Goal: Task Accomplishment & Management: Manage account settings

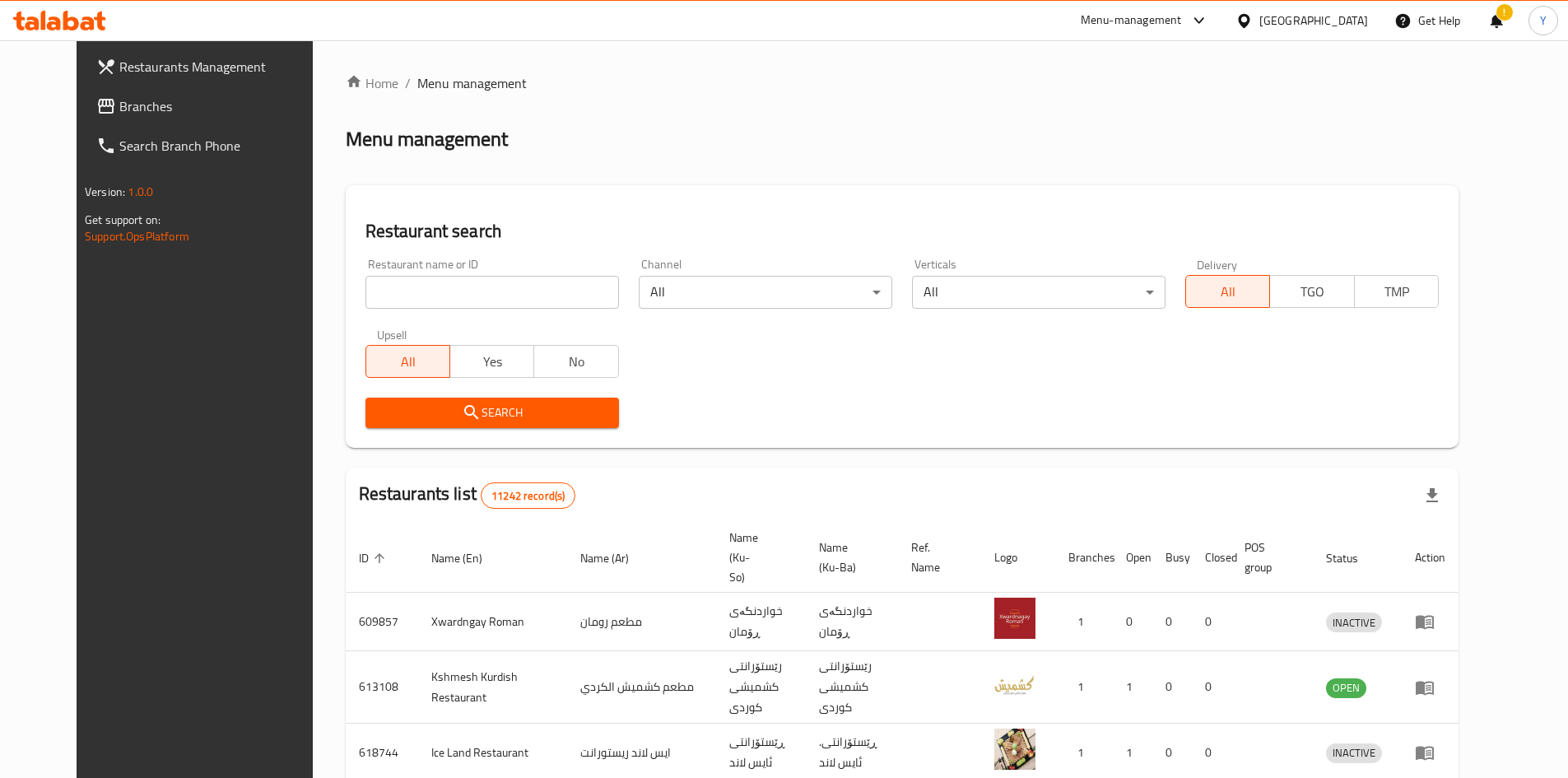
scroll to position [164, 0]
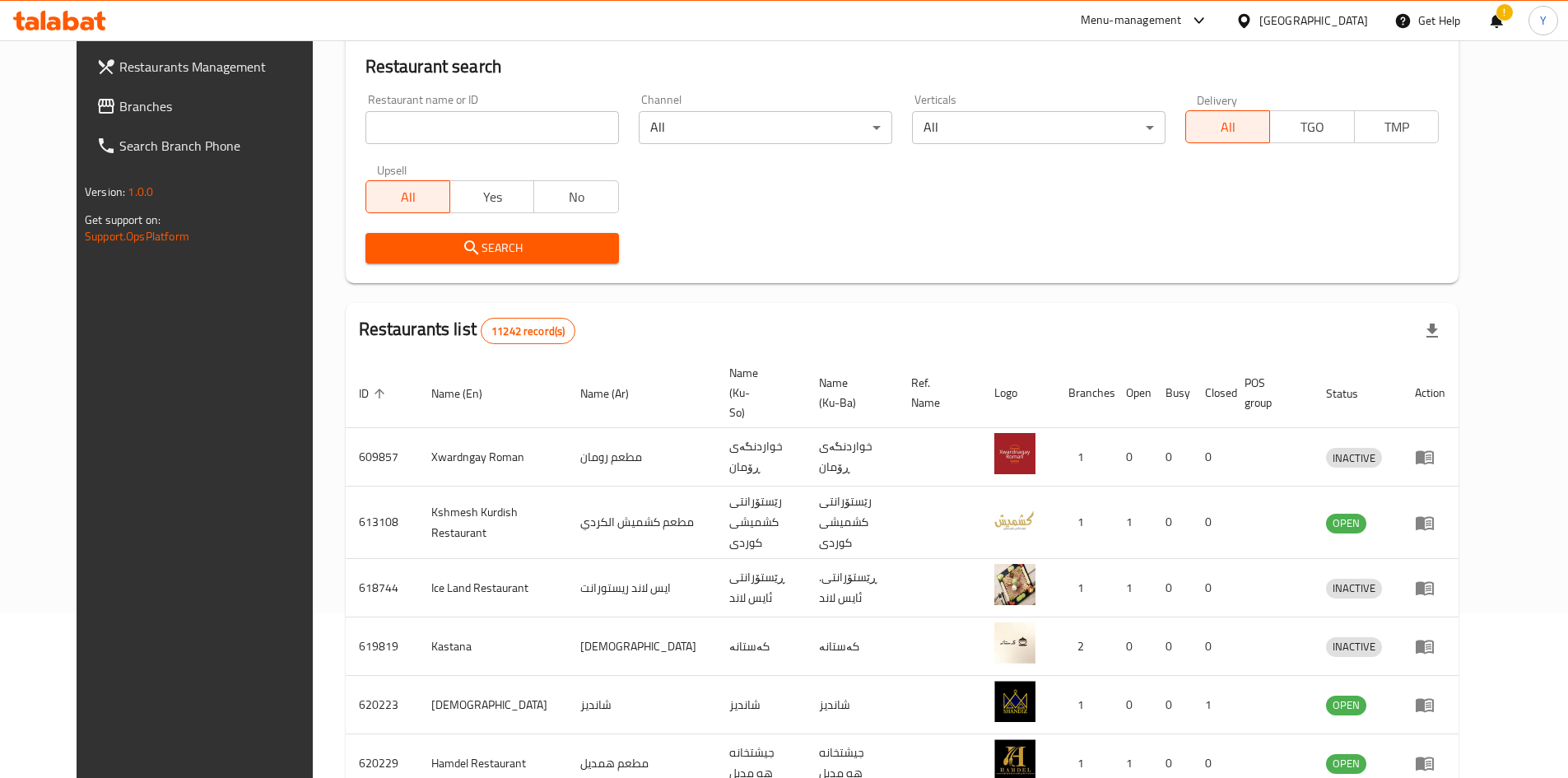
click at [1491, 28] on div "!" at bounding box center [1496, 20] width 18 height 39
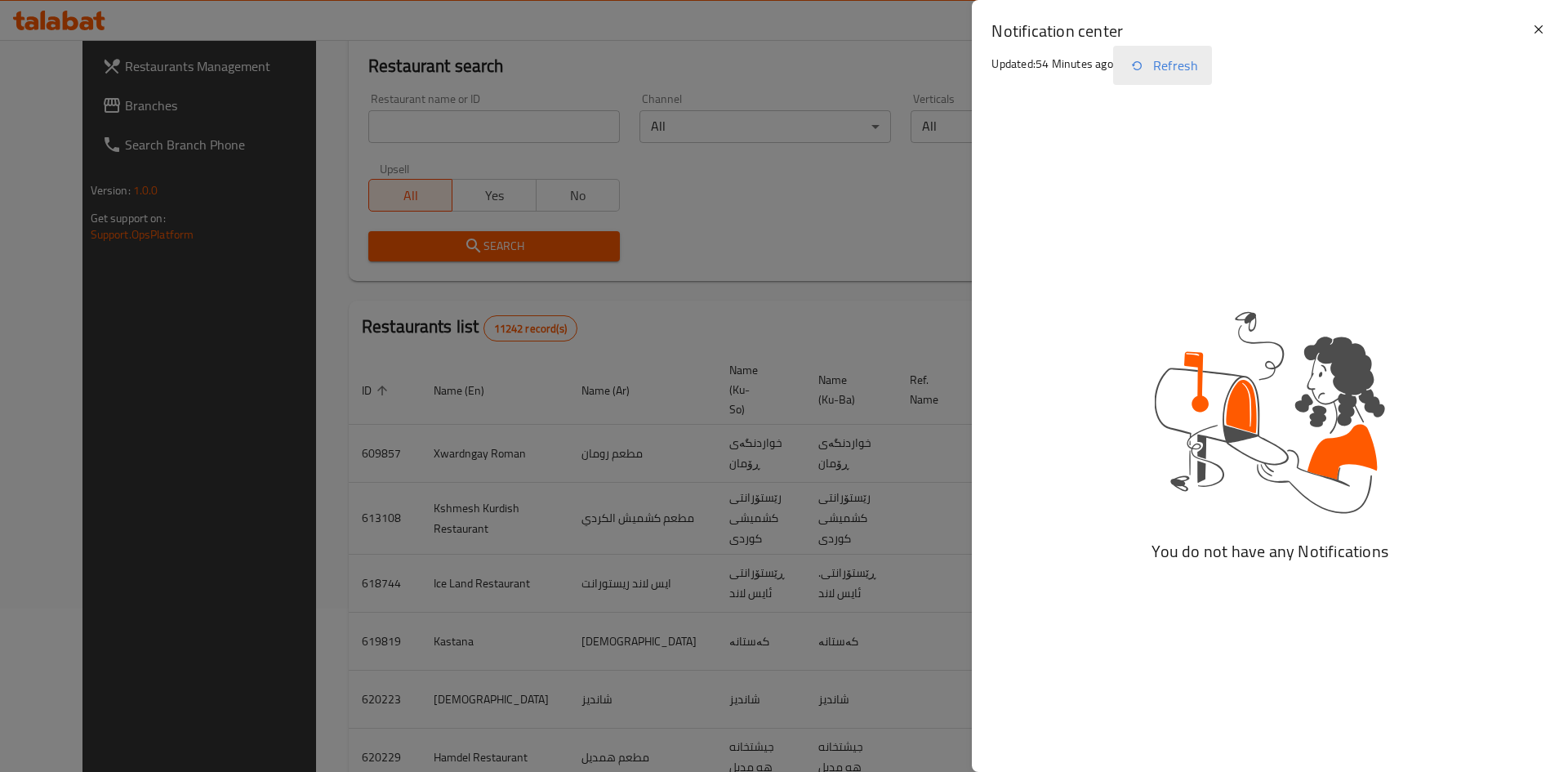
click at [1208, 73] on button "Refresh" at bounding box center [1162, 65] width 99 height 39
click at [1151, 65] on button "Refresh" at bounding box center [1162, 65] width 99 height 39
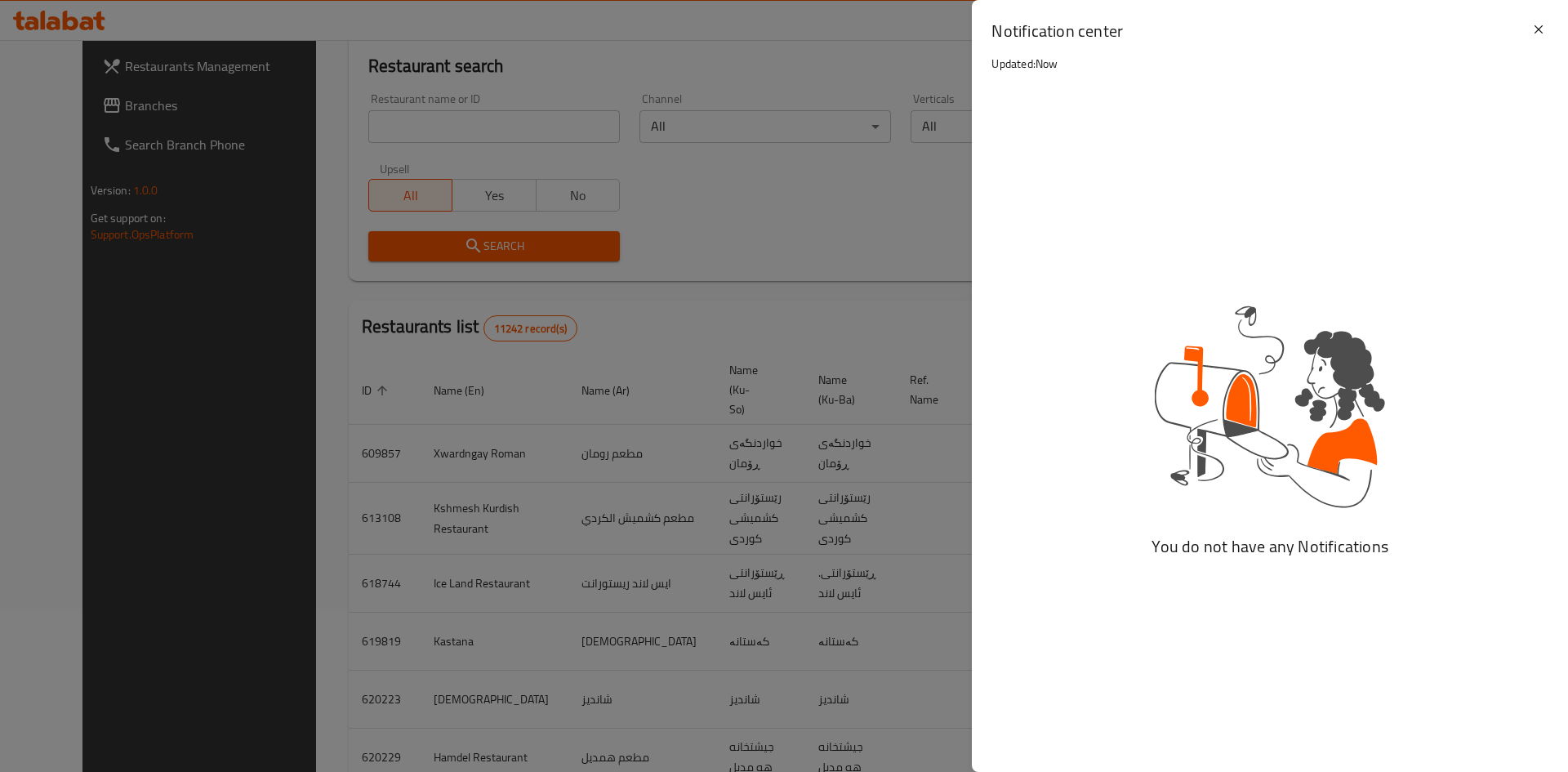
click at [1151, 65] on div "Notification center Updated: Now" at bounding box center [1260, 60] width 538 height 80
click at [1527, 25] on h2 "Notification center" at bounding box center [1260, 31] width 538 height 23
click at [1533, 26] on icon at bounding box center [1539, 30] width 20 height 20
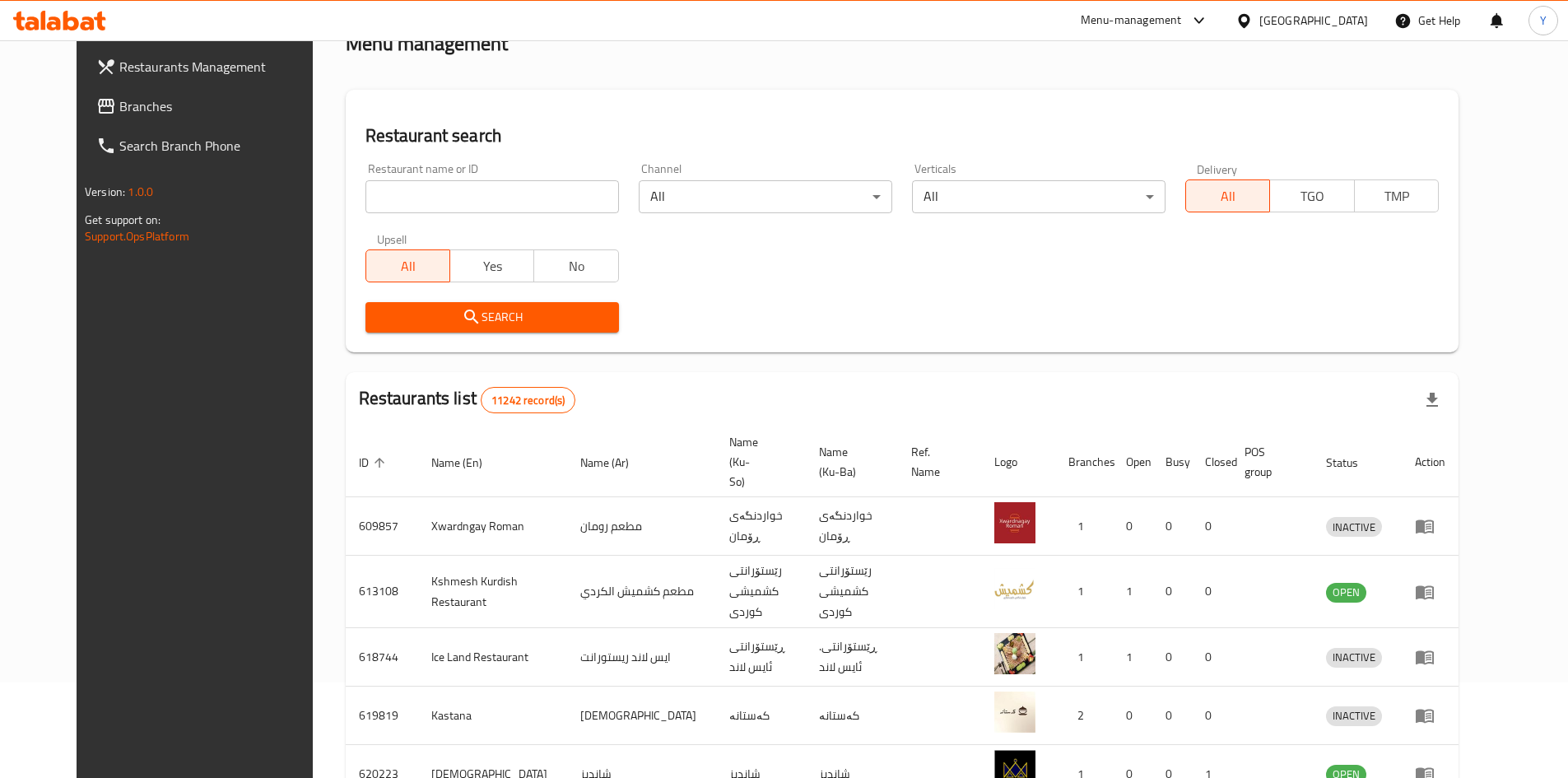
scroll to position [0, 0]
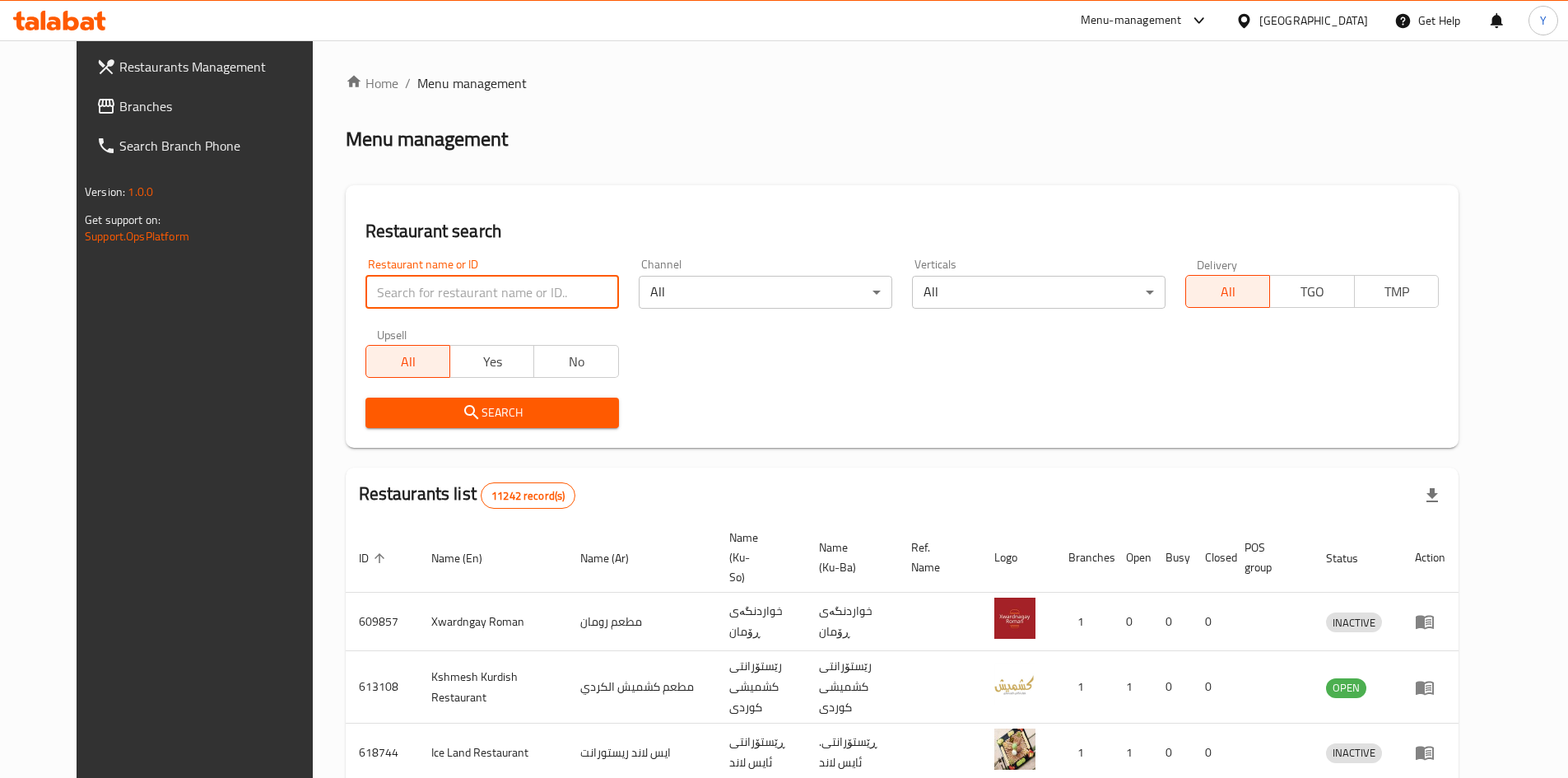
click at [502, 286] on input "search" at bounding box center [493, 291] width 254 height 33
type input "we cafe express"
click button "Search" at bounding box center [493, 412] width 254 height 30
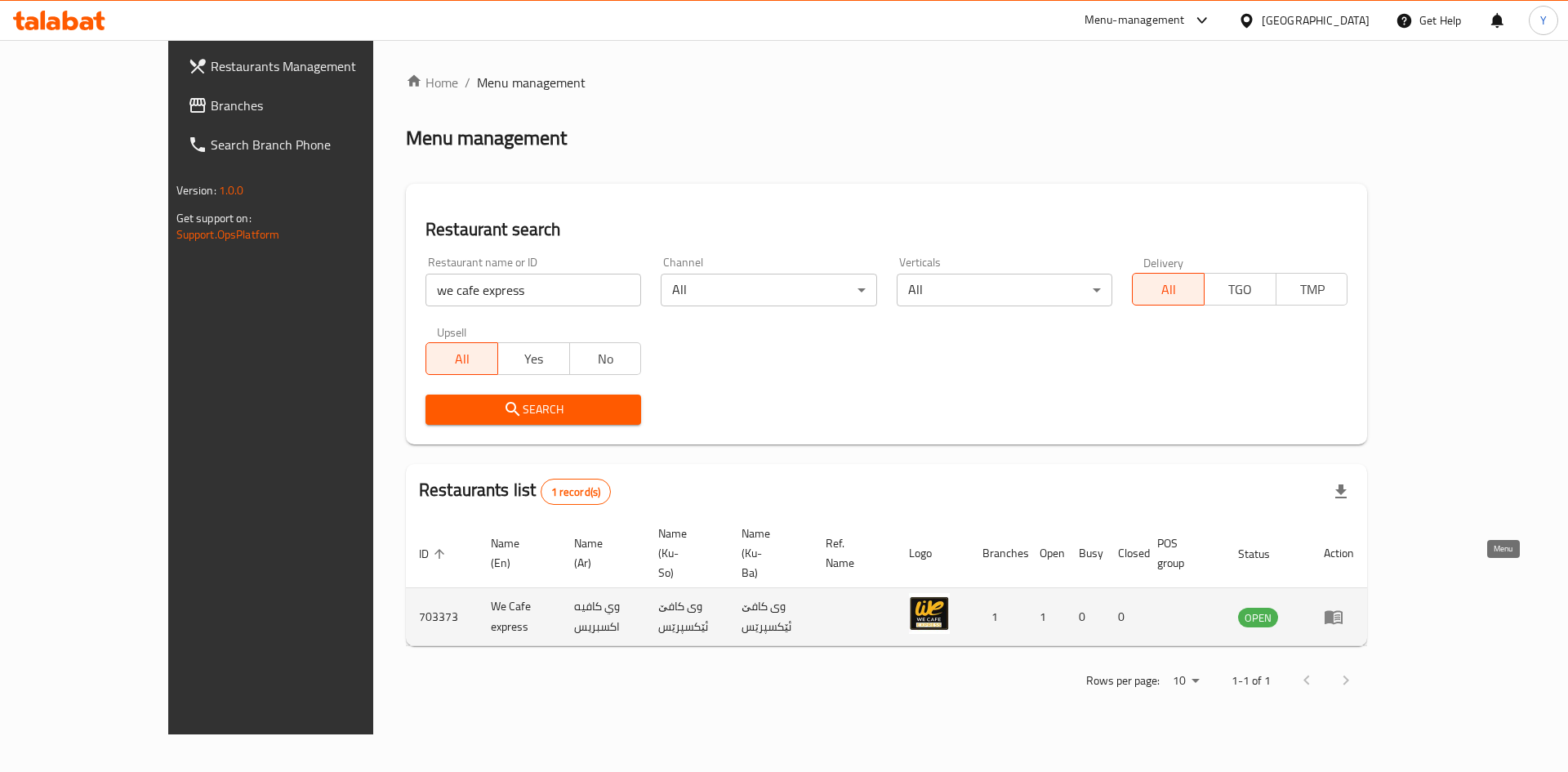
click at [1343, 610] on icon "enhanced table" at bounding box center [1334, 617] width 18 height 14
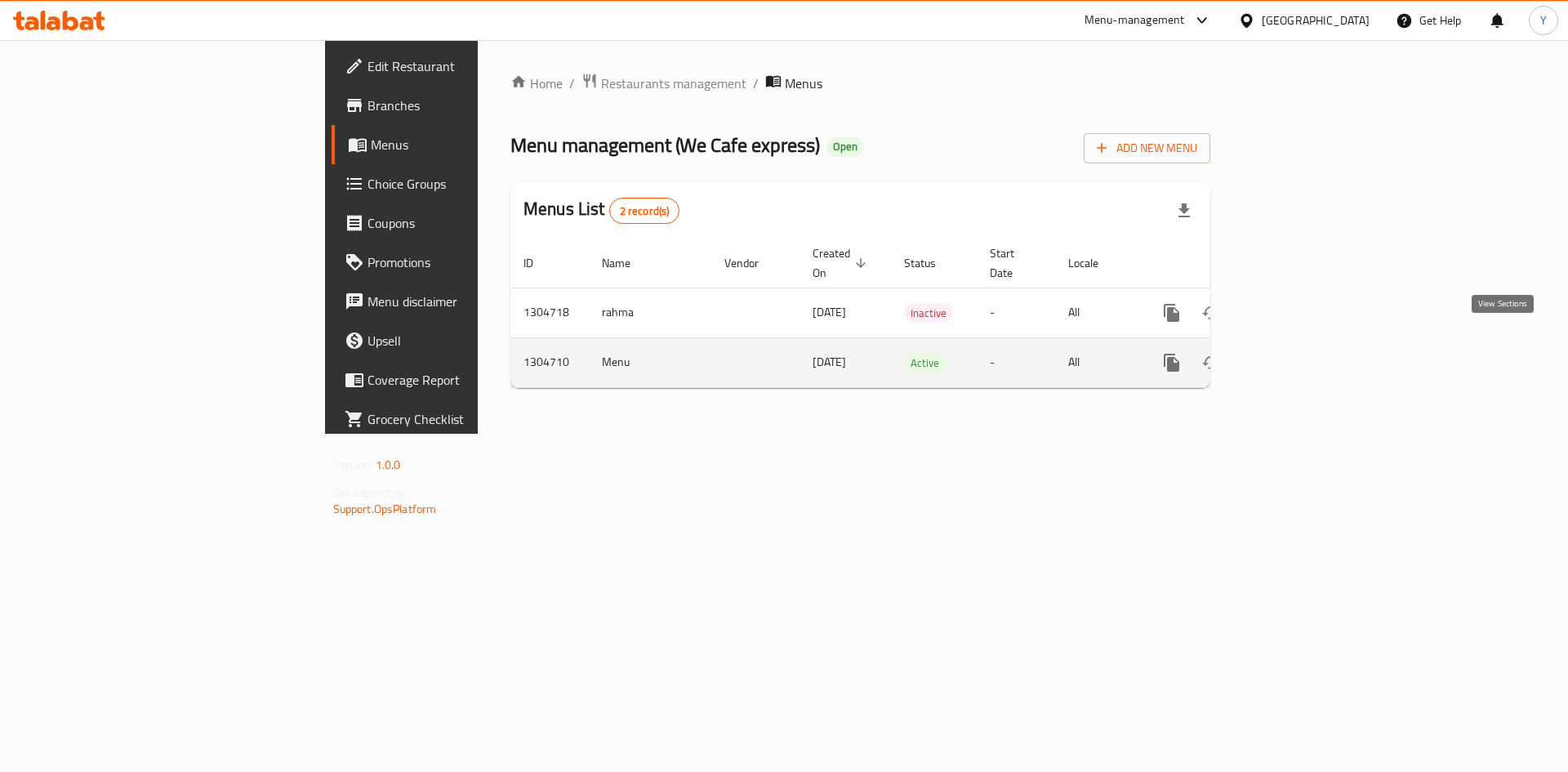
click at [1300, 353] on icon "enhanced table" at bounding box center [1290, 363] width 20 height 20
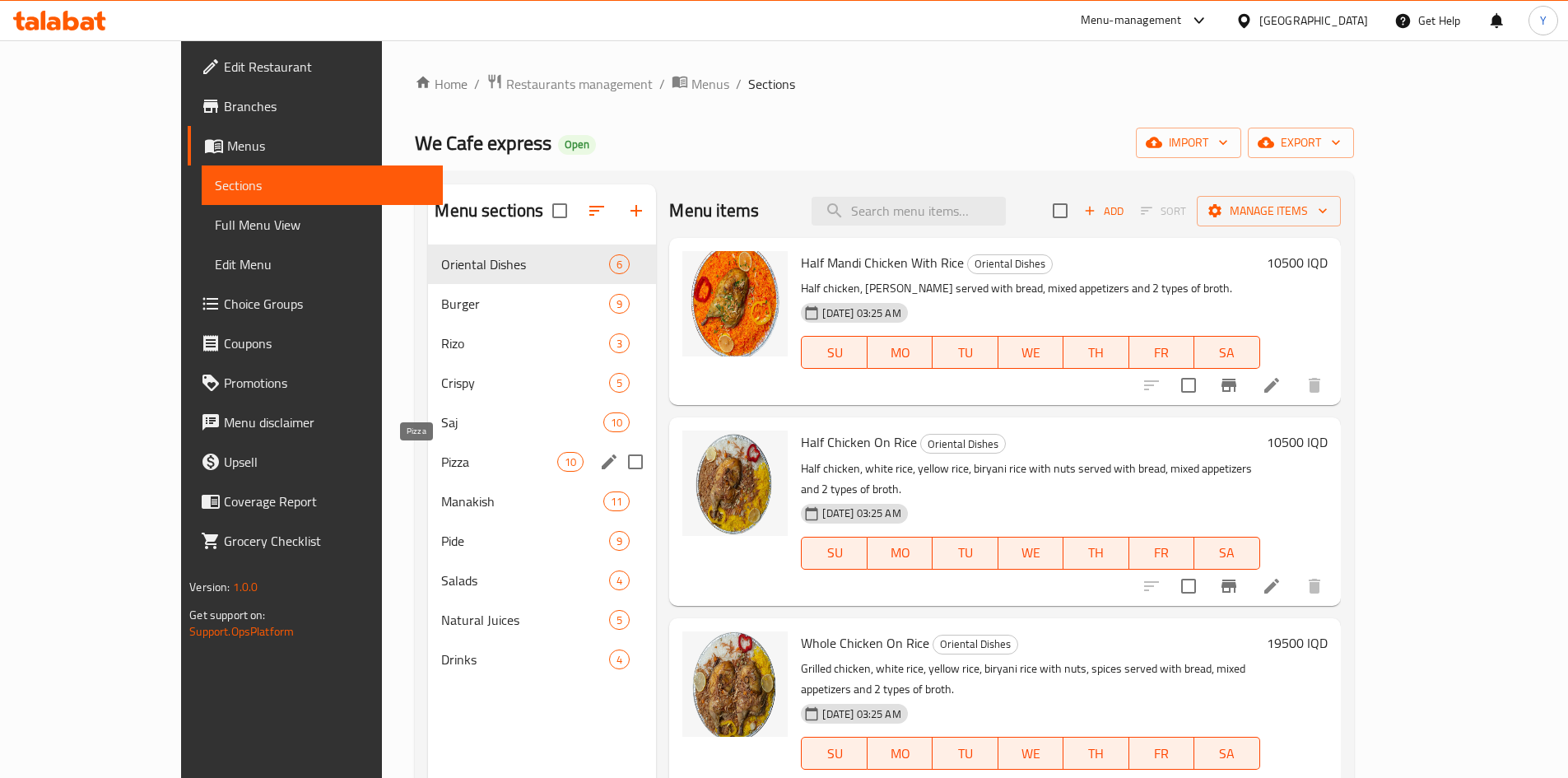
click at [441, 468] on span "Pizza" at bounding box center [498, 462] width 116 height 20
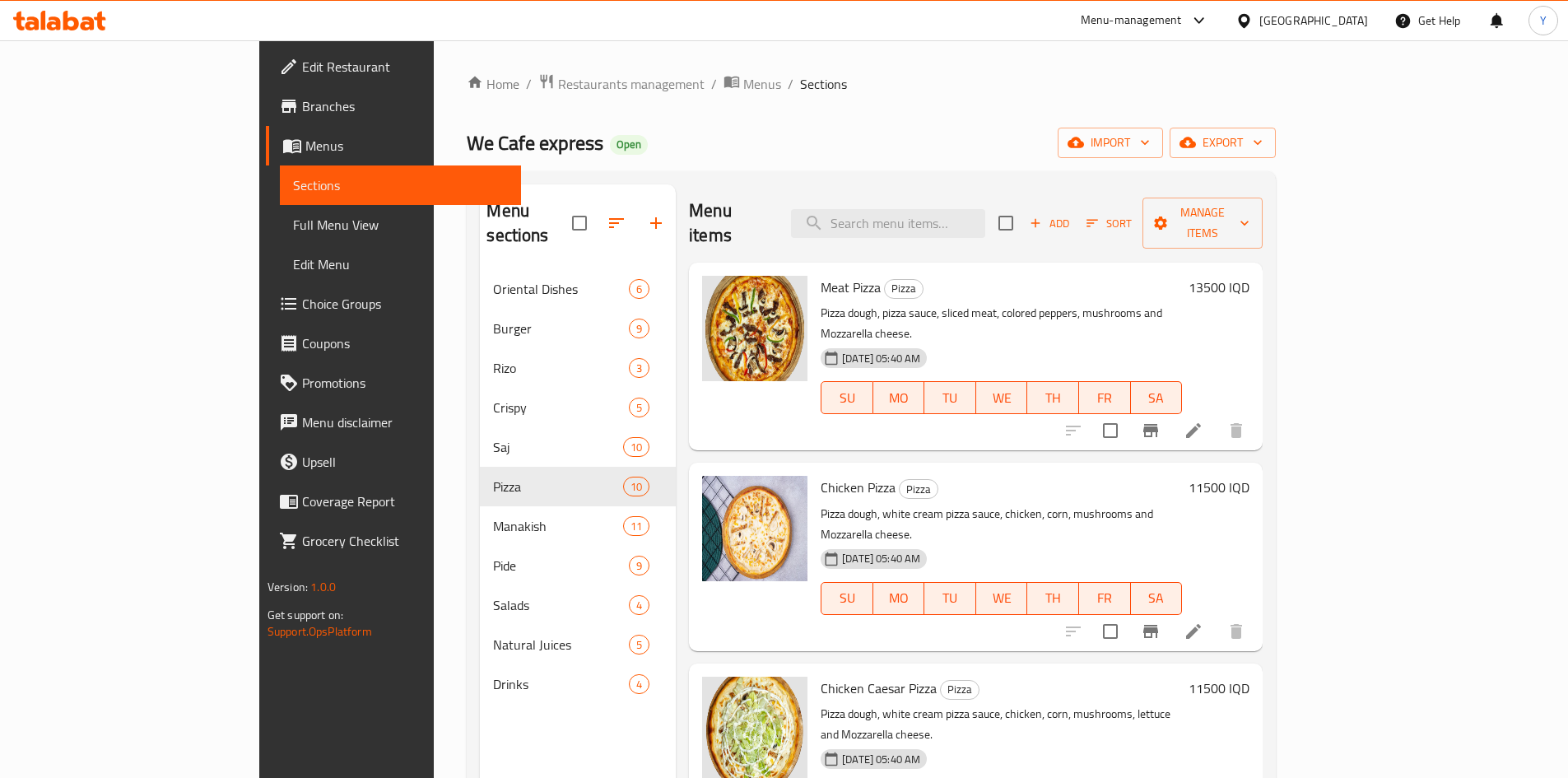
click at [1250, 275] on h6 "13500 IQD" at bounding box center [1219, 287] width 61 height 23
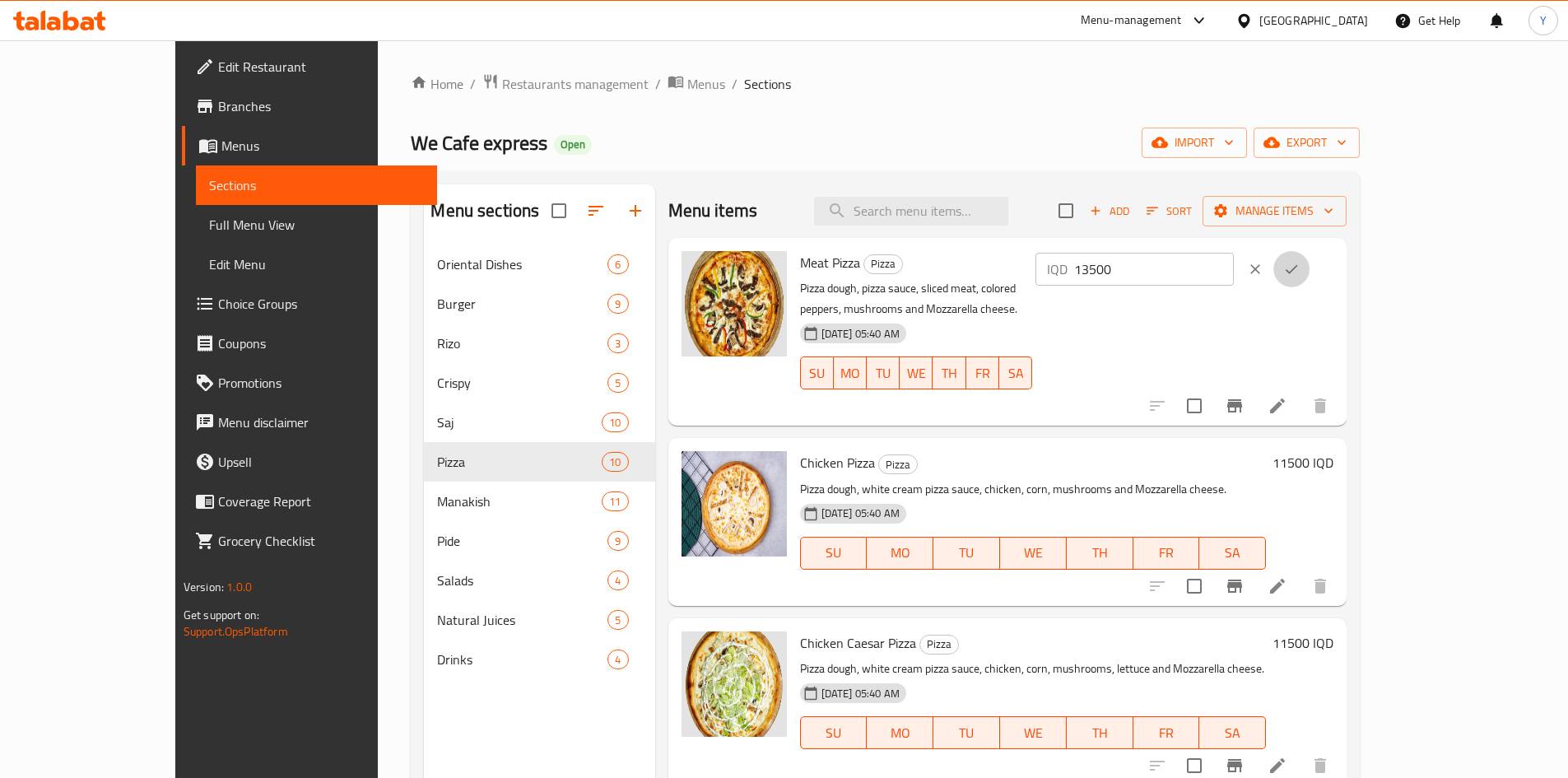
click at [1300, 262] on icon "ok" at bounding box center [1292, 270] width 17 height 17
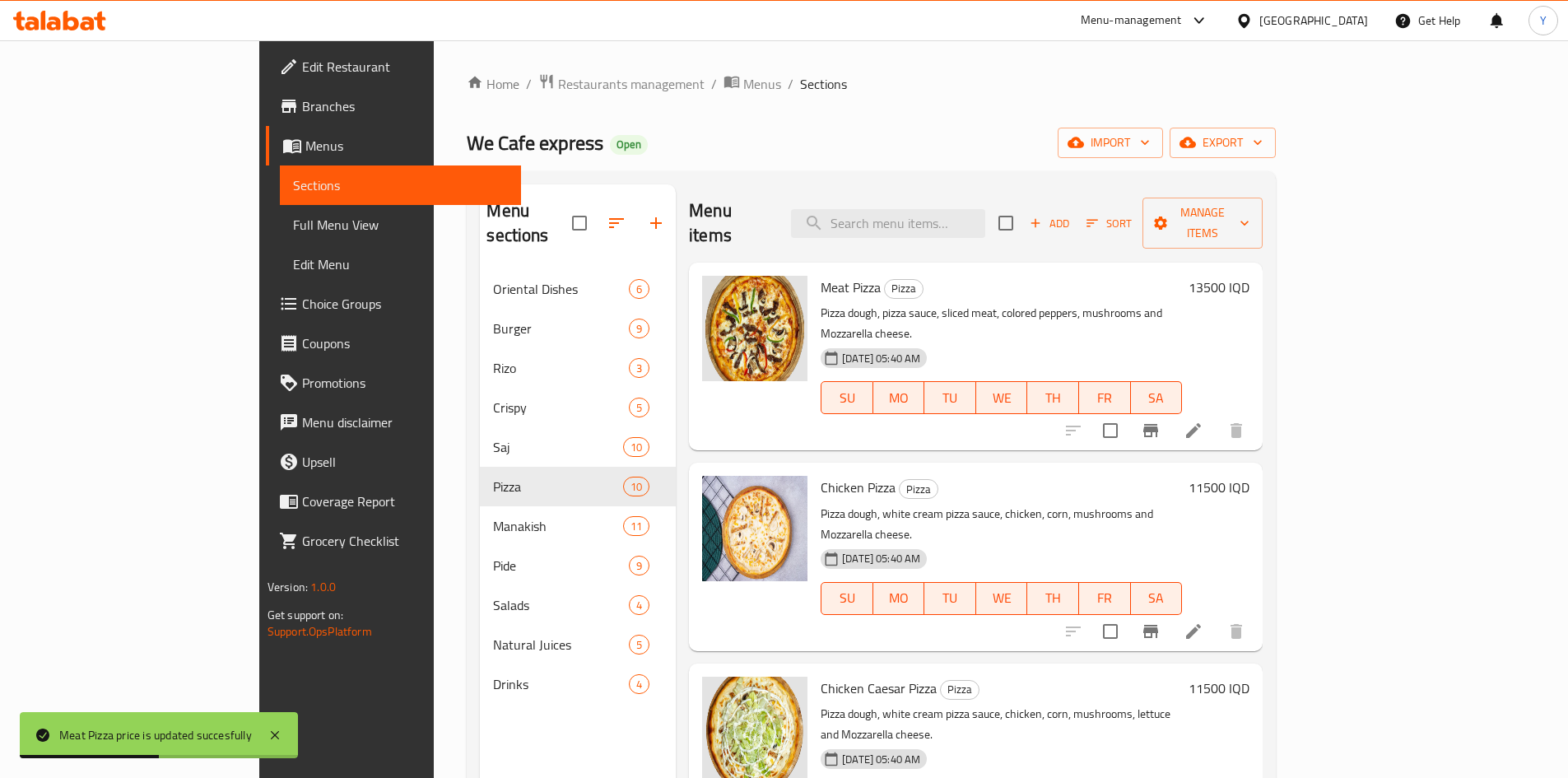
click at [1250, 275] on h6 "13500 IQD" at bounding box center [1219, 287] width 61 height 23
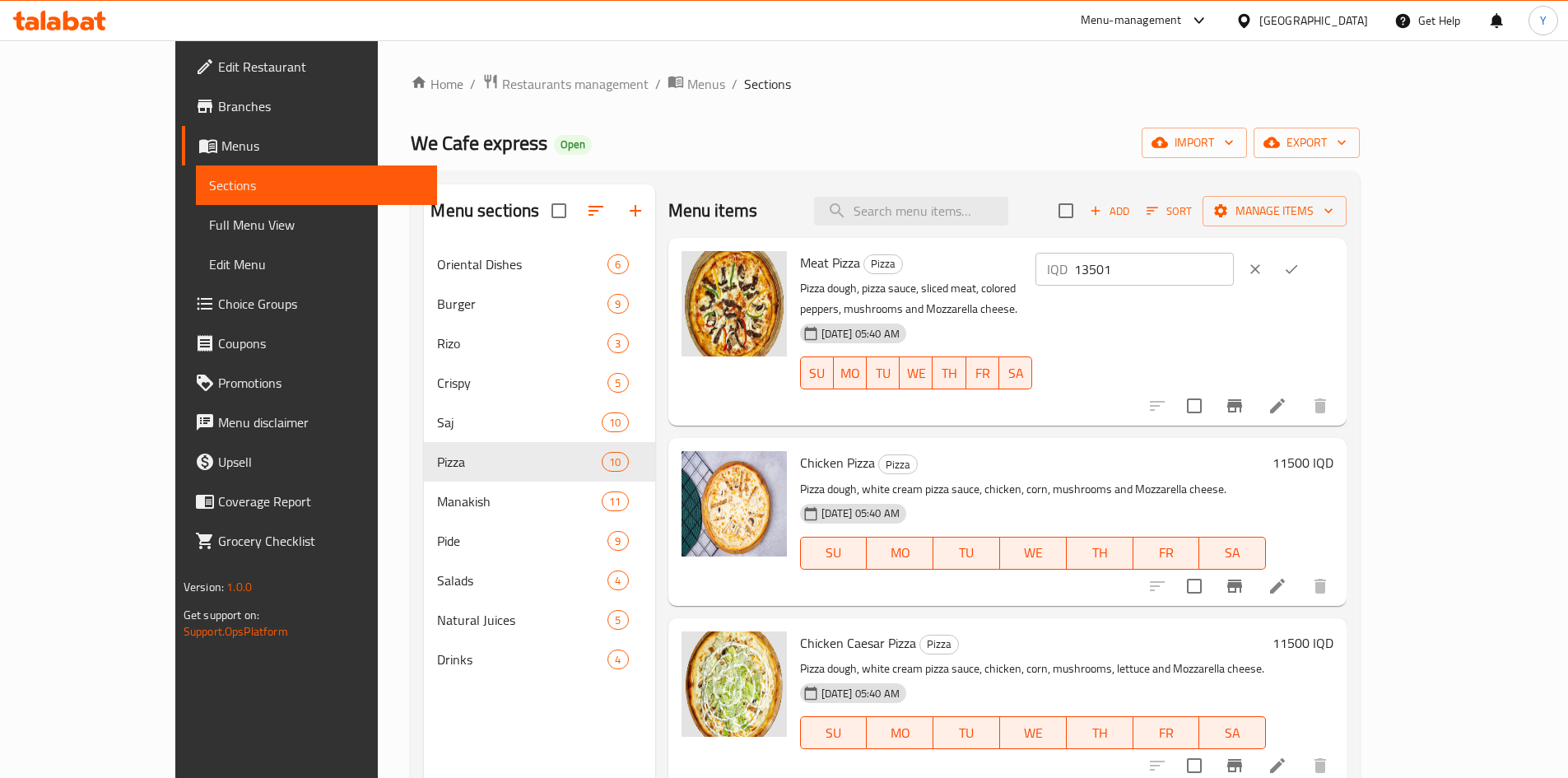
click at [1234, 262] on input "13501" at bounding box center [1154, 269] width 159 height 33
click at [1234, 262] on input "13502" at bounding box center [1154, 269] width 159 height 33
click at [1234, 275] on input "13501" at bounding box center [1154, 269] width 159 height 33
click at [1234, 275] on input "13500" at bounding box center [1154, 269] width 159 height 33
drag, startPoint x: 1313, startPoint y: 268, endPoint x: 1277, endPoint y: 271, distance: 36.1
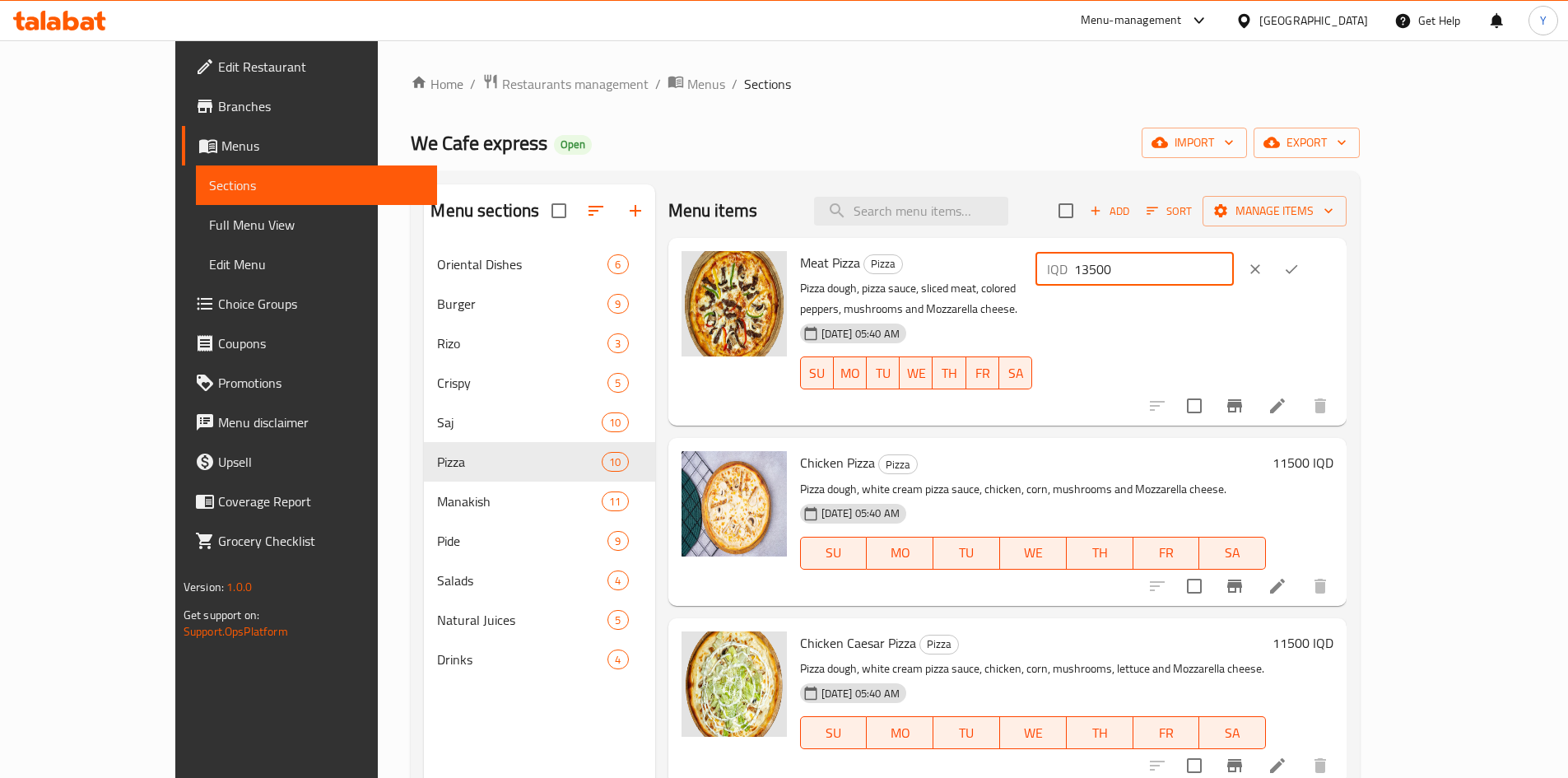
click at [1234, 271] on input "13500" at bounding box center [1154, 269] width 159 height 33
type input "15000"
click at [1310, 274] on button "ok" at bounding box center [1291, 269] width 36 height 36
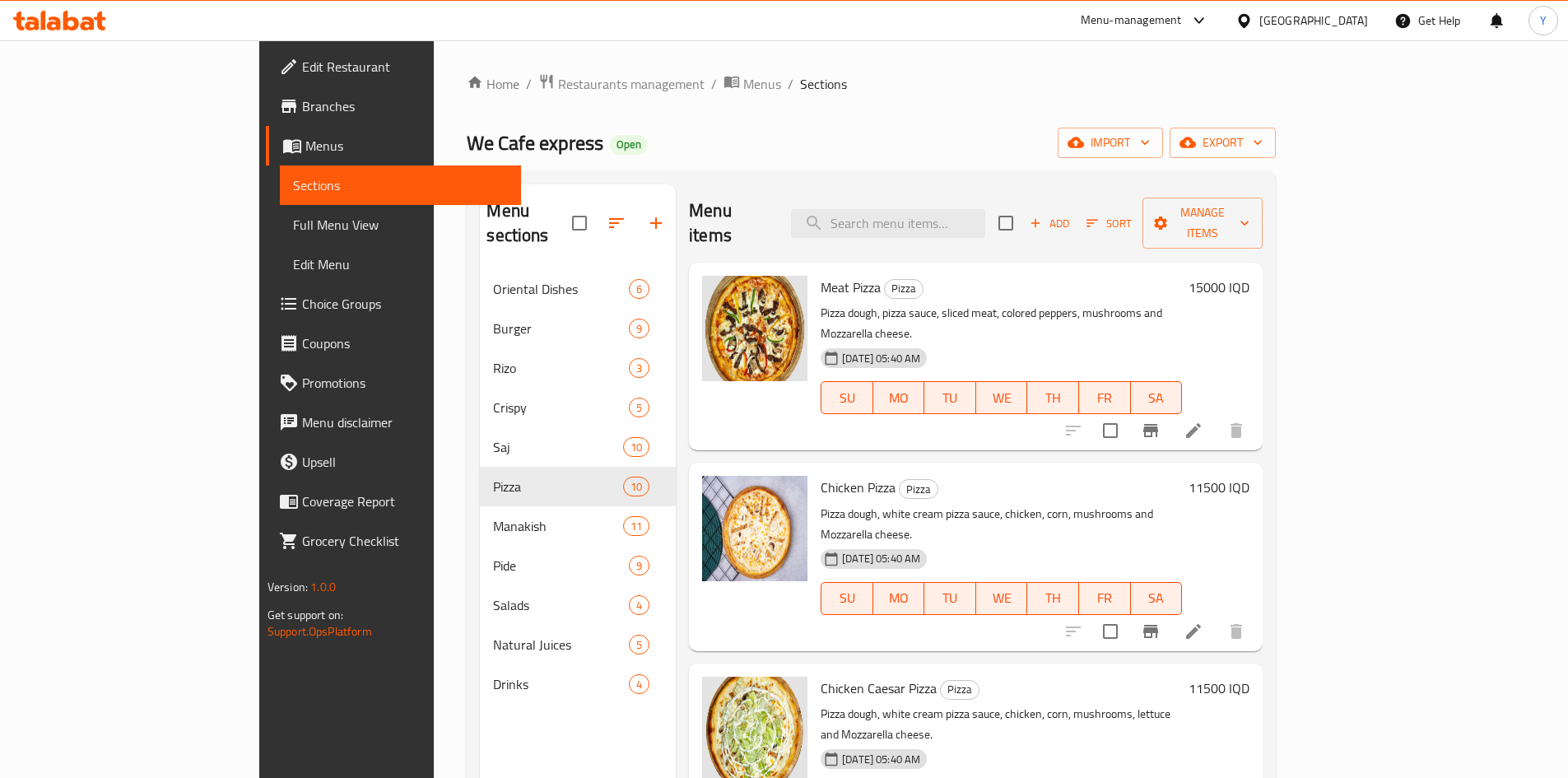
click at [1250, 476] on h6 "11500 IQD" at bounding box center [1219, 488] width 61 height 23
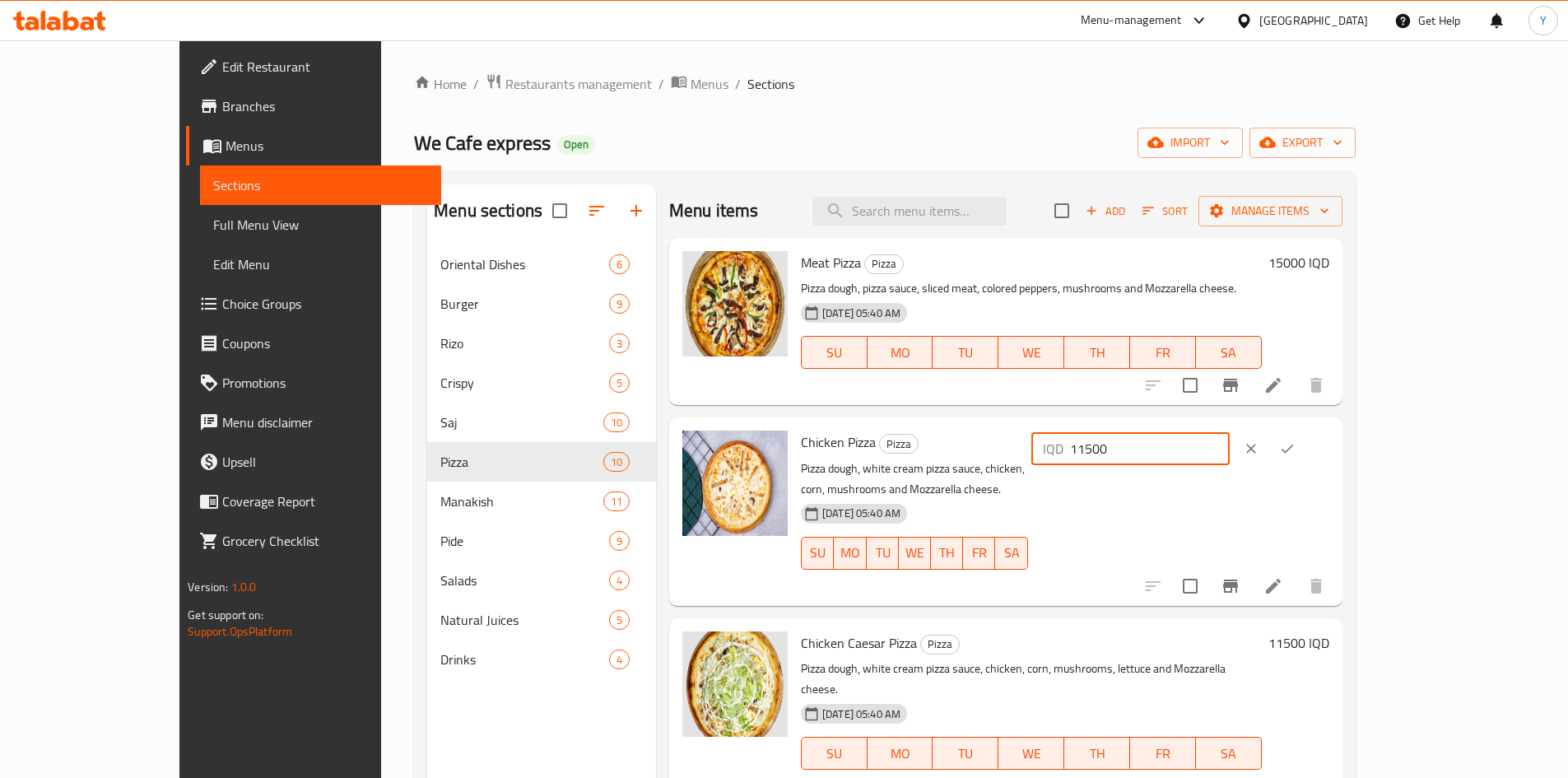
drag, startPoint x: 1315, startPoint y: 453, endPoint x: 1263, endPoint y: 455, distance: 52.0
click at [1230, 455] on div "IQD 11500 ​" at bounding box center [1130, 448] width 199 height 33
type input "14000"
click at [1306, 457] on button "ok" at bounding box center [1287, 448] width 36 height 36
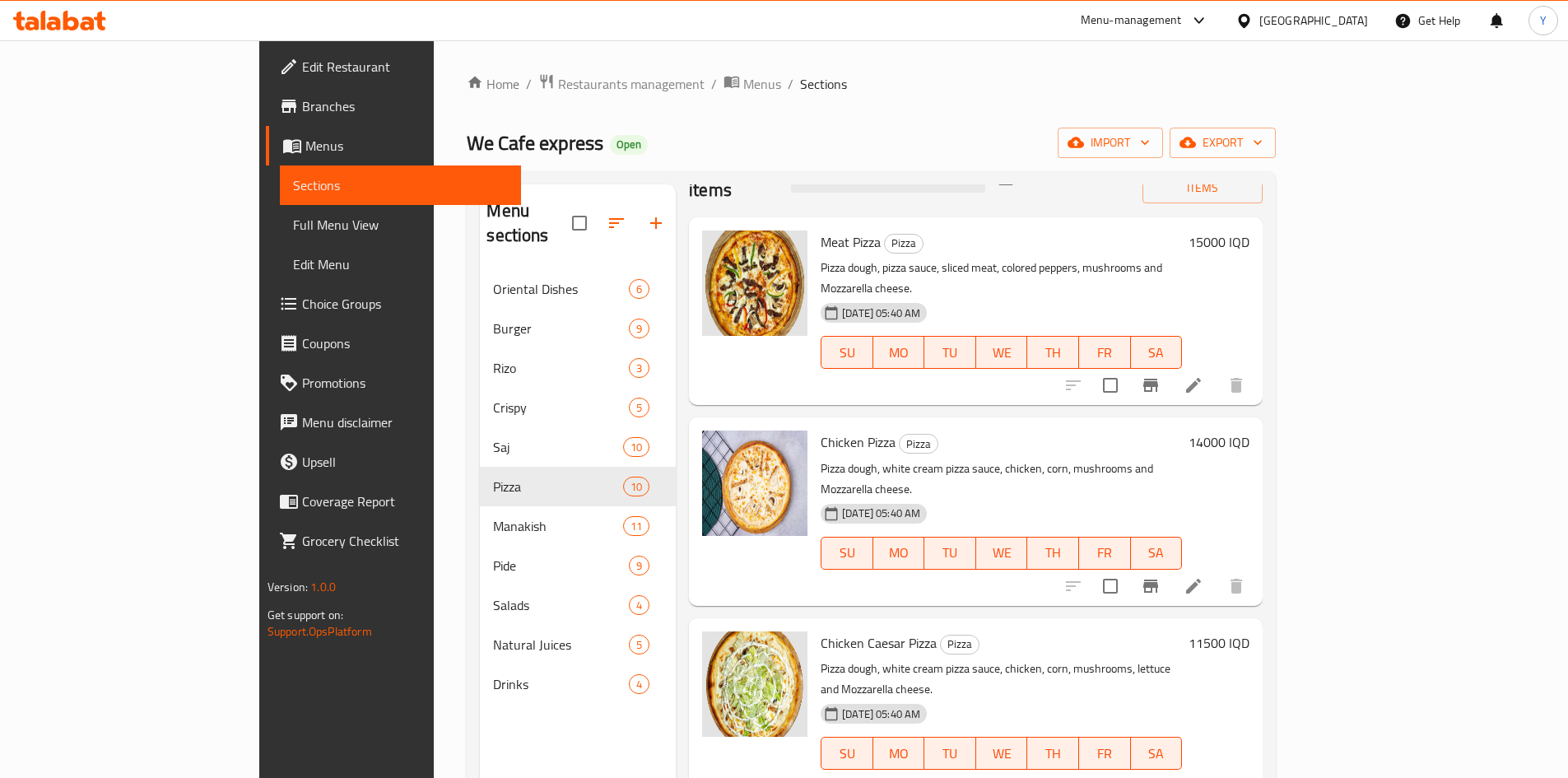
scroll to position [83, 0]
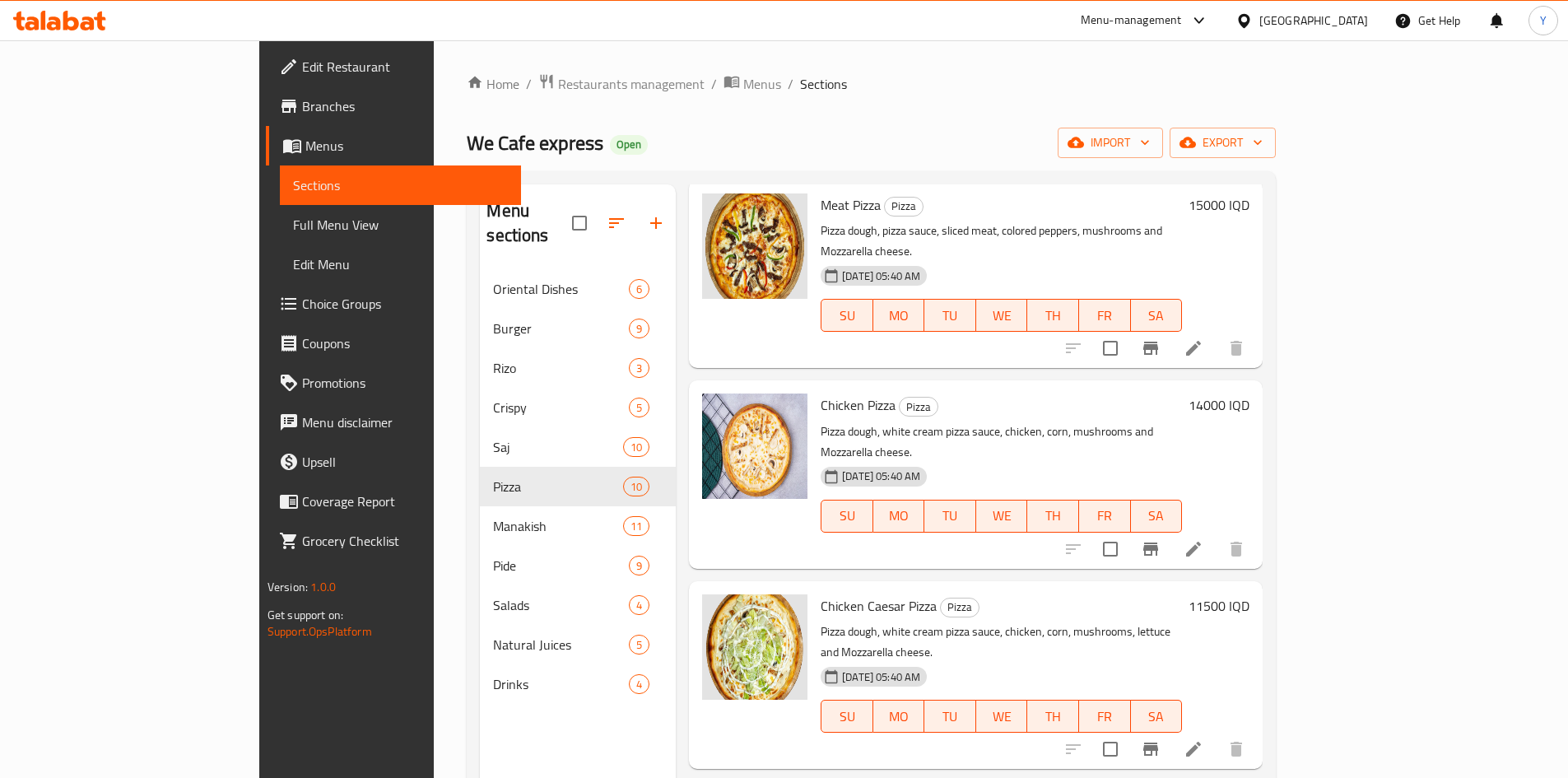
click at [1250, 594] on h6 "11500 IQD" at bounding box center [1219, 606] width 61 height 23
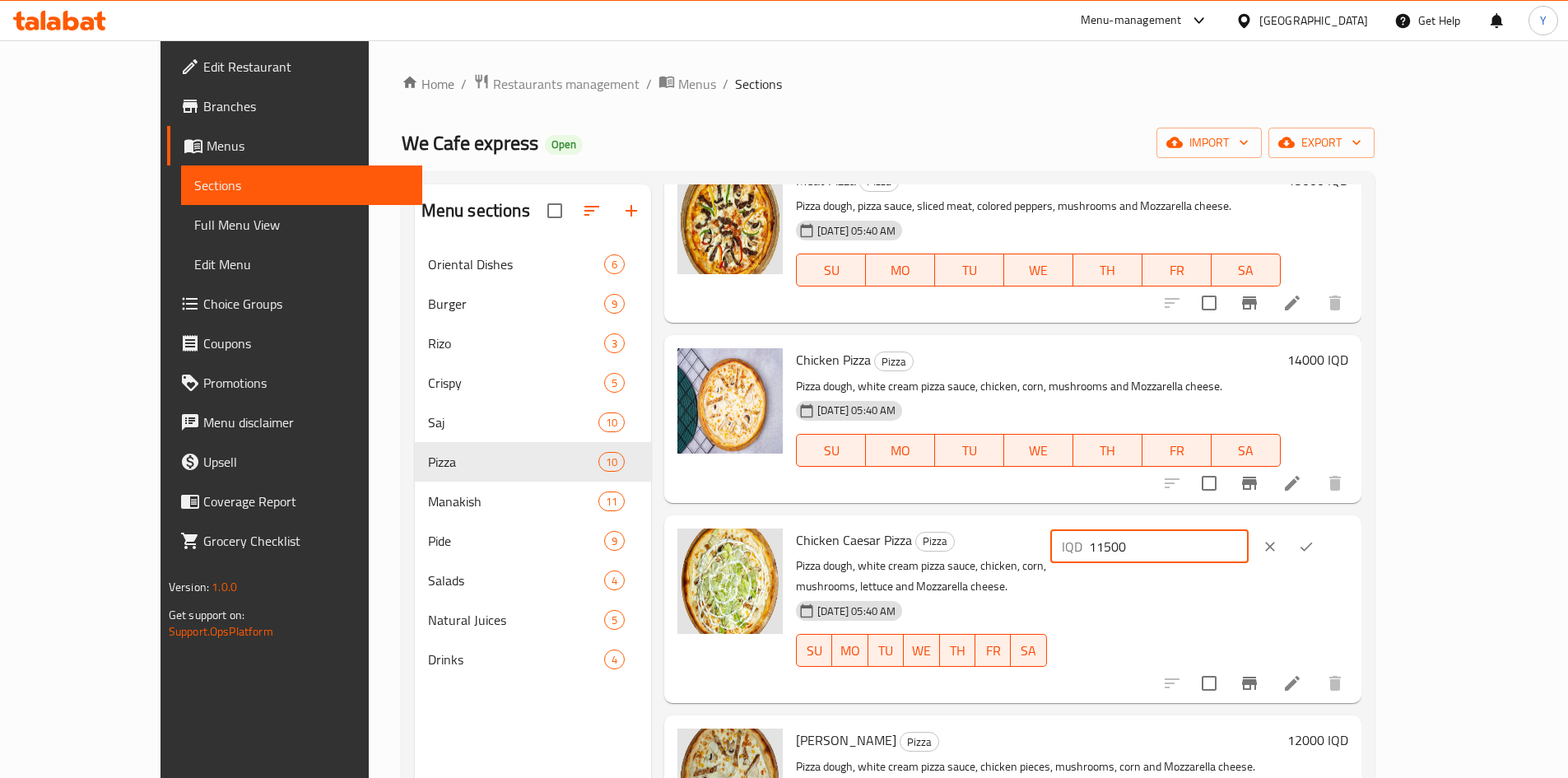
drag, startPoint x: 1317, startPoint y: 547, endPoint x: 1268, endPoint y: 538, distance: 49.8
click at [1249, 538] on div "IQD 11500 ​" at bounding box center [1150, 546] width 199 height 33
type input "13000"
click at [1314, 548] on icon "ok" at bounding box center [1307, 547] width 17 height 17
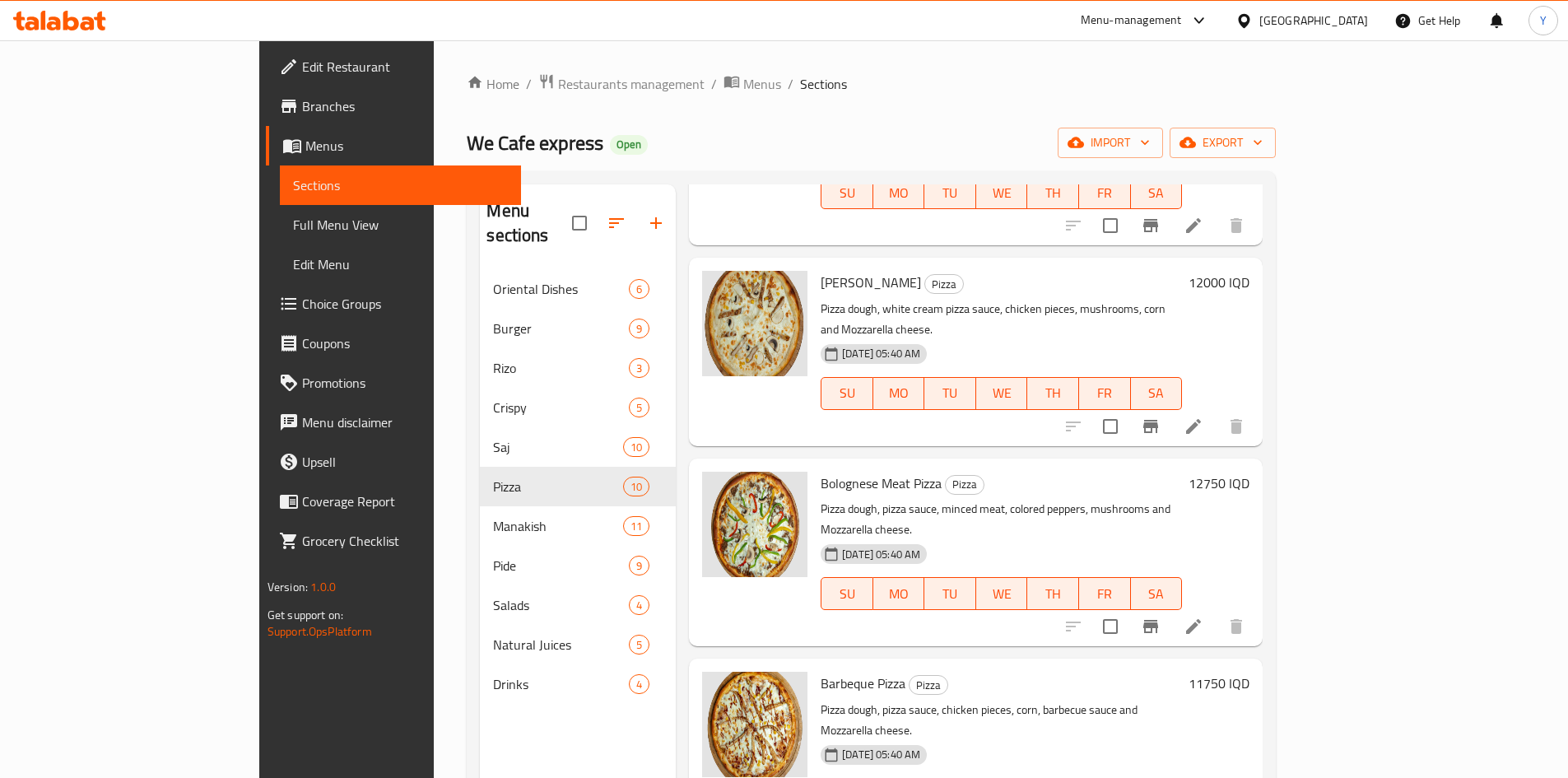
scroll to position [659, 0]
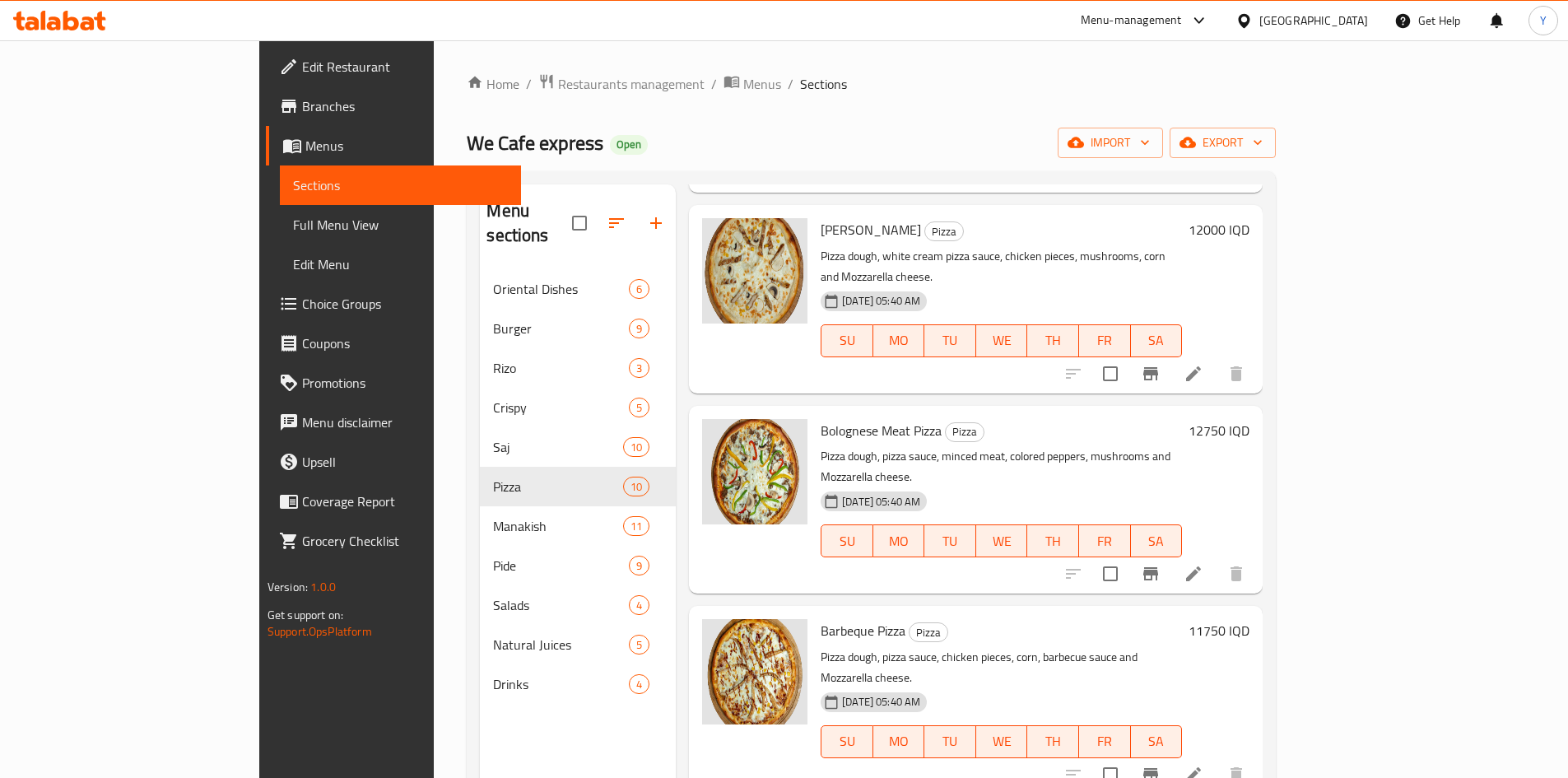
click at [1250, 419] on h6 "12750 IQD" at bounding box center [1219, 431] width 61 height 23
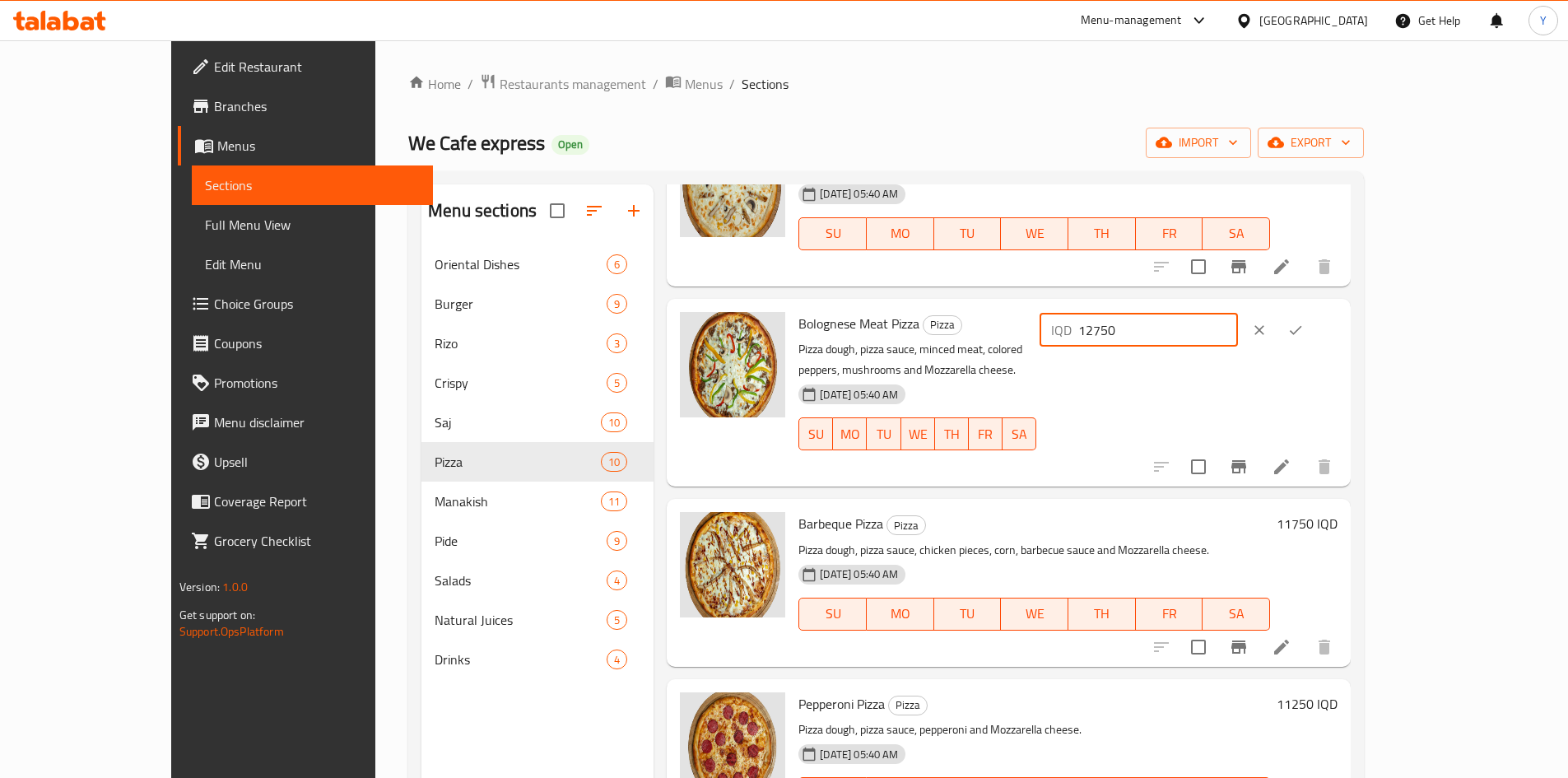
drag, startPoint x: 1319, startPoint y: 335, endPoint x: 1287, endPoint y: 324, distance: 33.8
click at [1238, 324] on input "12750" at bounding box center [1157, 330] width 159 height 33
type input "12000"
click at [1313, 338] on button "ok" at bounding box center [1295, 330] width 36 height 36
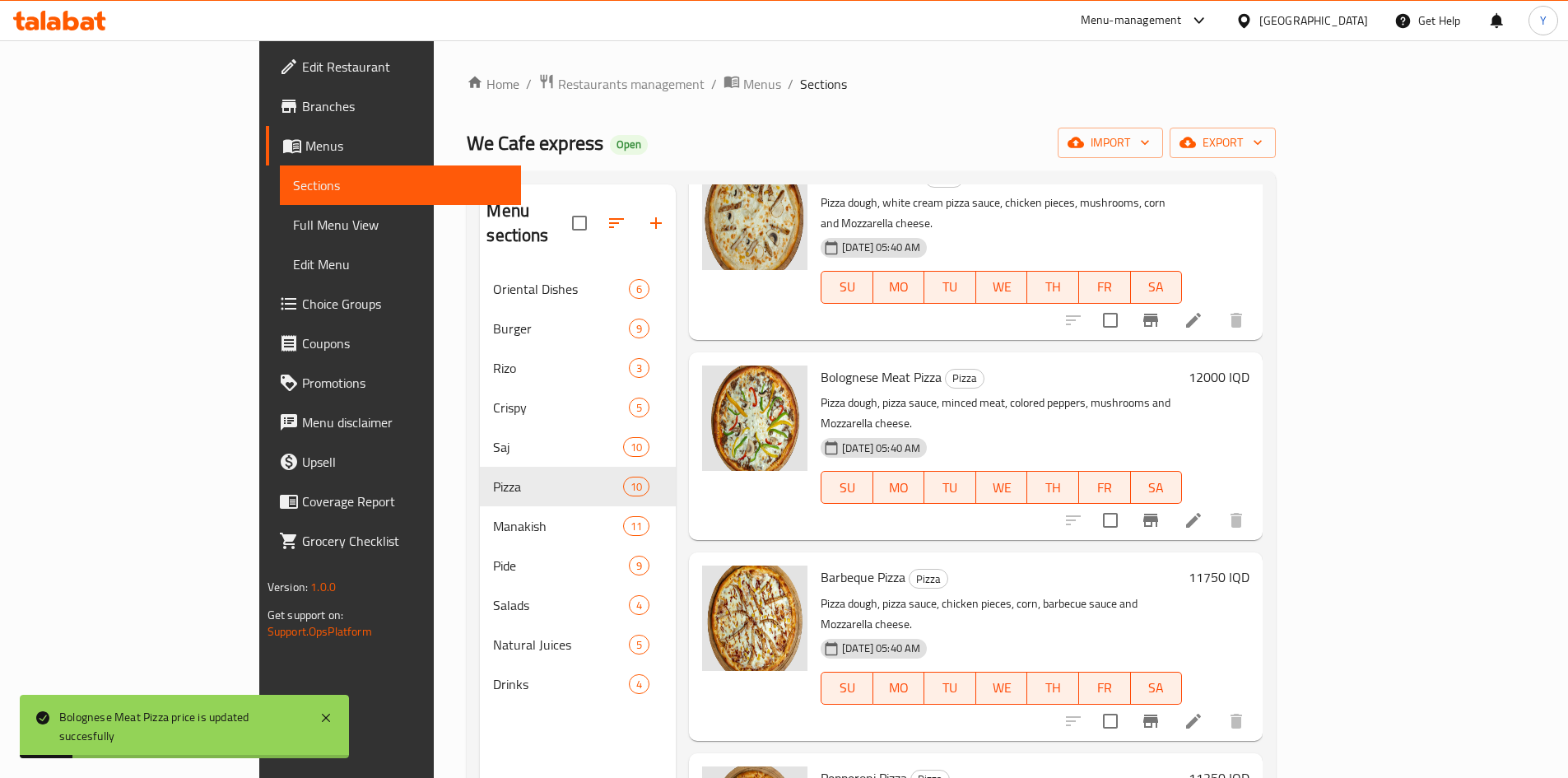
scroll to position [740, 0]
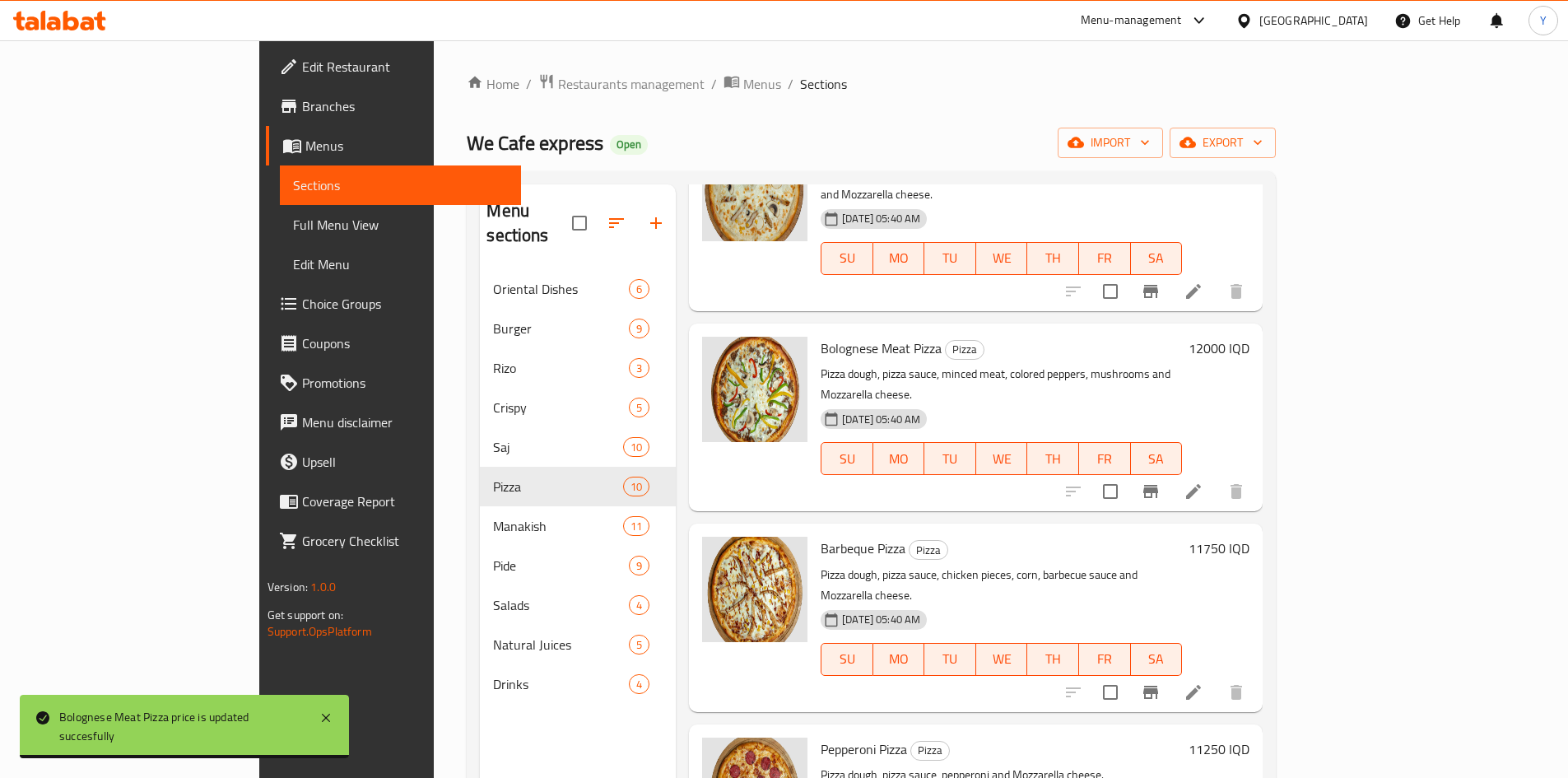
click at [1250, 537] on h6 "11750 IQD" at bounding box center [1219, 548] width 61 height 23
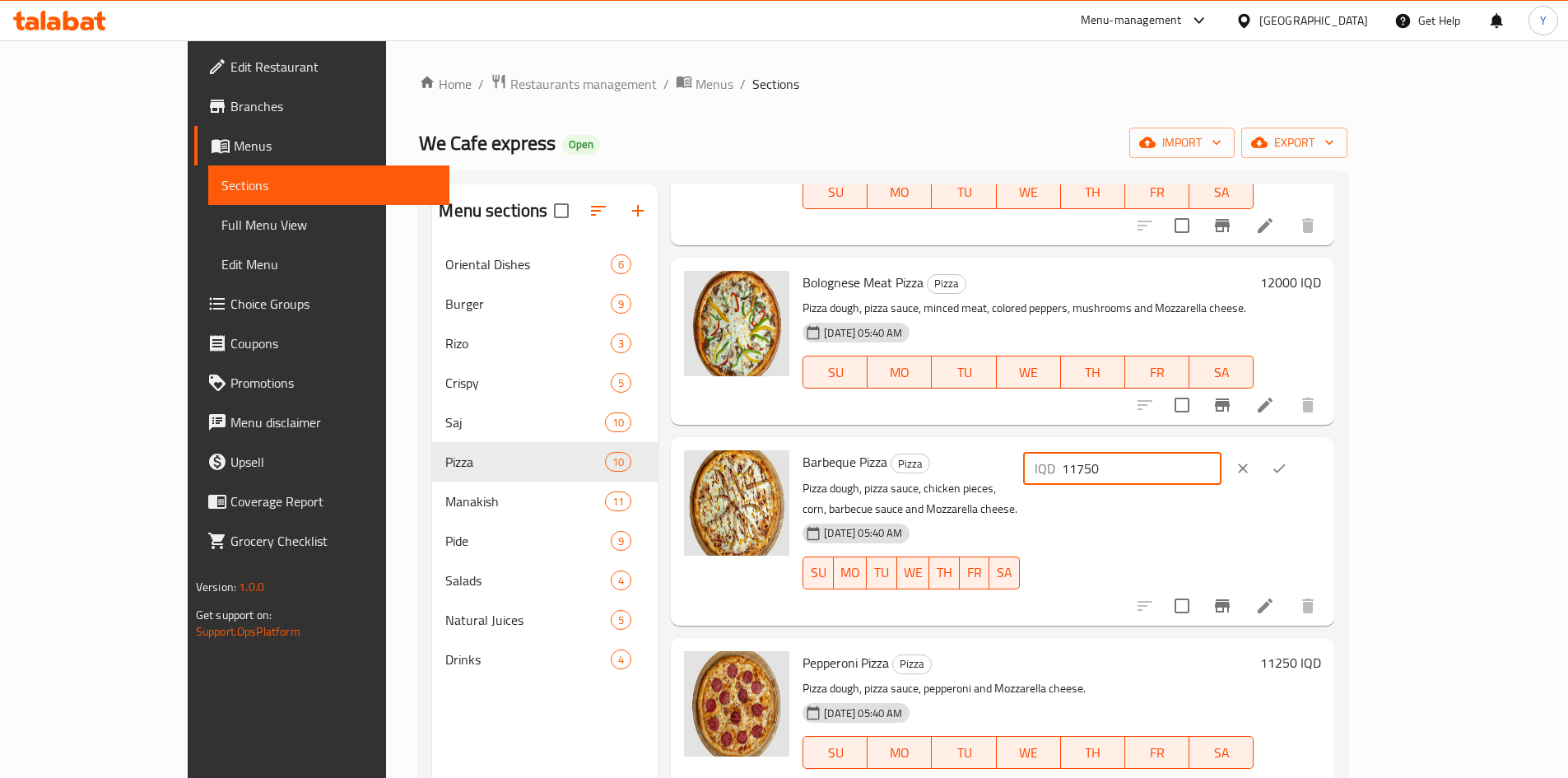
drag, startPoint x: 1318, startPoint y: 424, endPoint x: 1278, endPoint y: 426, distance: 40.0
click at [1222, 452] on input "11750" at bounding box center [1141, 467] width 159 height 33
type input "14000"
click at [1287, 460] on icon "ok" at bounding box center [1279, 468] width 17 height 17
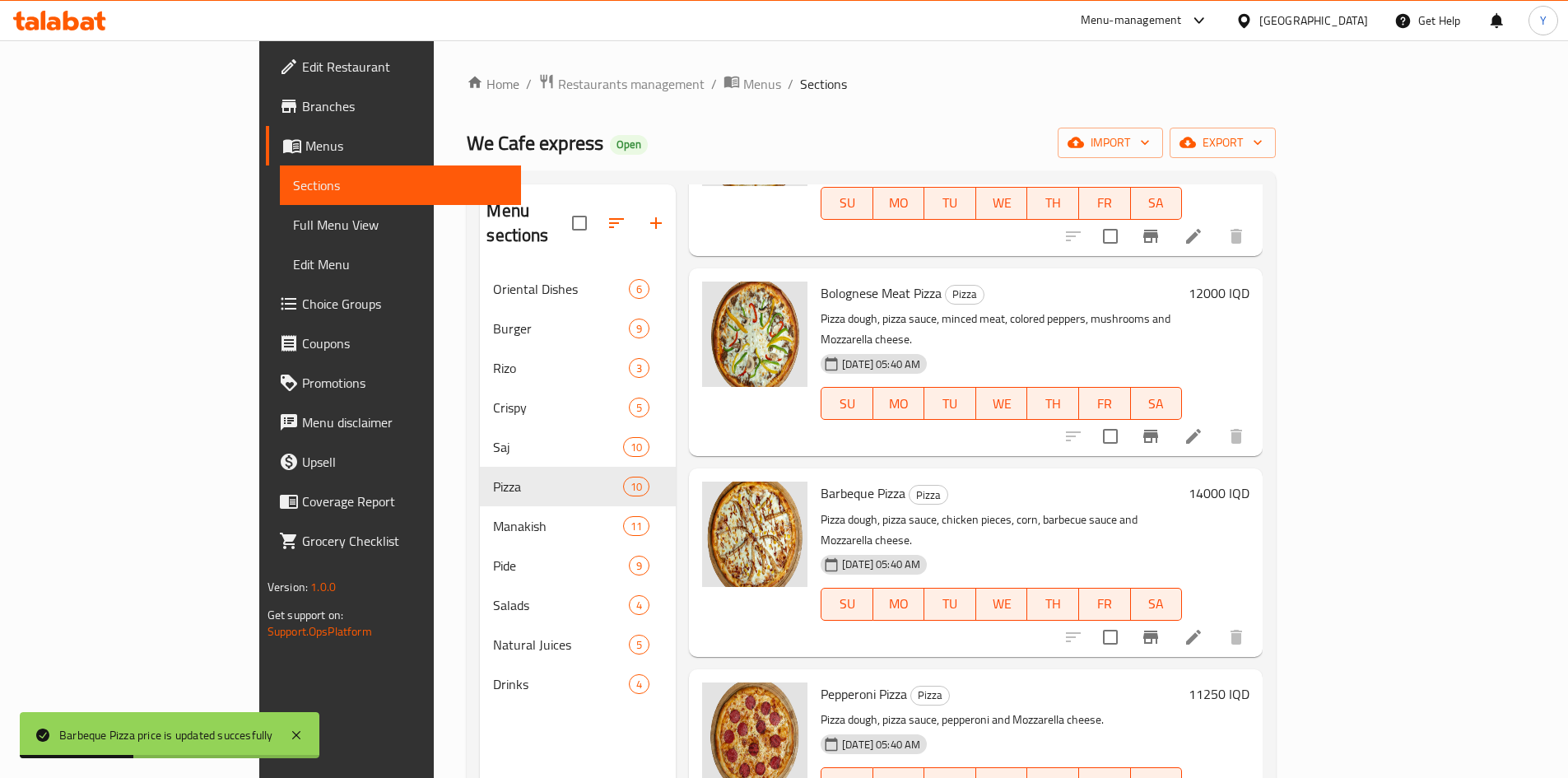
scroll to position [823, 0]
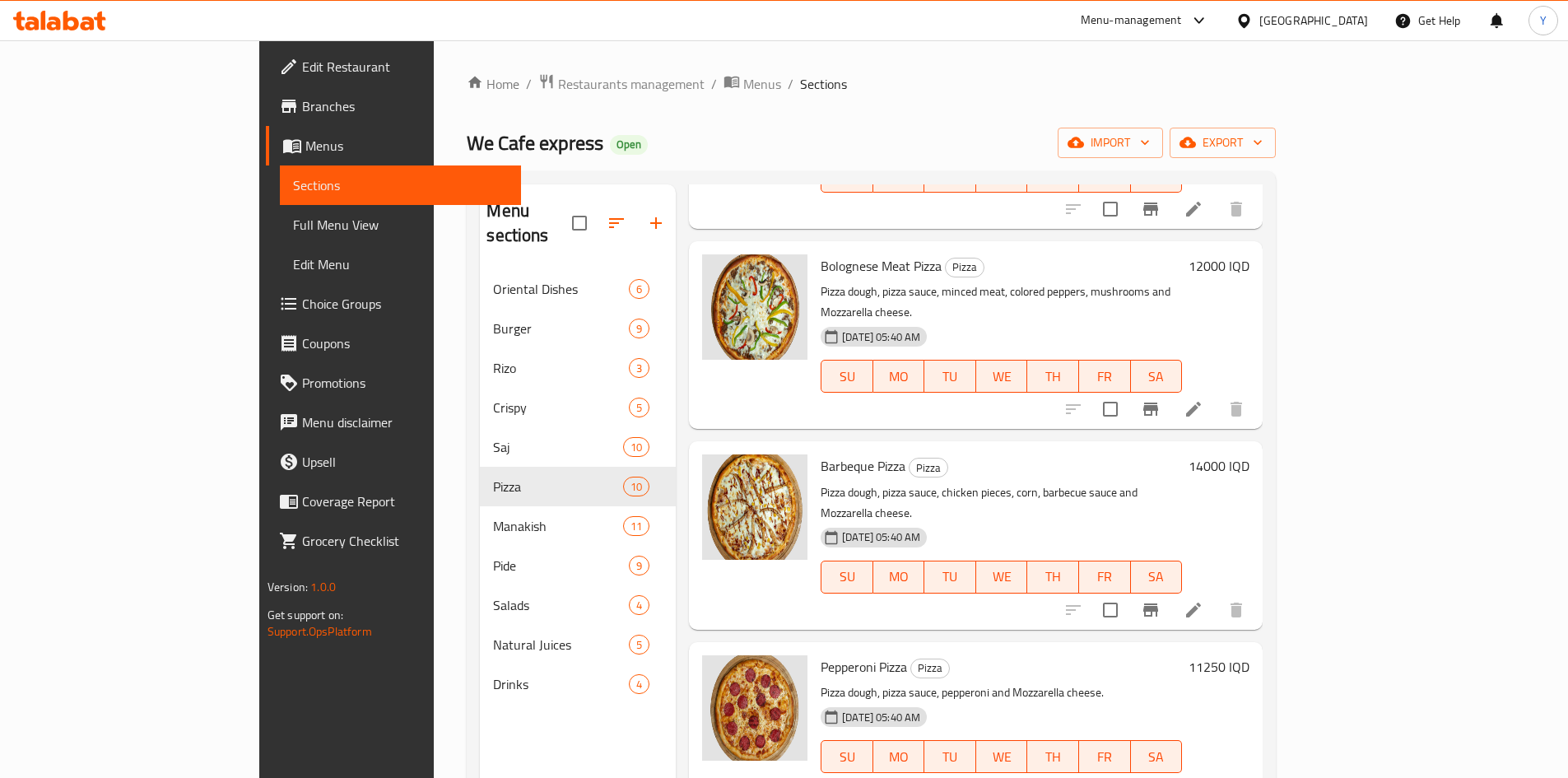
click at [1250, 655] on h6 "11250 IQD" at bounding box center [1219, 667] width 61 height 23
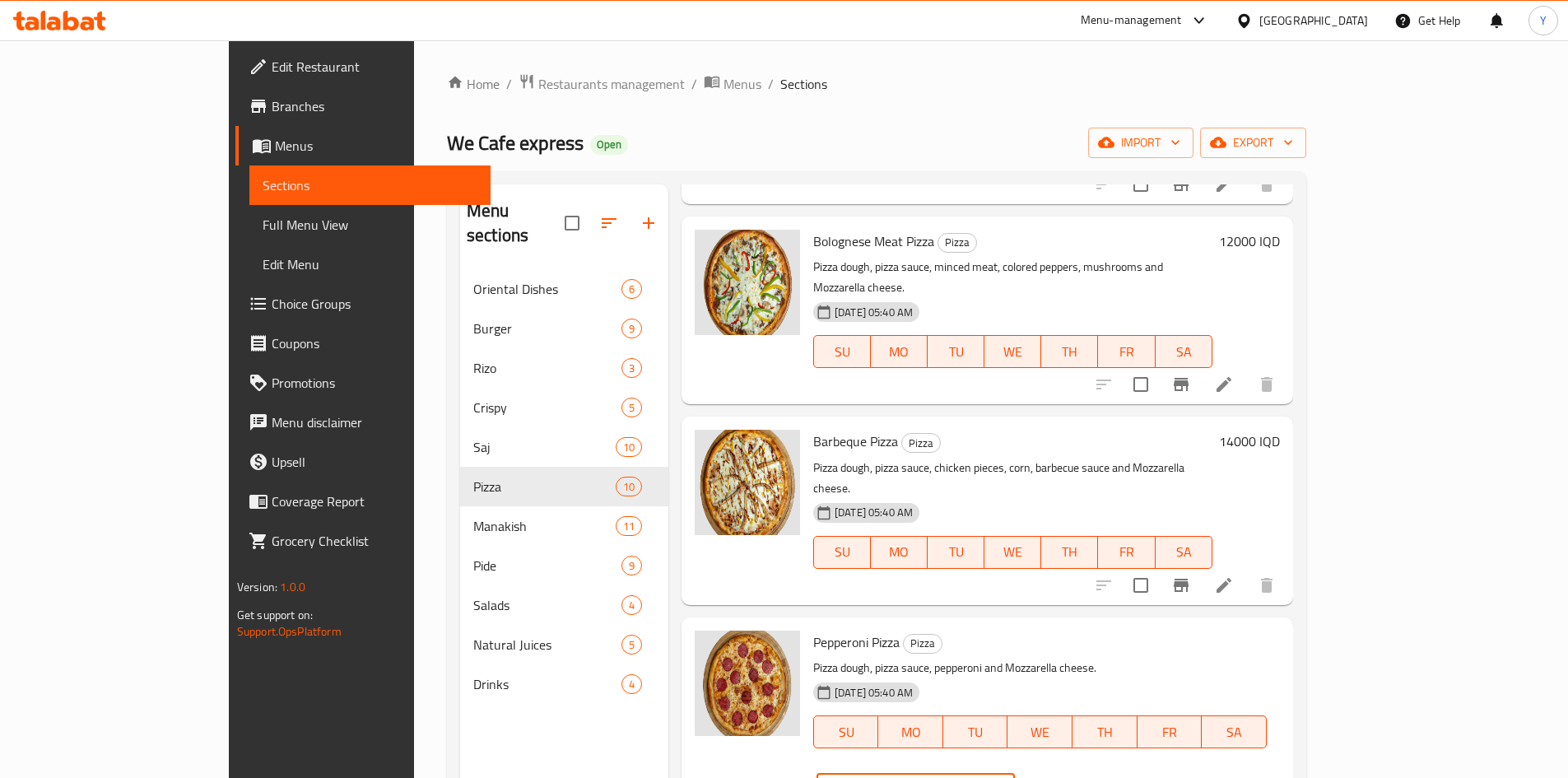
drag, startPoint x: 1305, startPoint y: 521, endPoint x: 1285, endPoint y: 514, distance: 21.2
click at [1015, 773] on input "11250" at bounding box center [934, 789] width 159 height 33
type input "12000"
click at [1080, 777] on icon "ok" at bounding box center [1073, 790] width 17 height 17
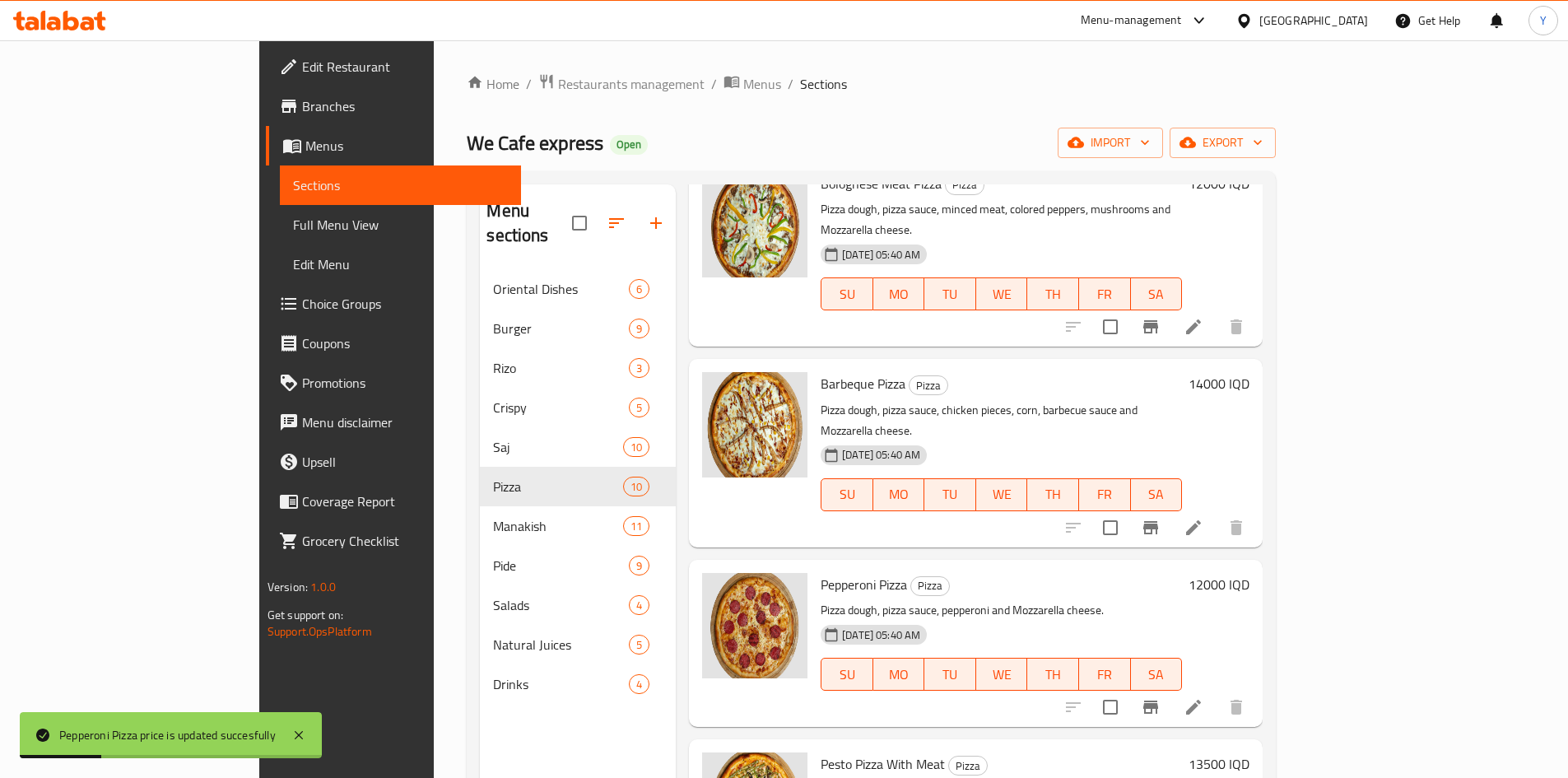
scroll to position [988, 0]
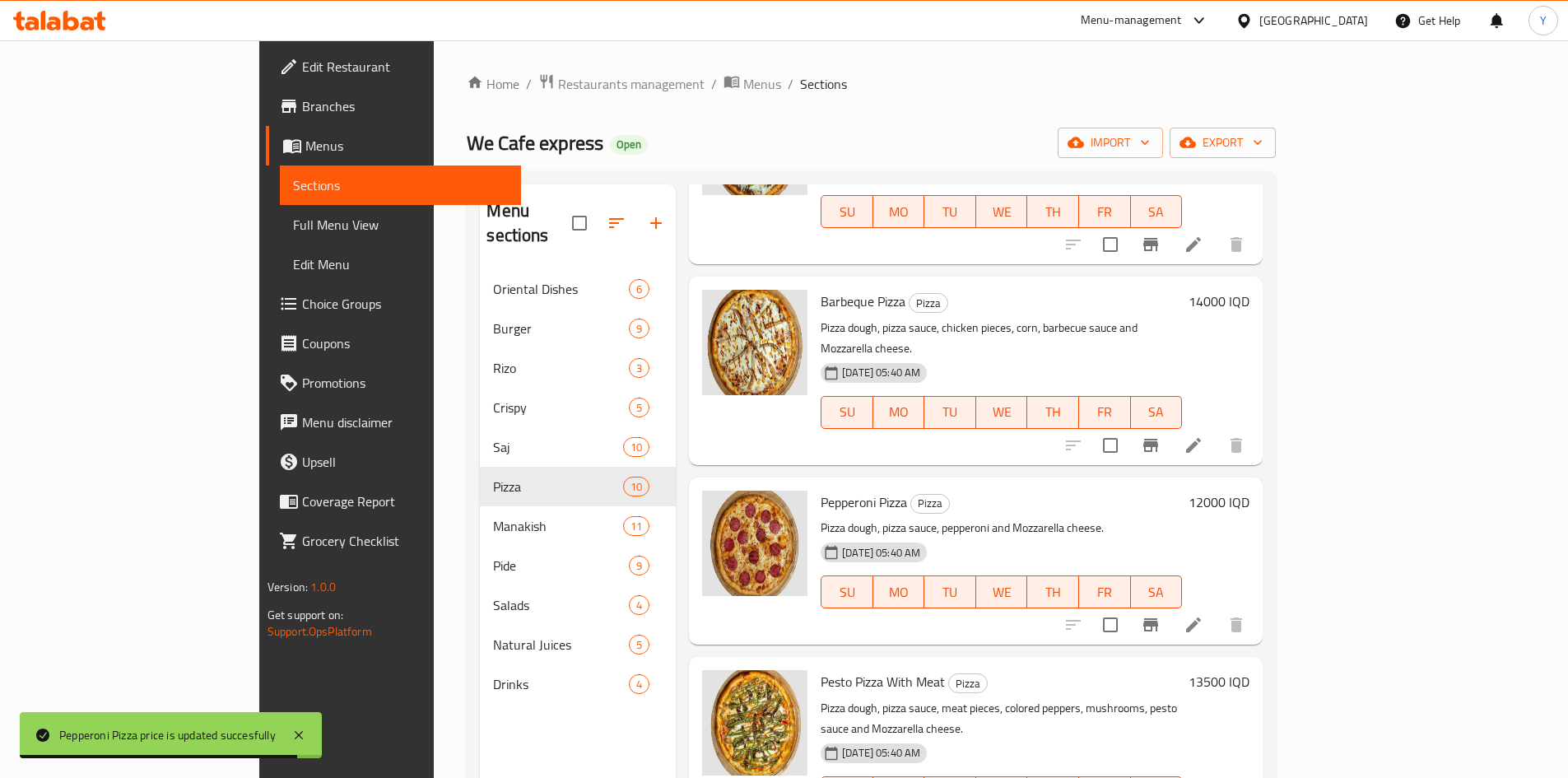
click at [1250, 669] on h6 "13500 IQD" at bounding box center [1219, 681] width 61 height 23
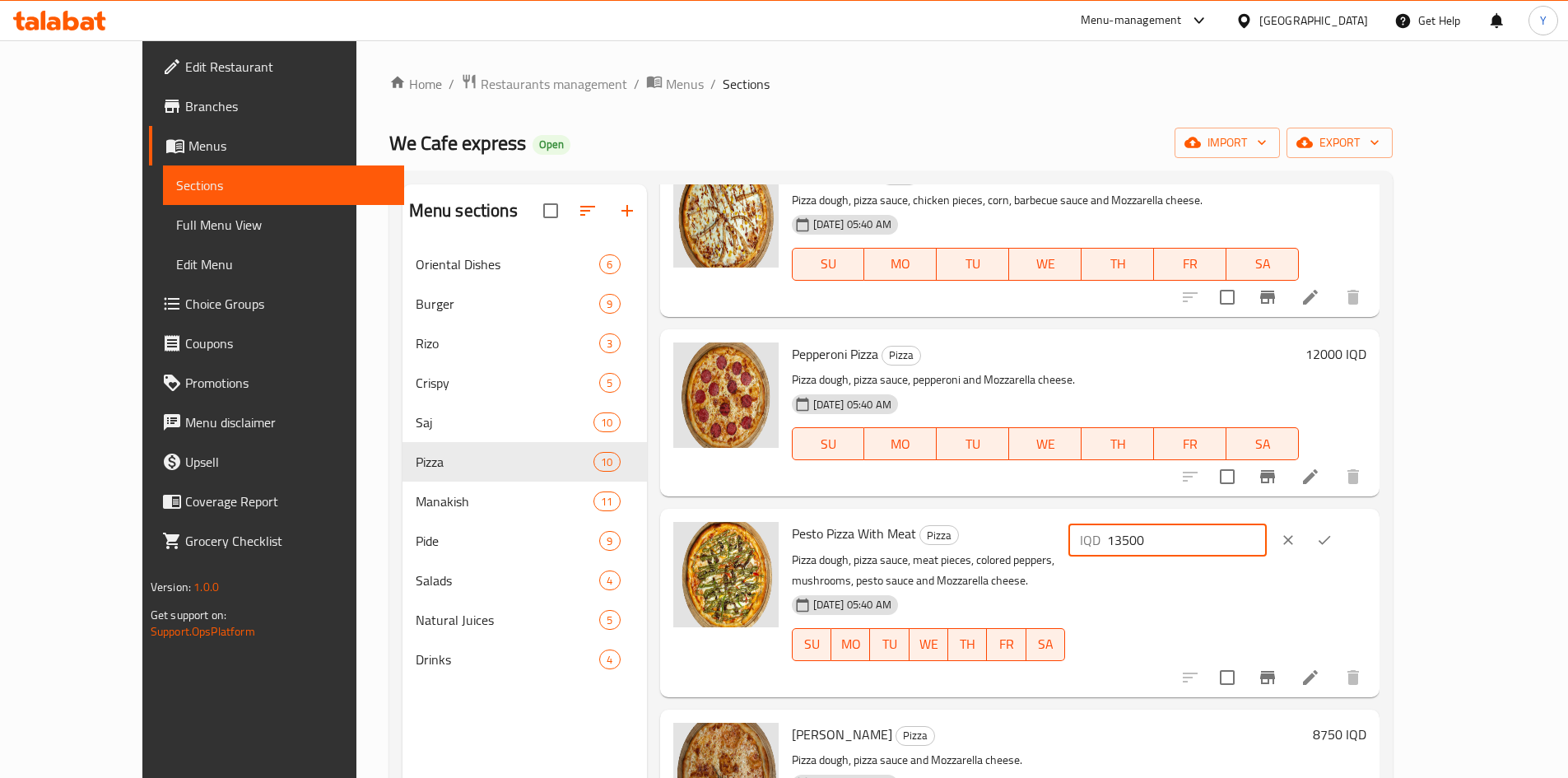
drag, startPoint x: 1332, startPoint y: 534, endPoint x: 1278, endPoint y: 537, distance: 54.1
click at [1267, 537] on input "13500" at bounding box center [1186, 539] width 159 height 33
type input "14000"
click at [1343, 553] on button "ok" at bounding box center [1324, 539] width 36 height 36
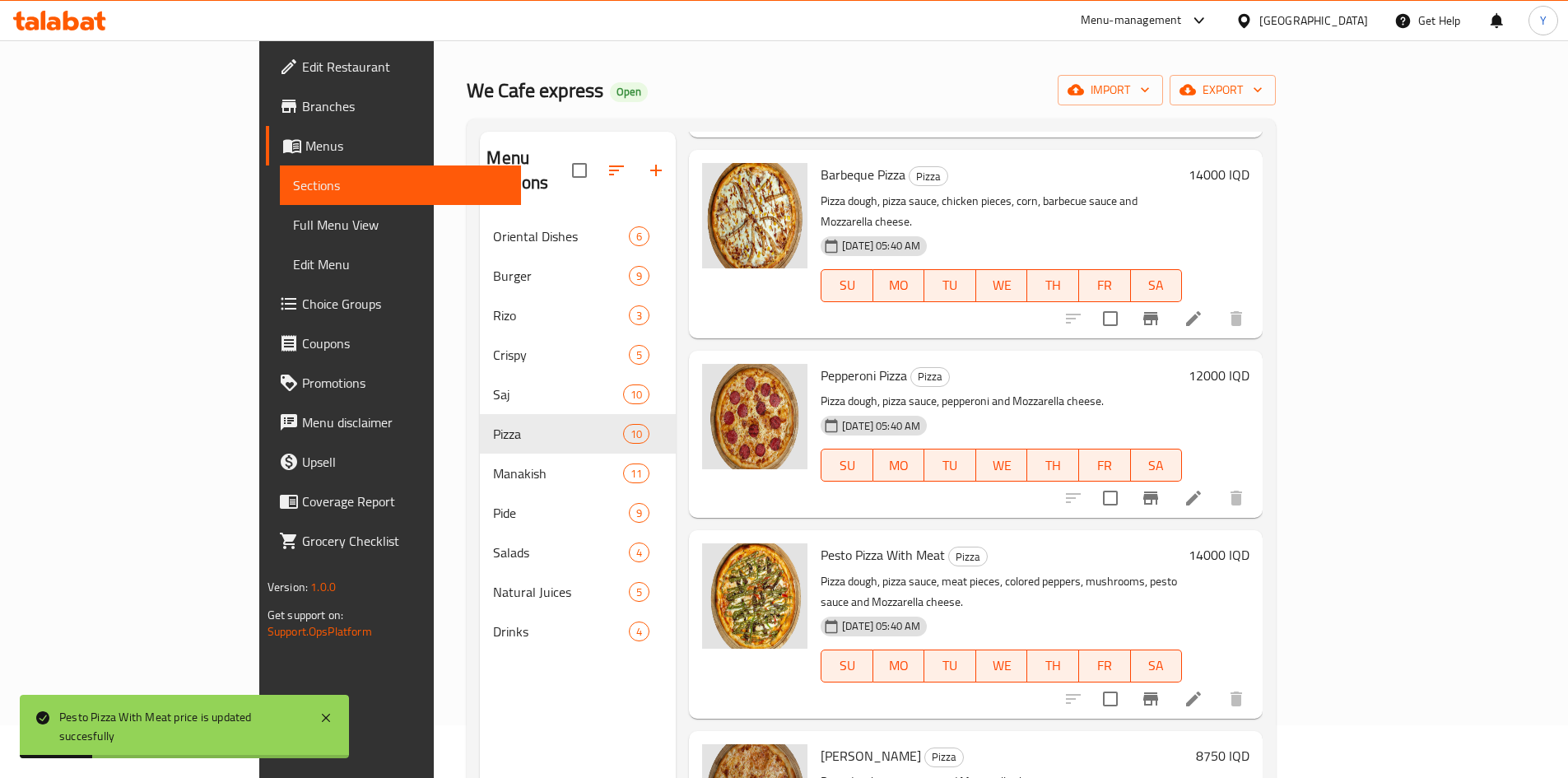
scroll to position [164, 0]
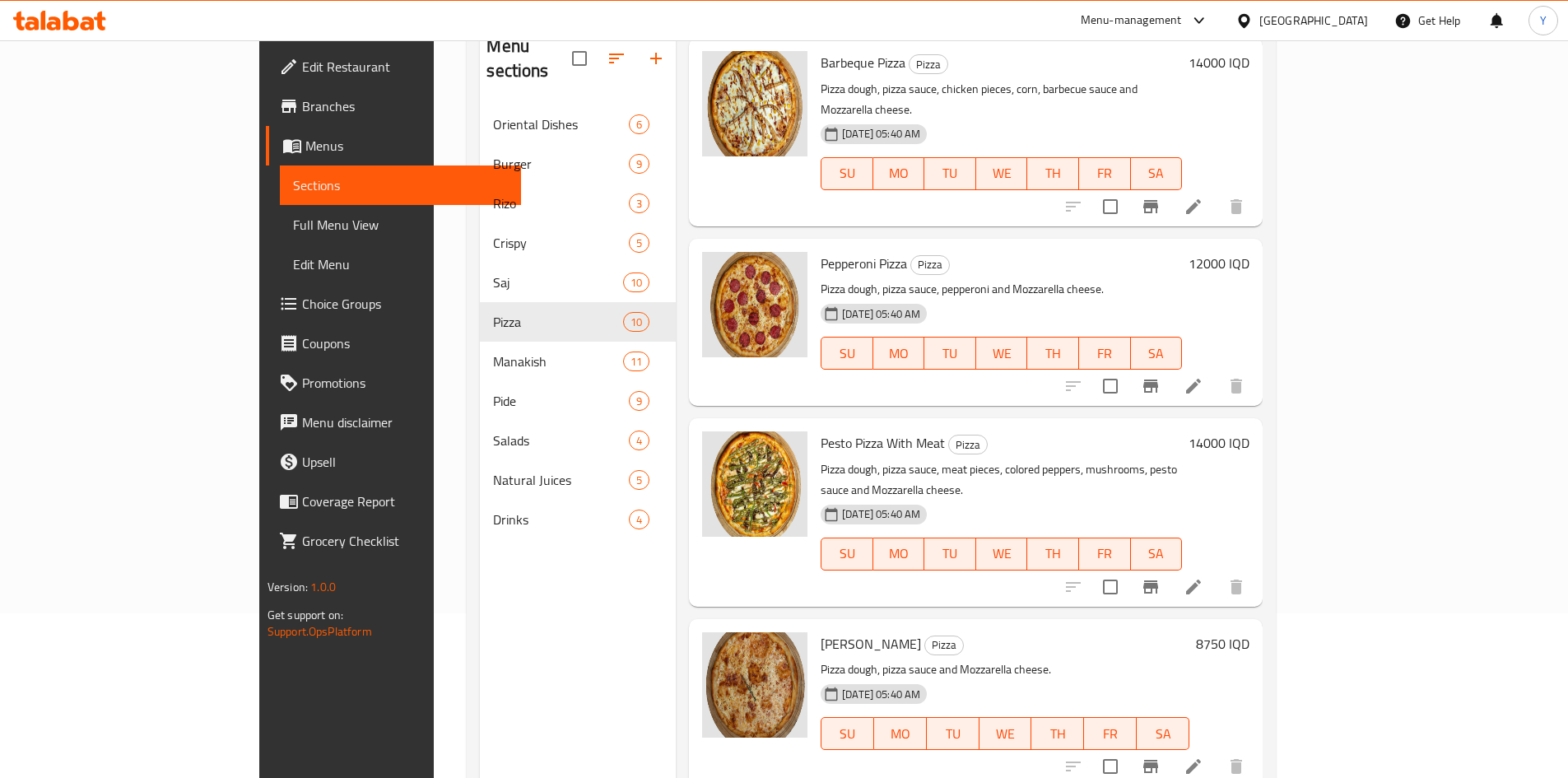
click at [1250, 632] on h6 "8750 IQD" at bounding box center [1222, 644] width 53 height 23
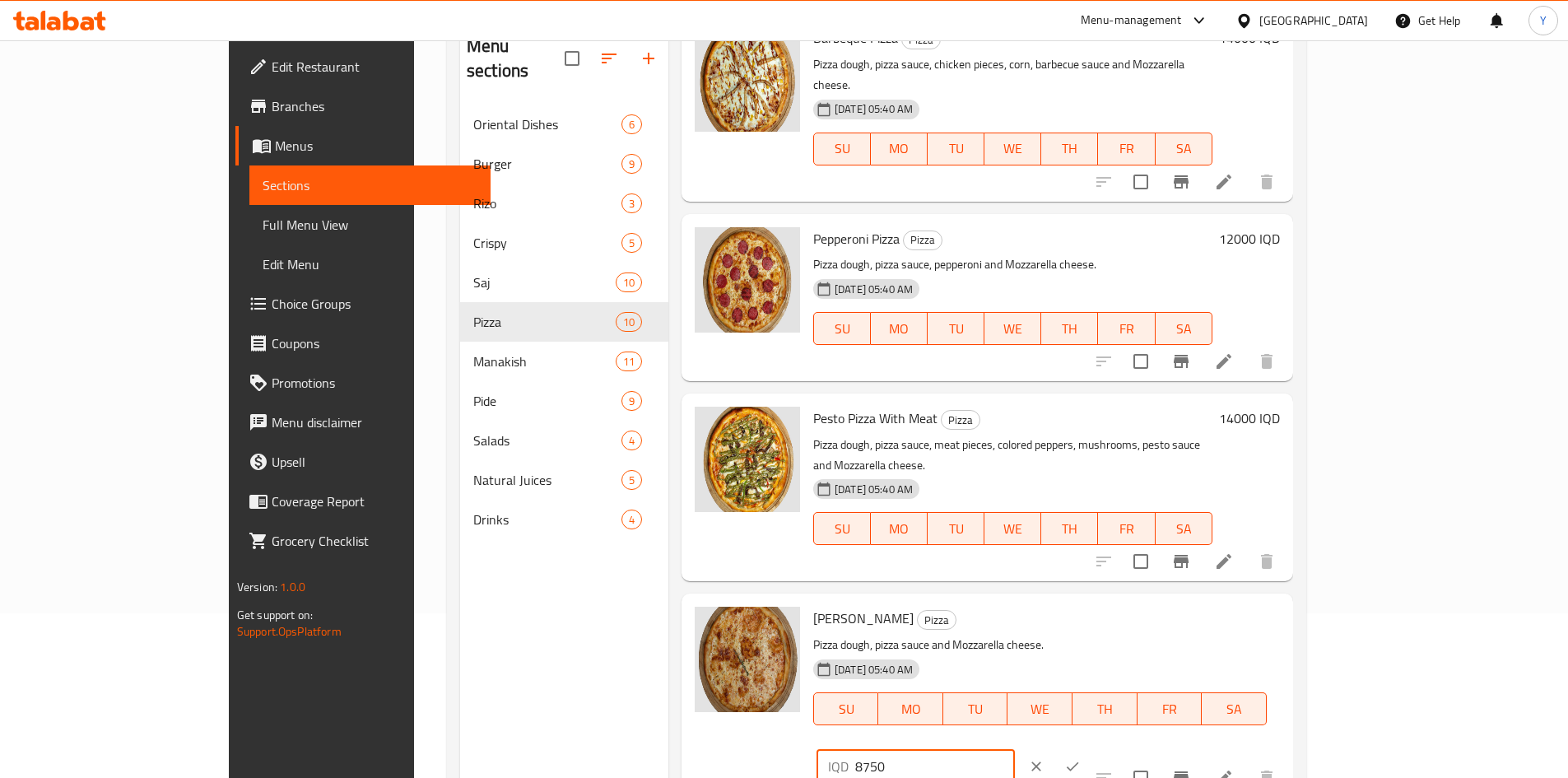
drag, startPoint x: 1339, startPoint y: 485, endPoint x: 1278, endPoint y: 471, distance: 62.6
click at [1015, 750] on input "8750" at bounding box center [934, 765] width 159 height 33
type input "8000"
click at [1090, 748] on button "ok" at bounding box center [1072, 765] width 36 height 36
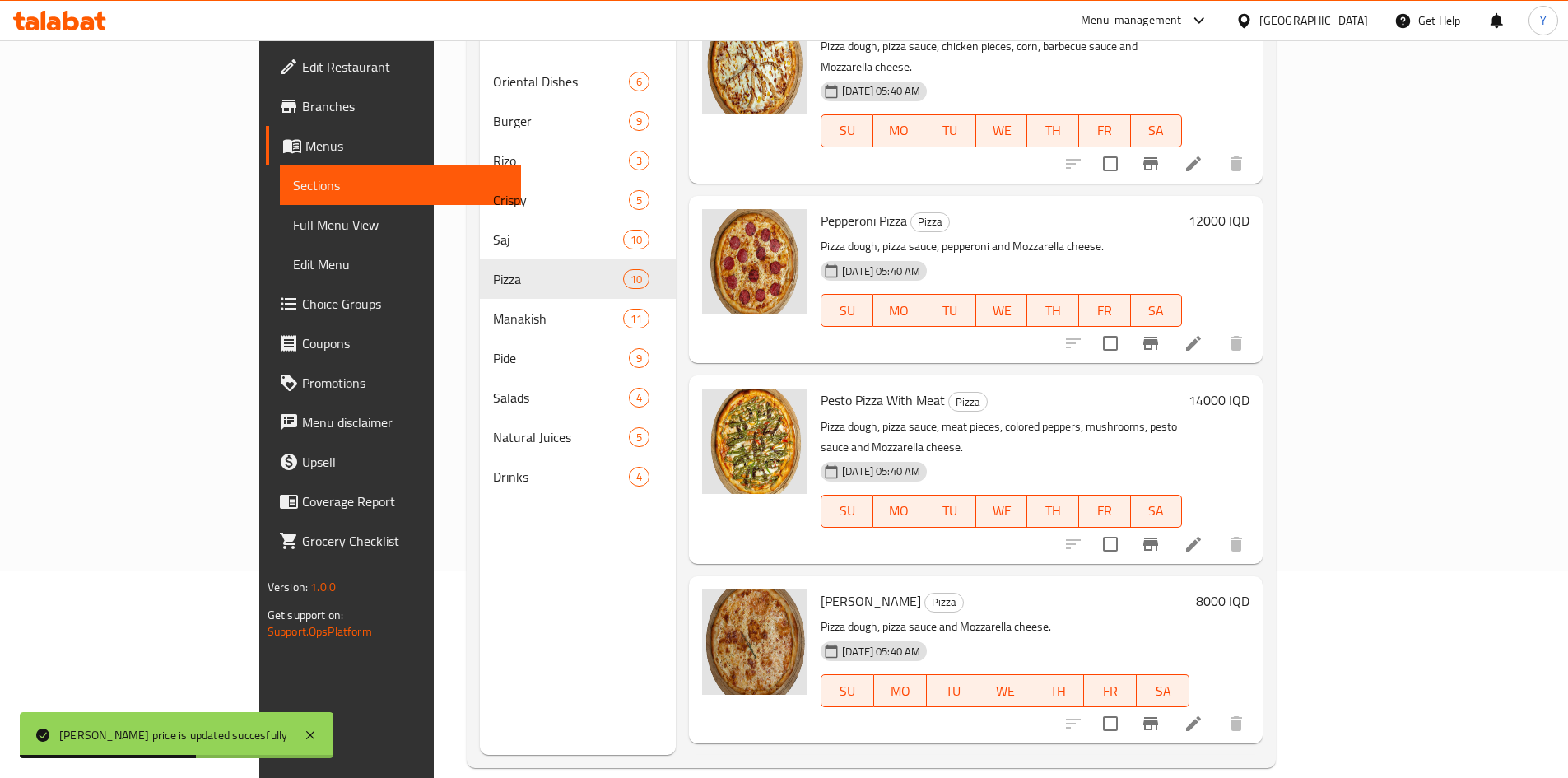
scroll to position [230, 0]
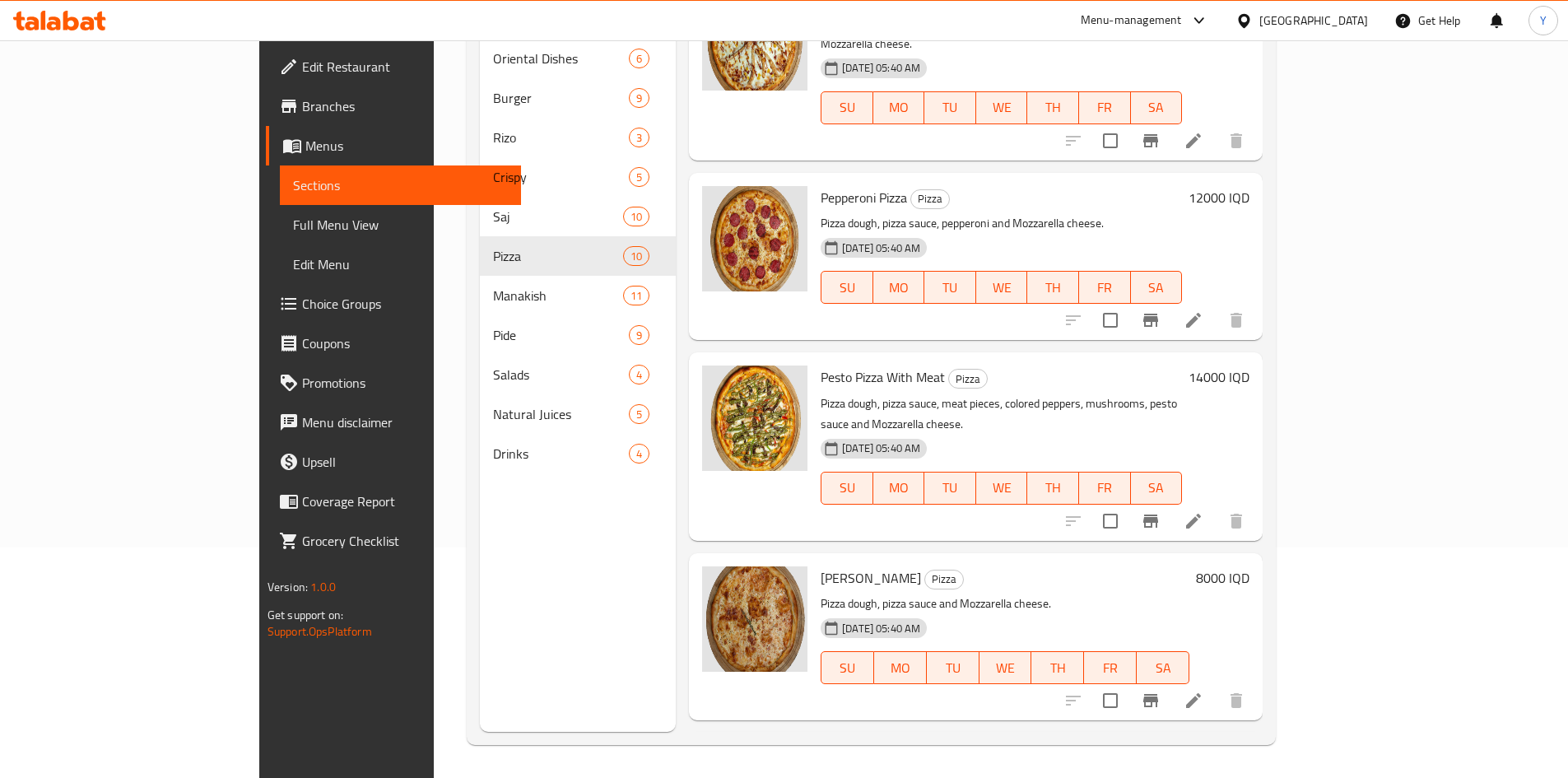
click at [1009, 745] on h6 "Fungi Pizza Pizza" at bounding box center [1005, 757] width 369 height 23
click at [1250, 745] on h6 "8000 IQD" at bounding box center [1222, 757] width 53 height 23
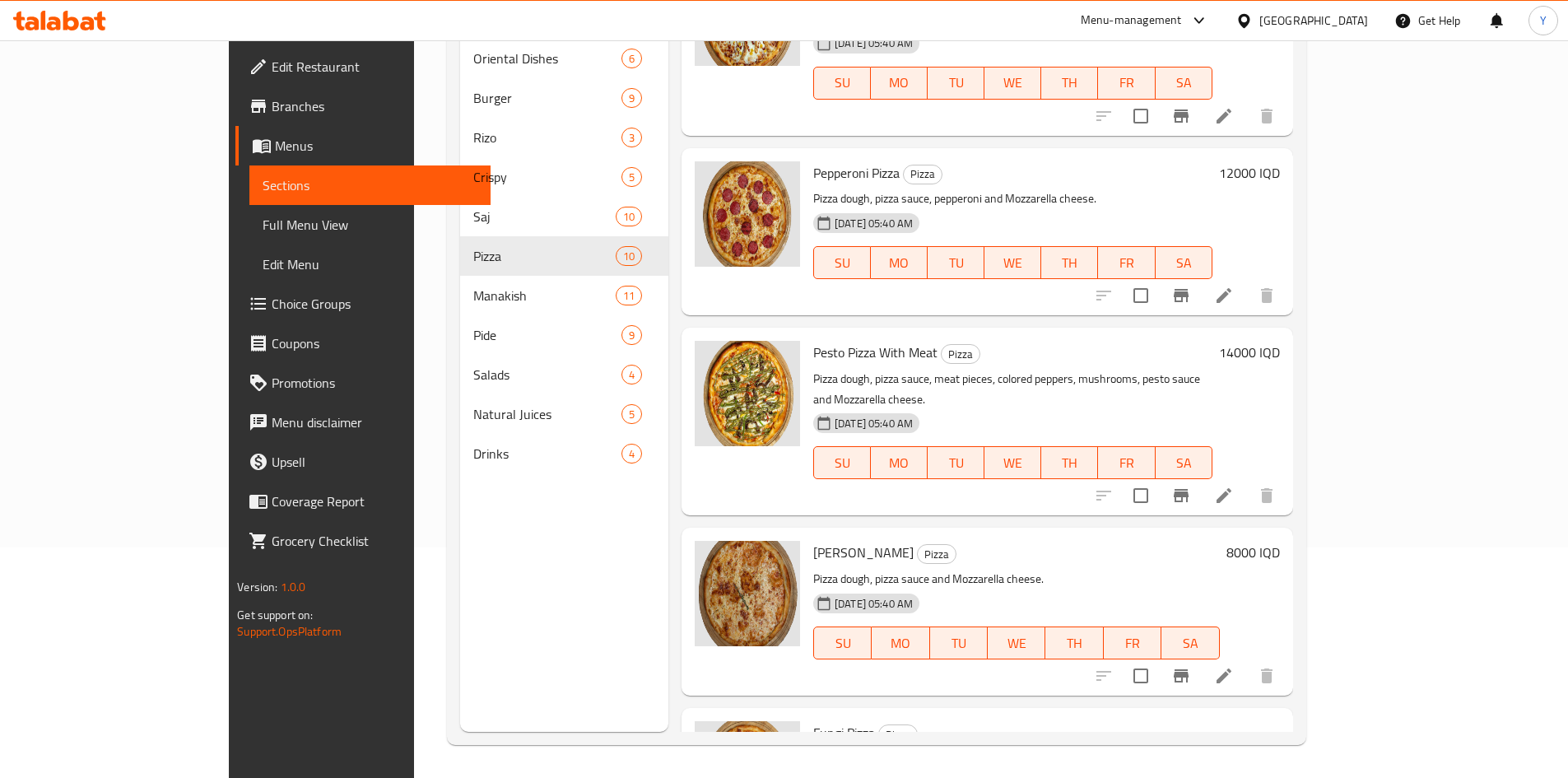
drag, startPoint x: 1314, startPoint y: 599, endPoint x: 1247, endPoint y: 592, distance: 67.4
type input "12000"
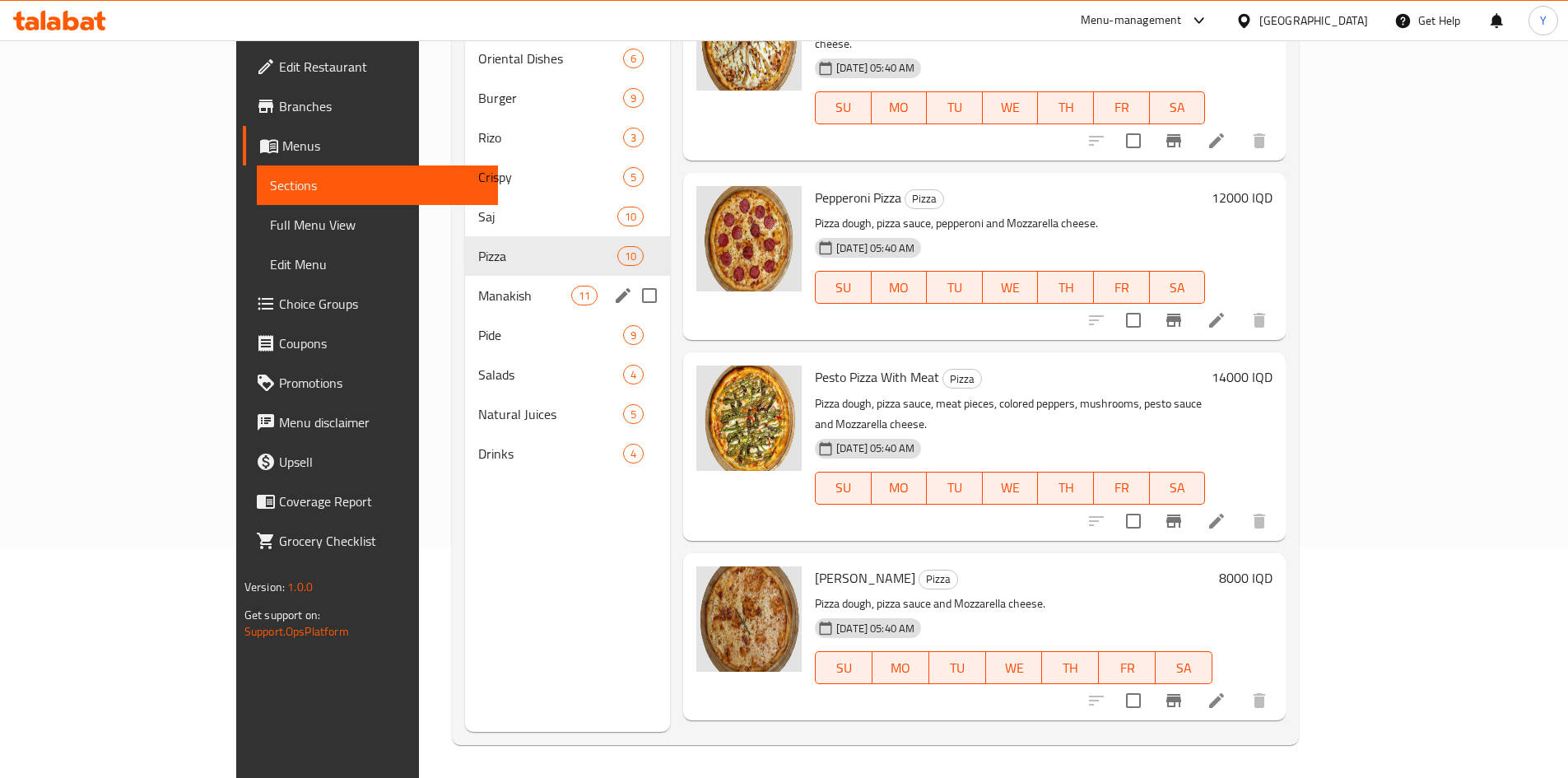
click at [499, 280] on div "Manakish 11" at bounding box center [567, 295] width 205 height 39
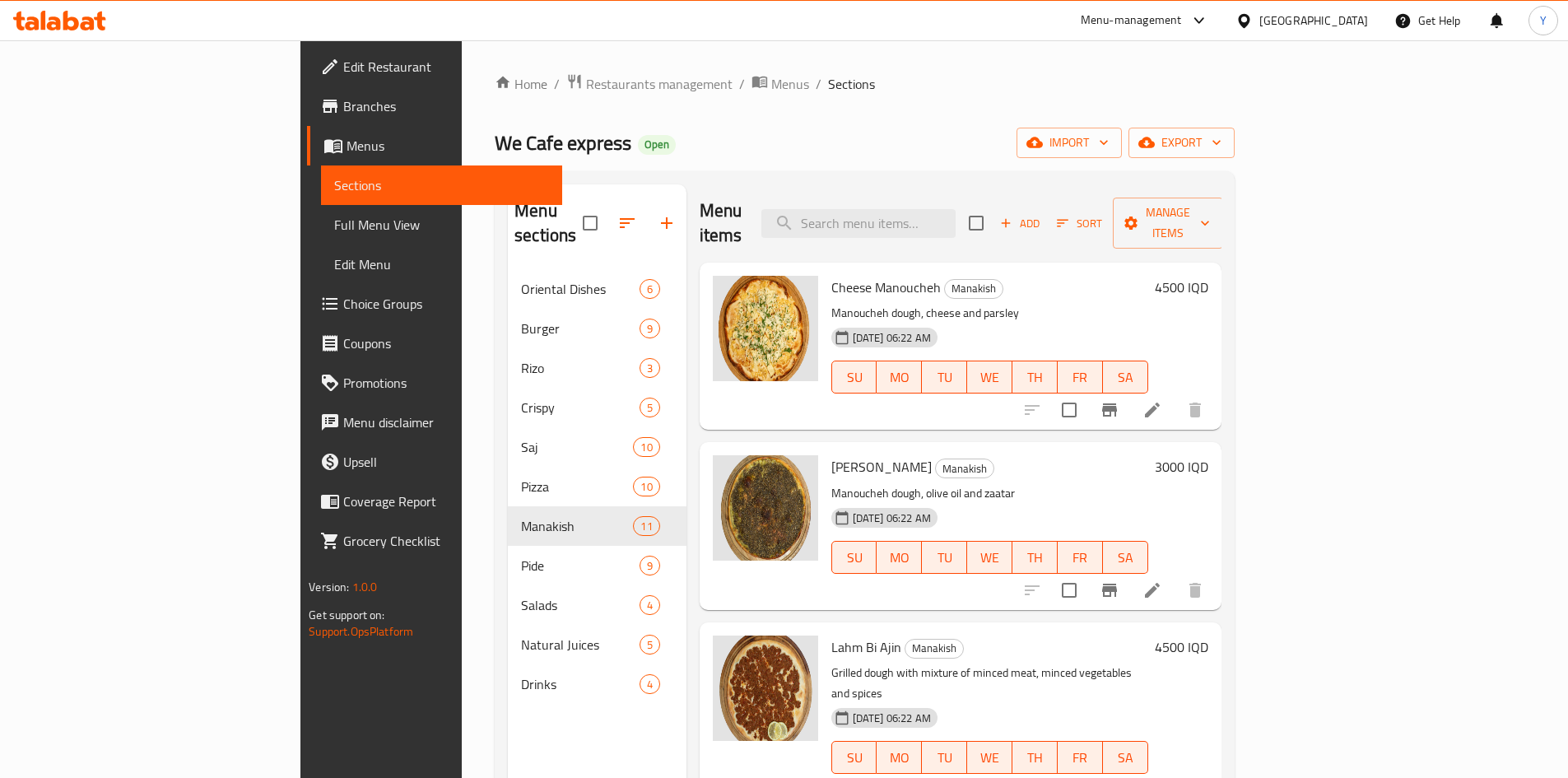
click at [1208, 275] on h6 "4500 IQD" at bounding box center [1181, 287] width 53 height 23
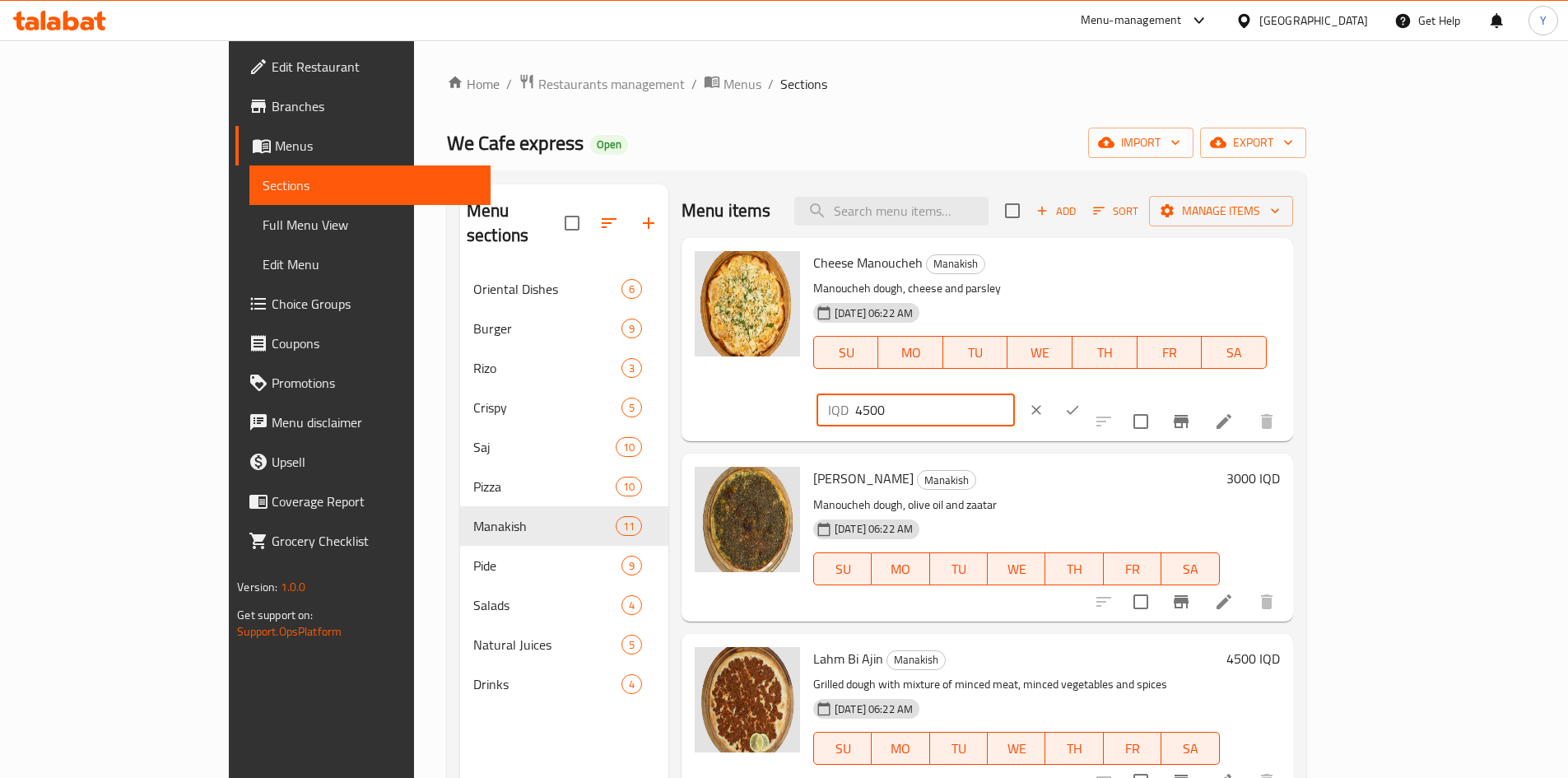
drag, startPoint x: 1339, startPoint y: 281, endPoint x: 1257, endPoint y: 278, distance: 82.1
click at [1015, 393] on div "IQD 4500 ​" at bounding box center [916, 409] width 199 height 33
type input "6000"
click at [1080, 402] on icon "ok" at bounding box center [1073, 410] width 17 height 17
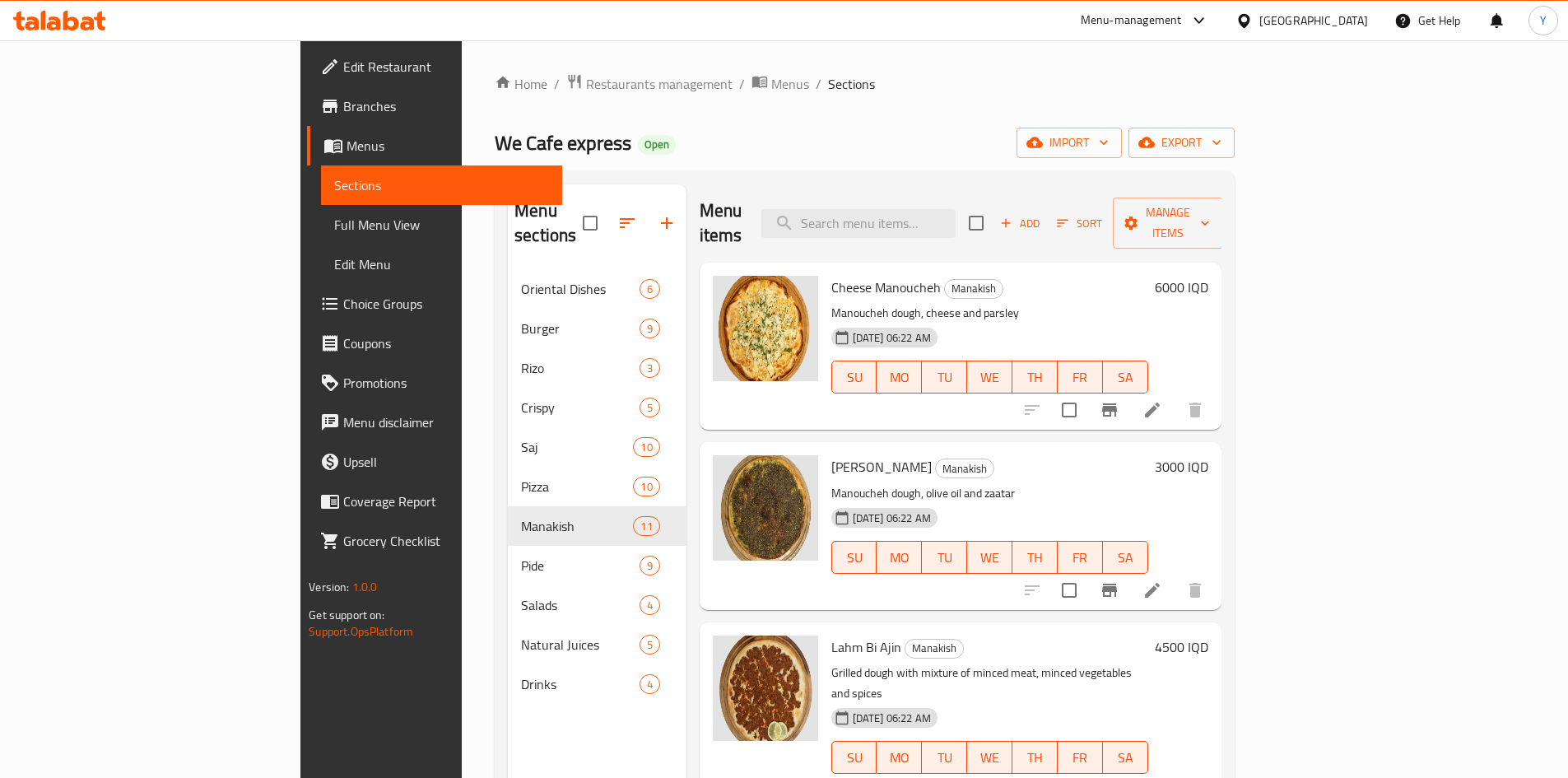
click at [1208, 455] on h6 "3000 IQD" at bounding box center [1181, 467] width 53 height 23
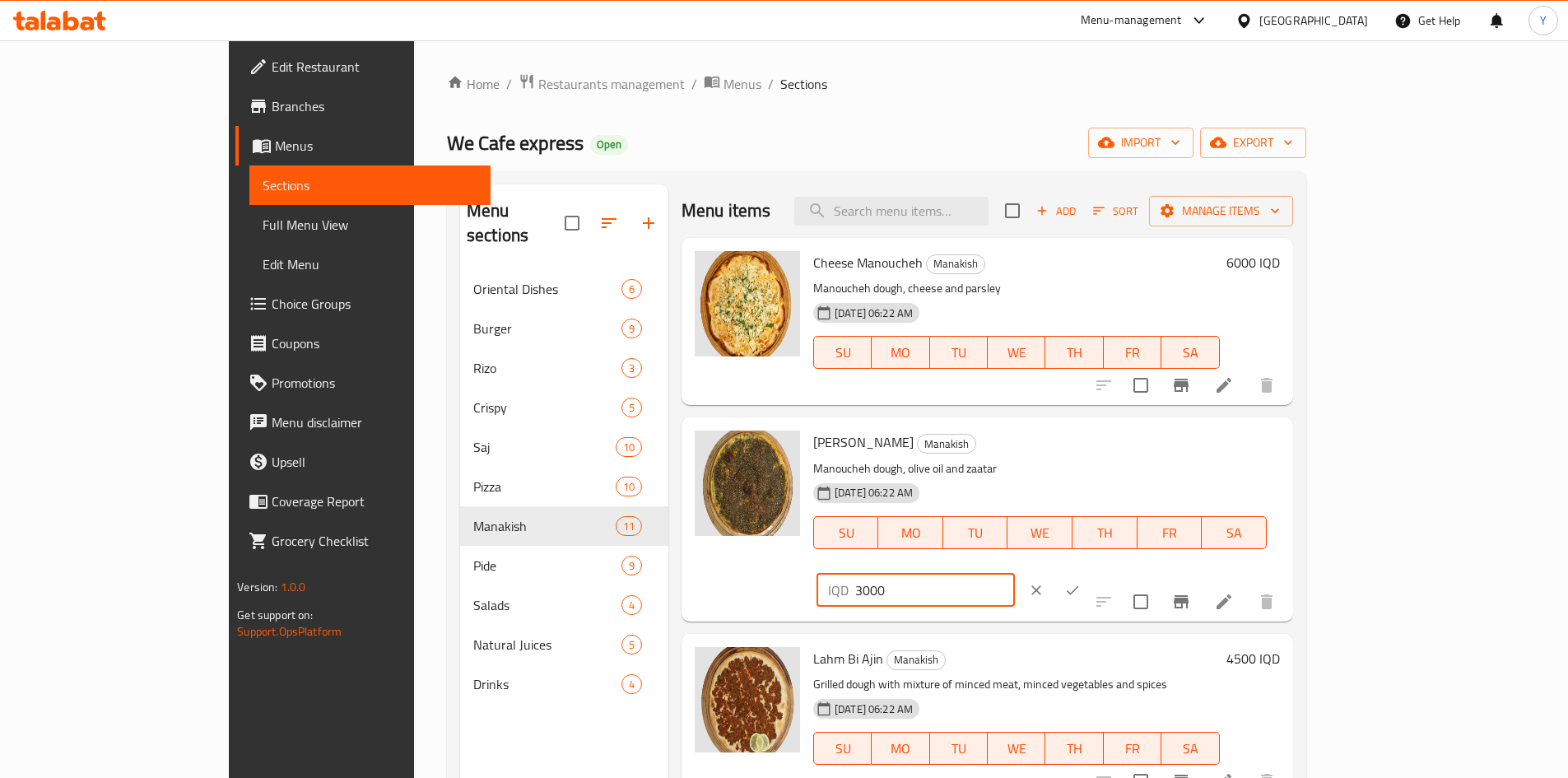
drag, startPoint x: 1338, startPoint y: 446, endPoint x: 1247, endPoint y: 460, distance: 92.1
click at [1015, 573] on div "IQD 3000 ​" at bounding box center [916, 589] width 199 height 33
type input "5000"
click at [1080, 582] on icon "ok" at bounding box center [1073, 590] width 17 height 17
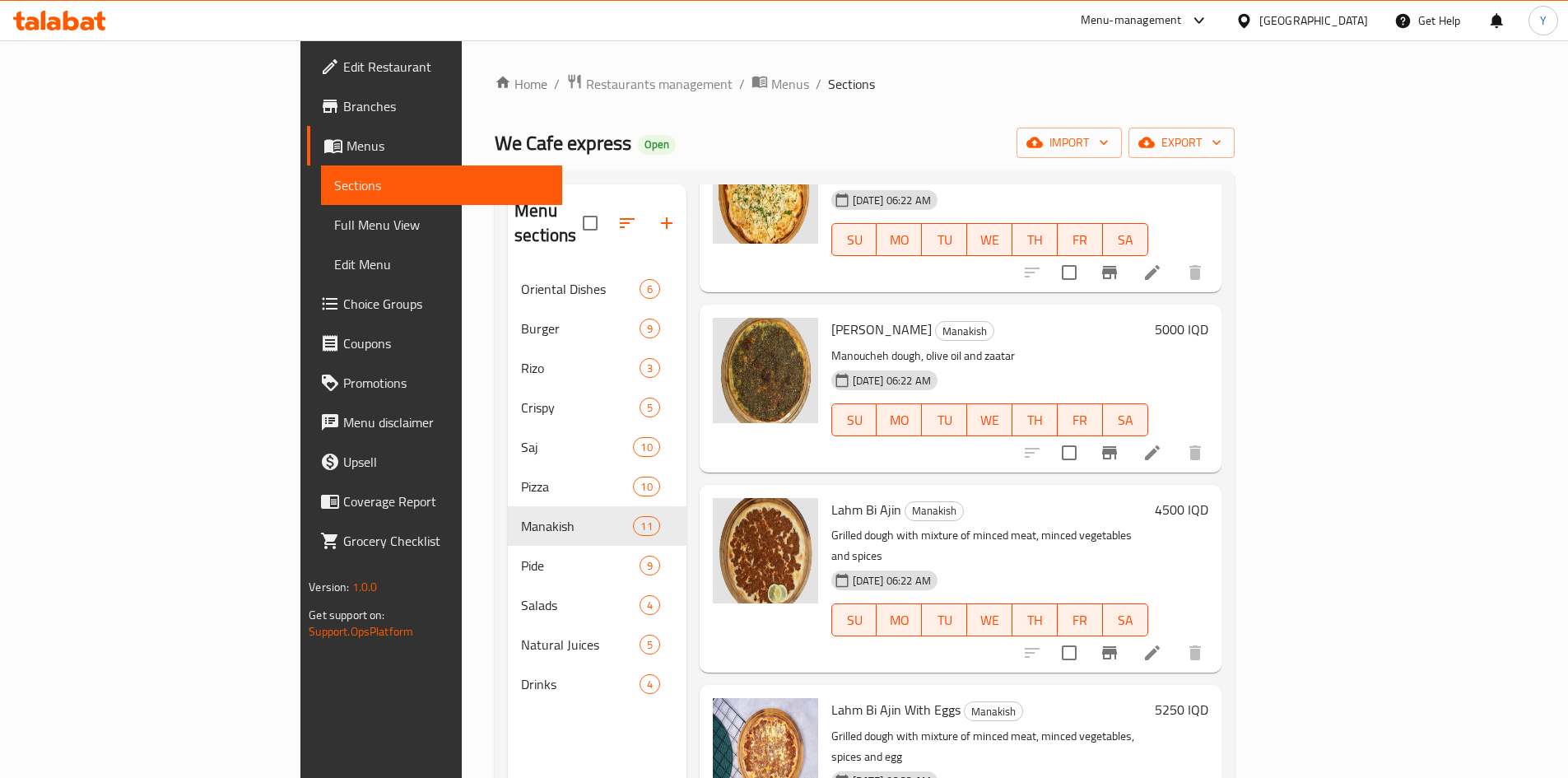
scroll to position [164, 0]
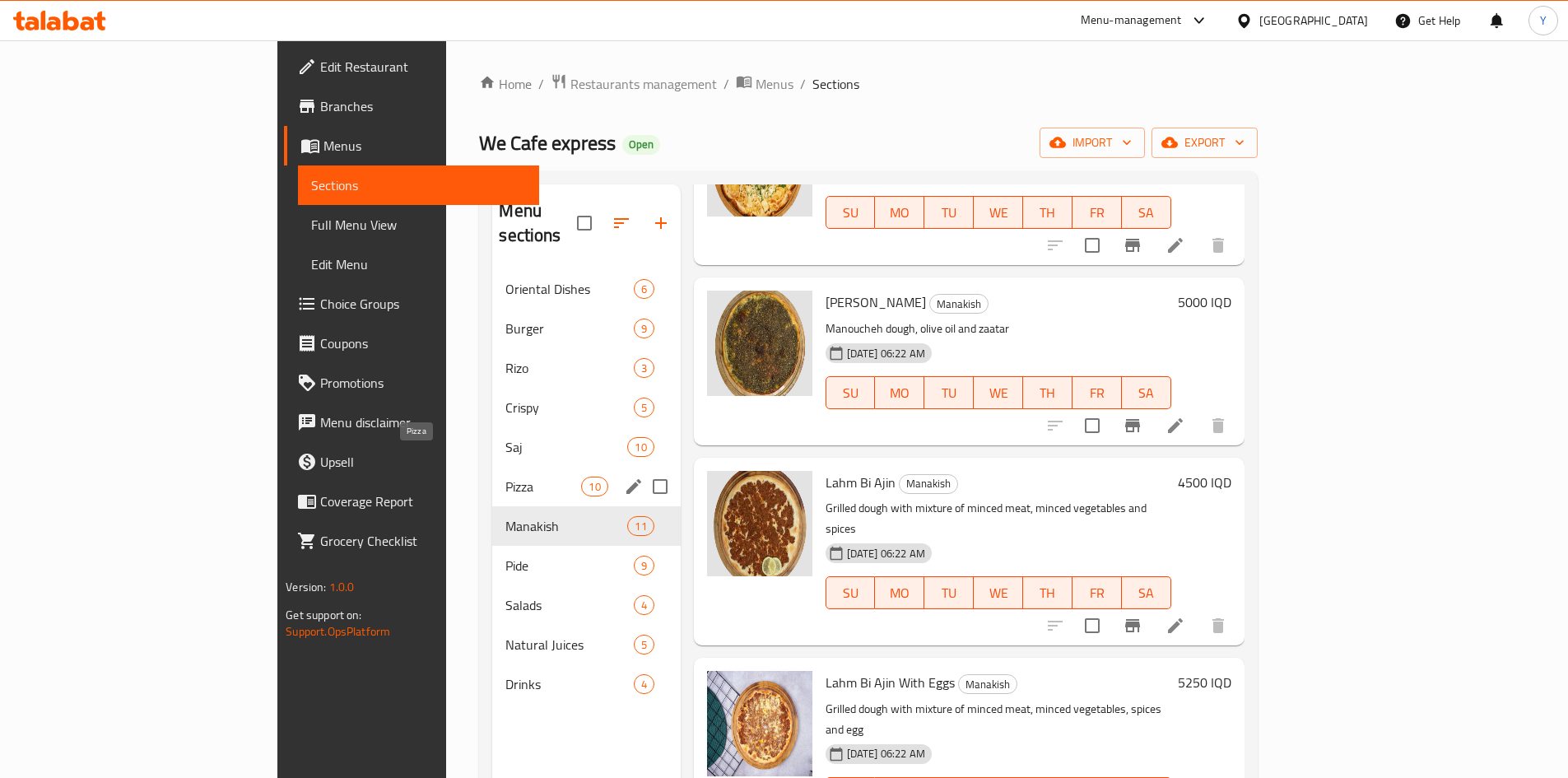
click at [505, 477] on span "Pizza" at bounding box center [543, 487] width 76 height 20
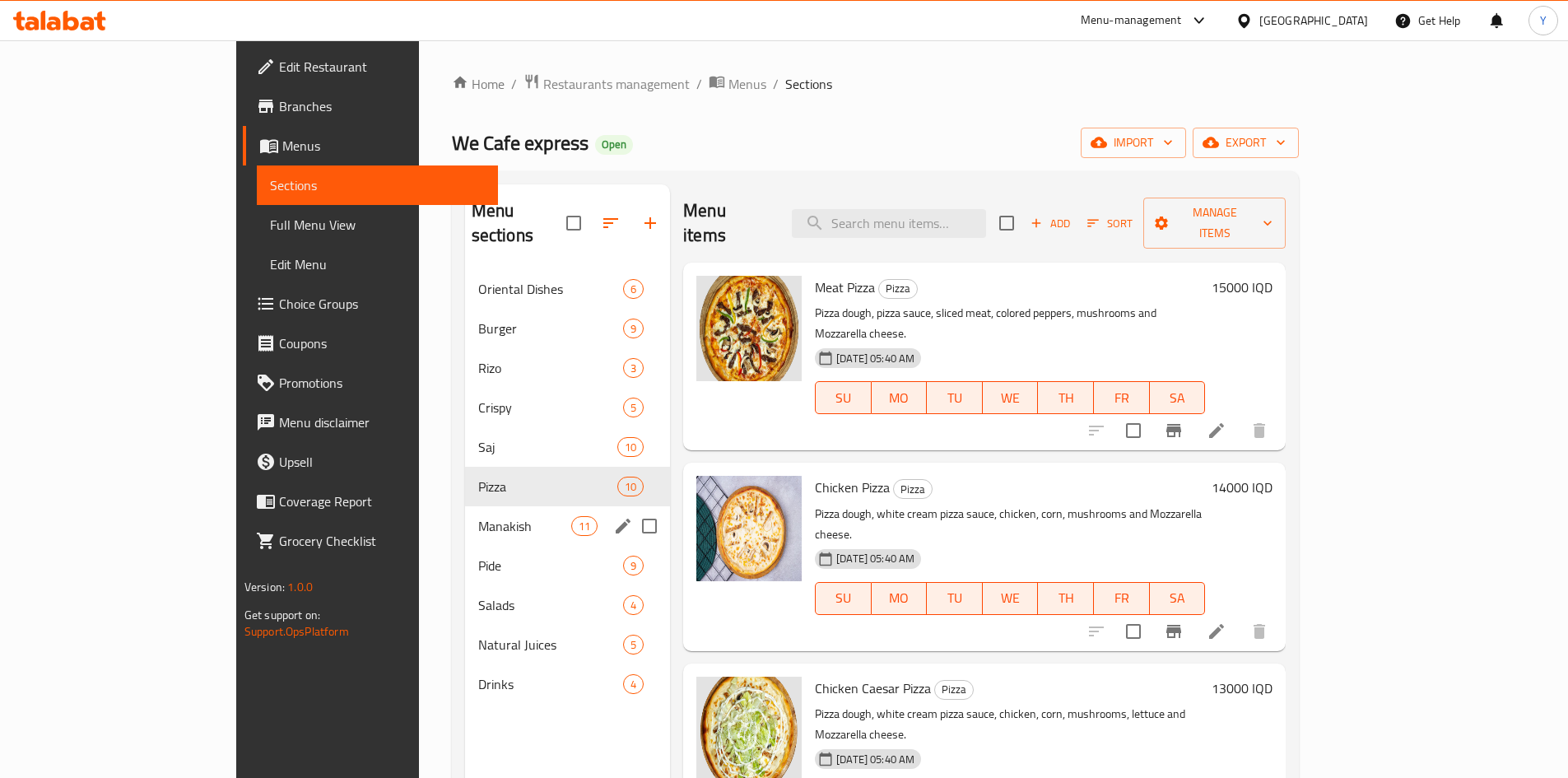
click at [465, 506] on div "Manakish 11" at bounding box center [567, 525] width 205 height 39
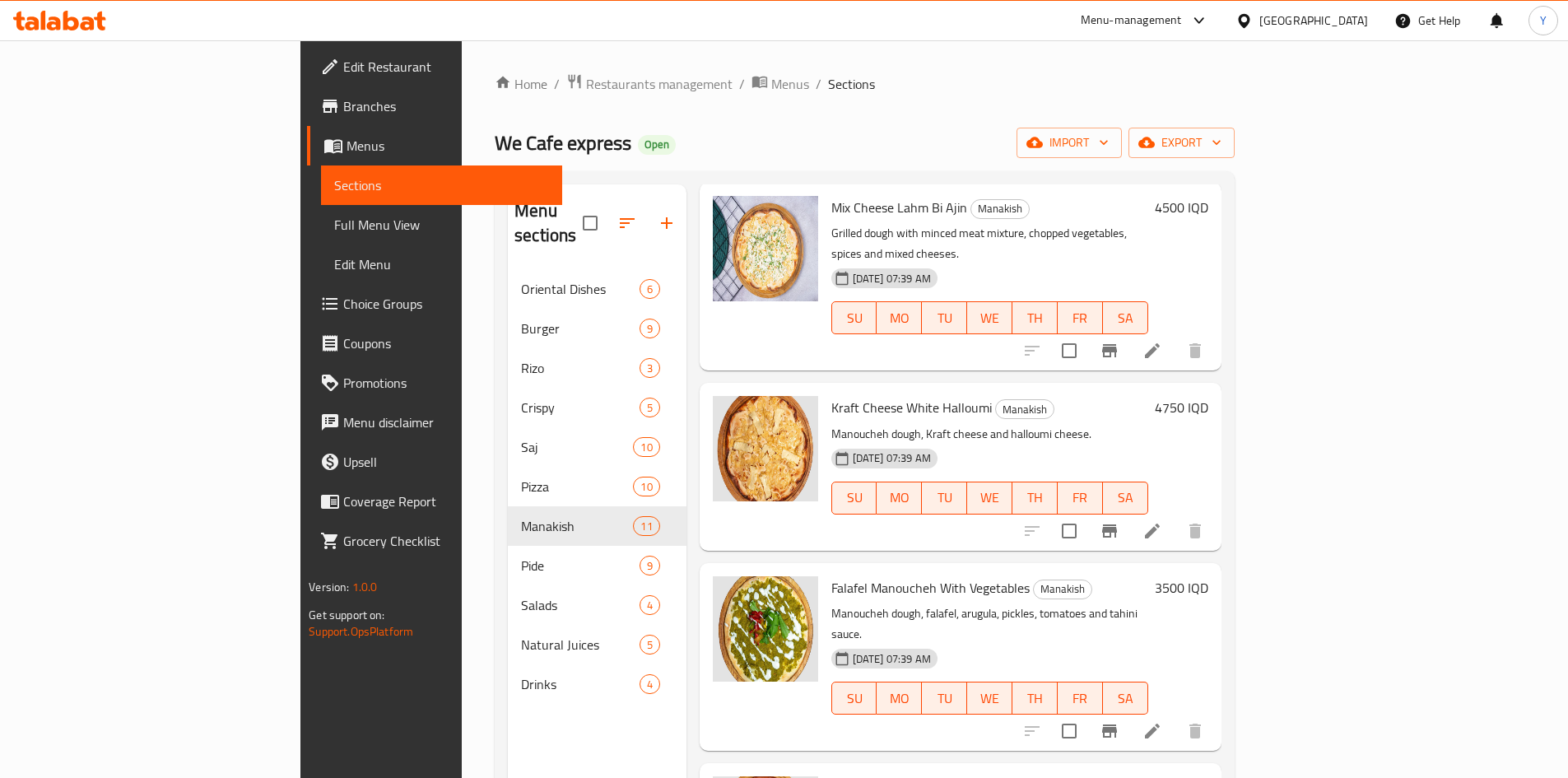
scroll to position [230, 0]
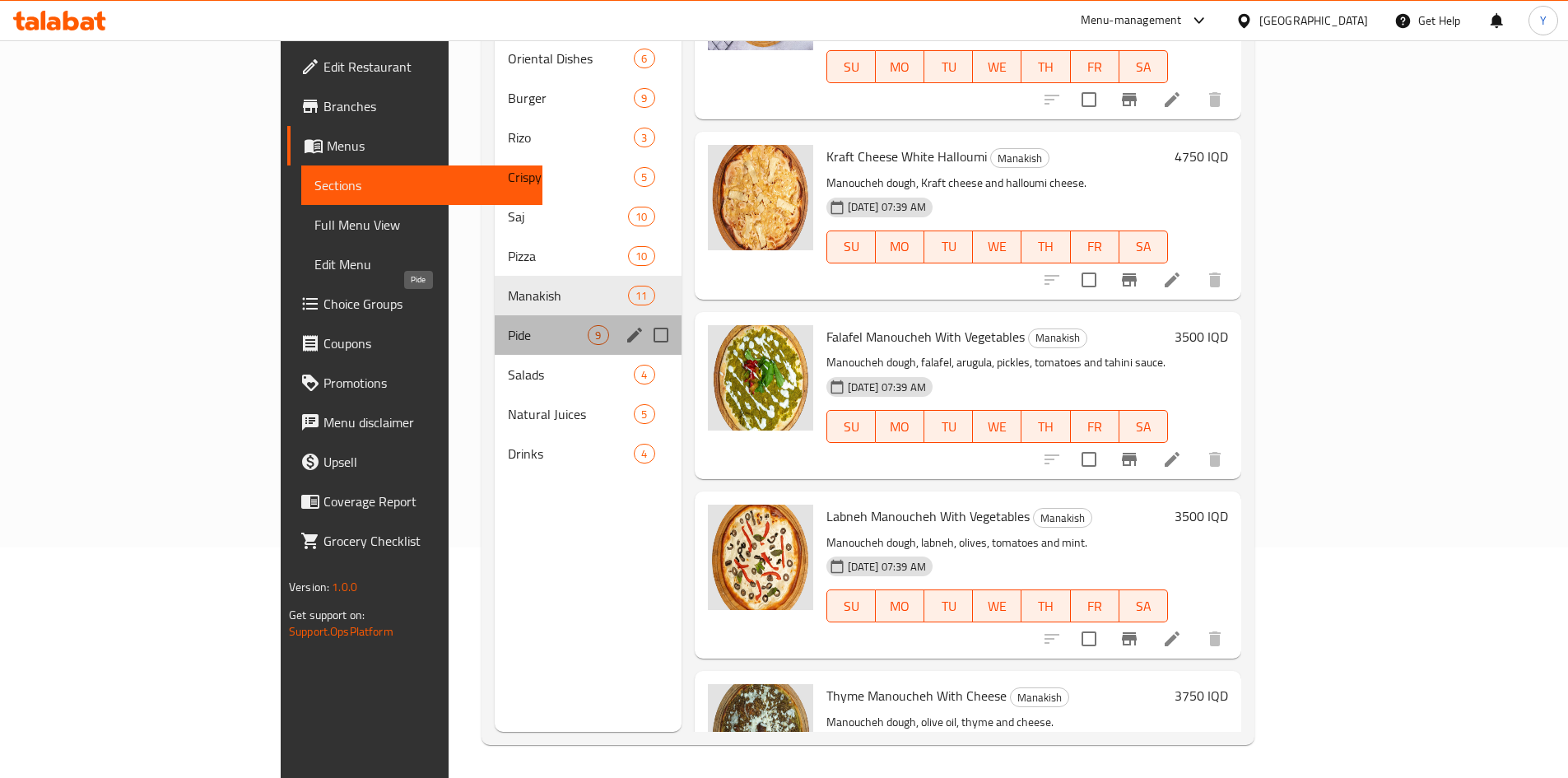
click at [508, 325] on span "Pide" at bounding box center [548, 335] width 81 height 20
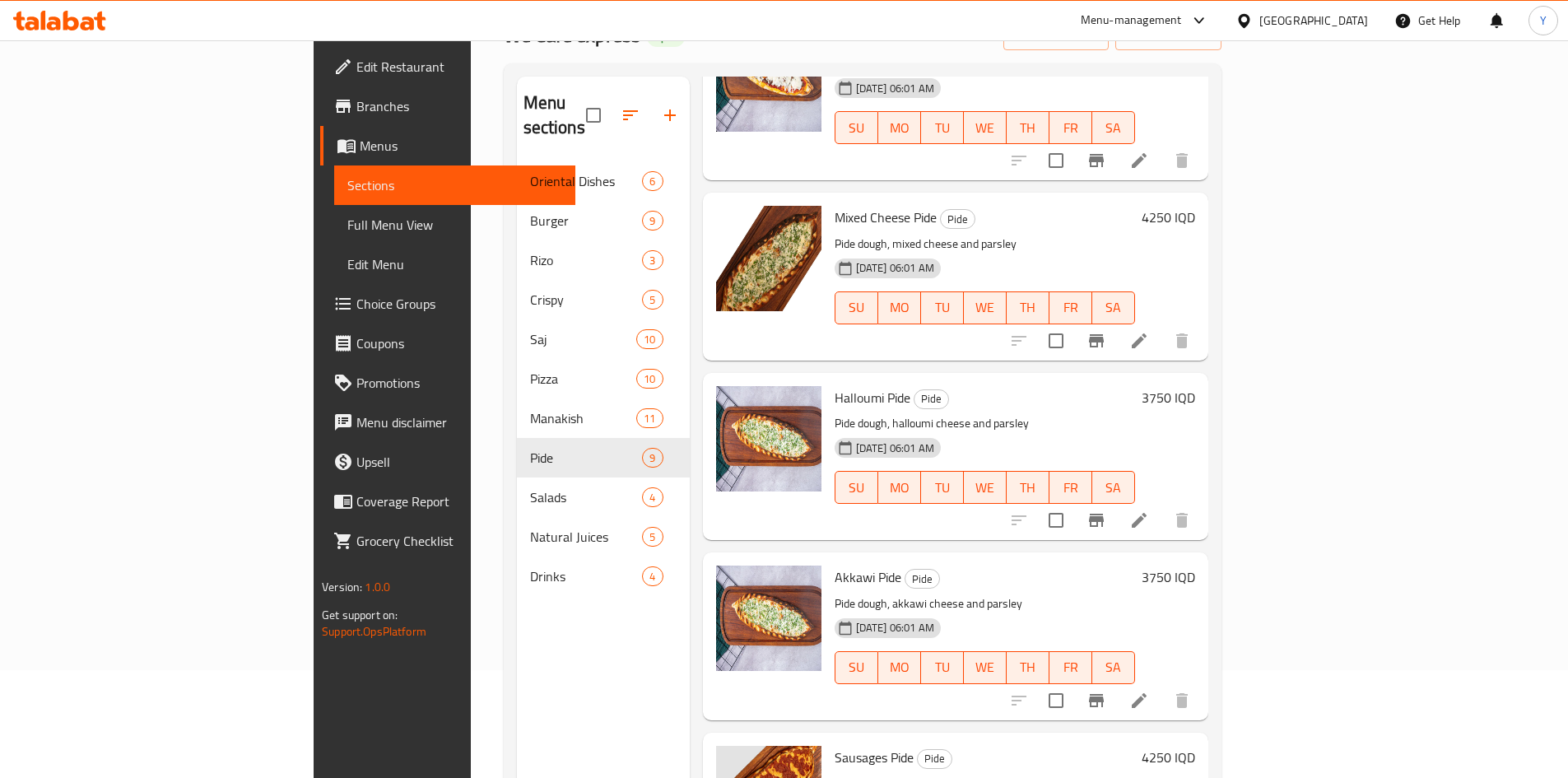
scroll to position [230, 0]
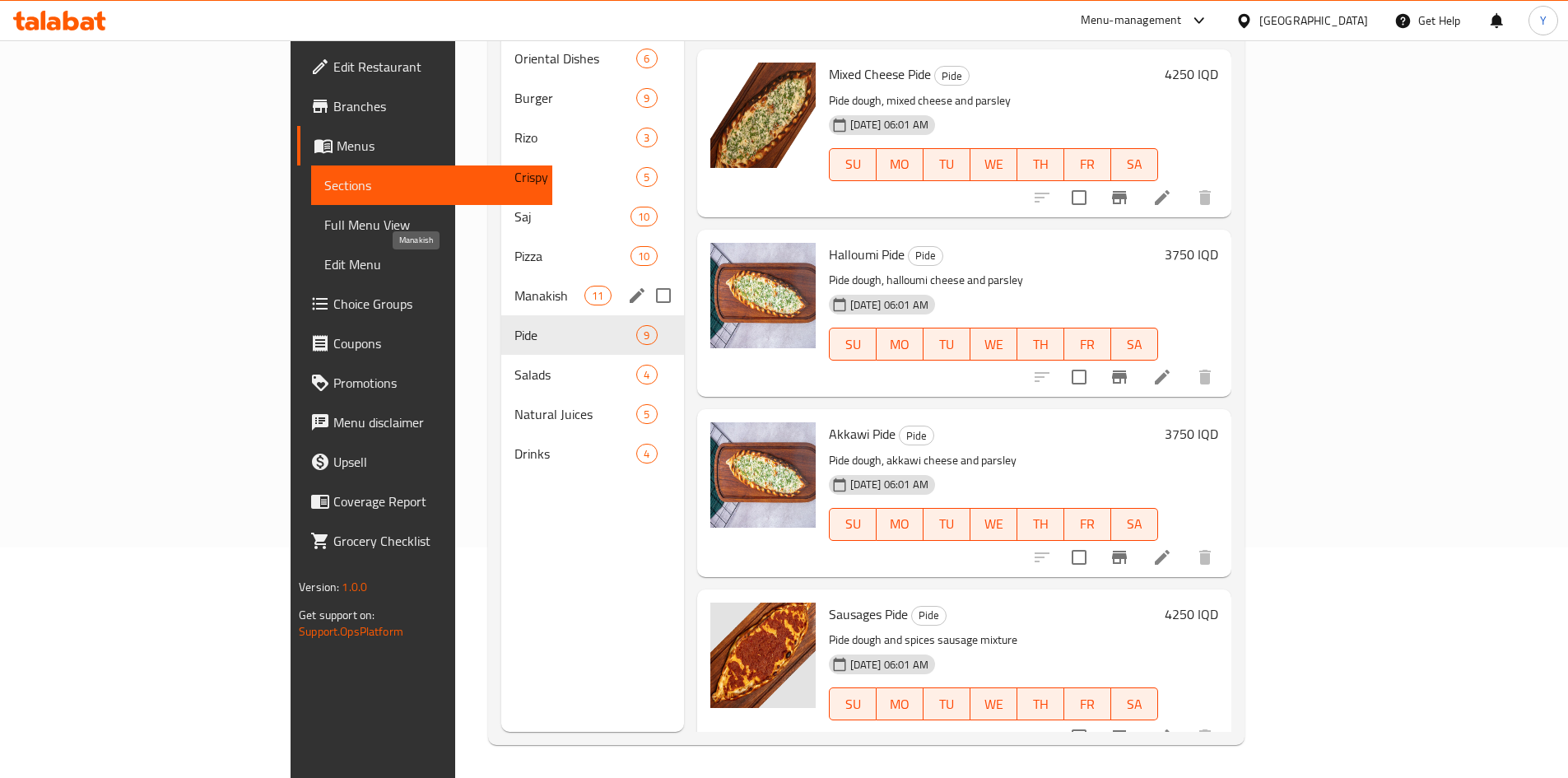
click at [514, 285] on span "Manakish" at bounding box center [549, 296] width 70 height 20
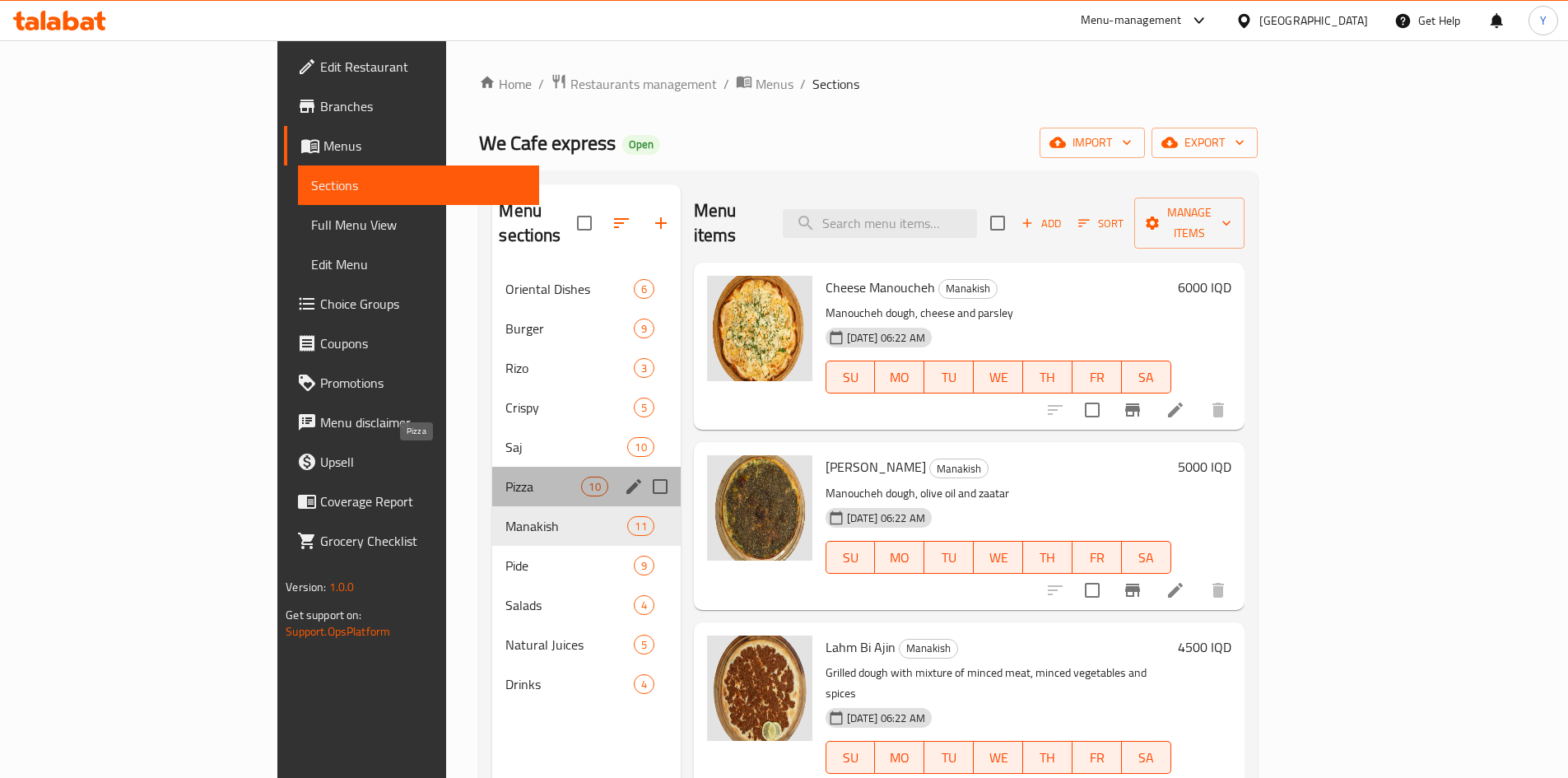
click at [505, 477] on span "Pizza" at bounding box center [543, 487] width 76 height 20
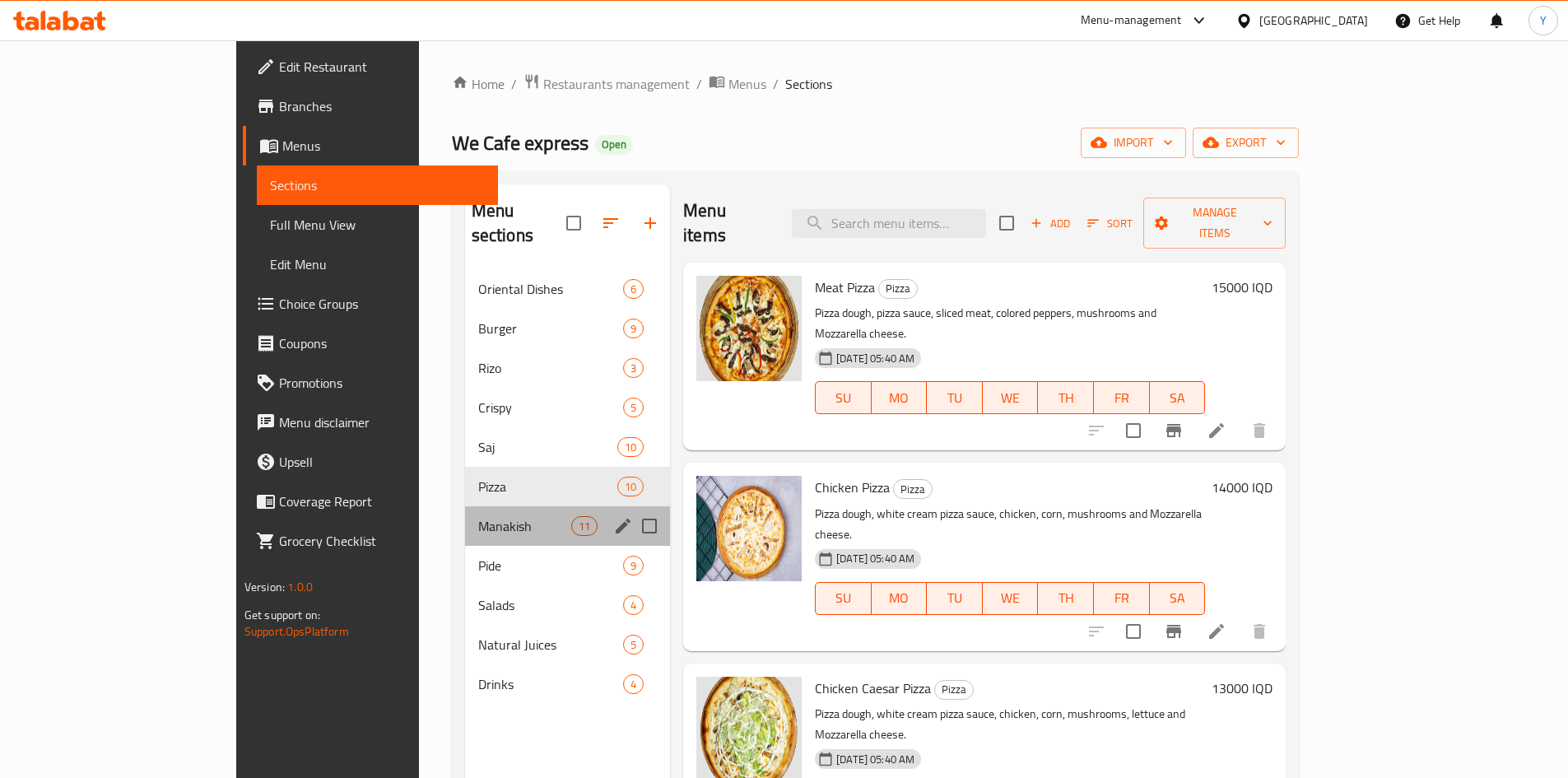
click at [475, 512] on div "Manakish 11" at bounding box center [567, 525] width 205 height 39
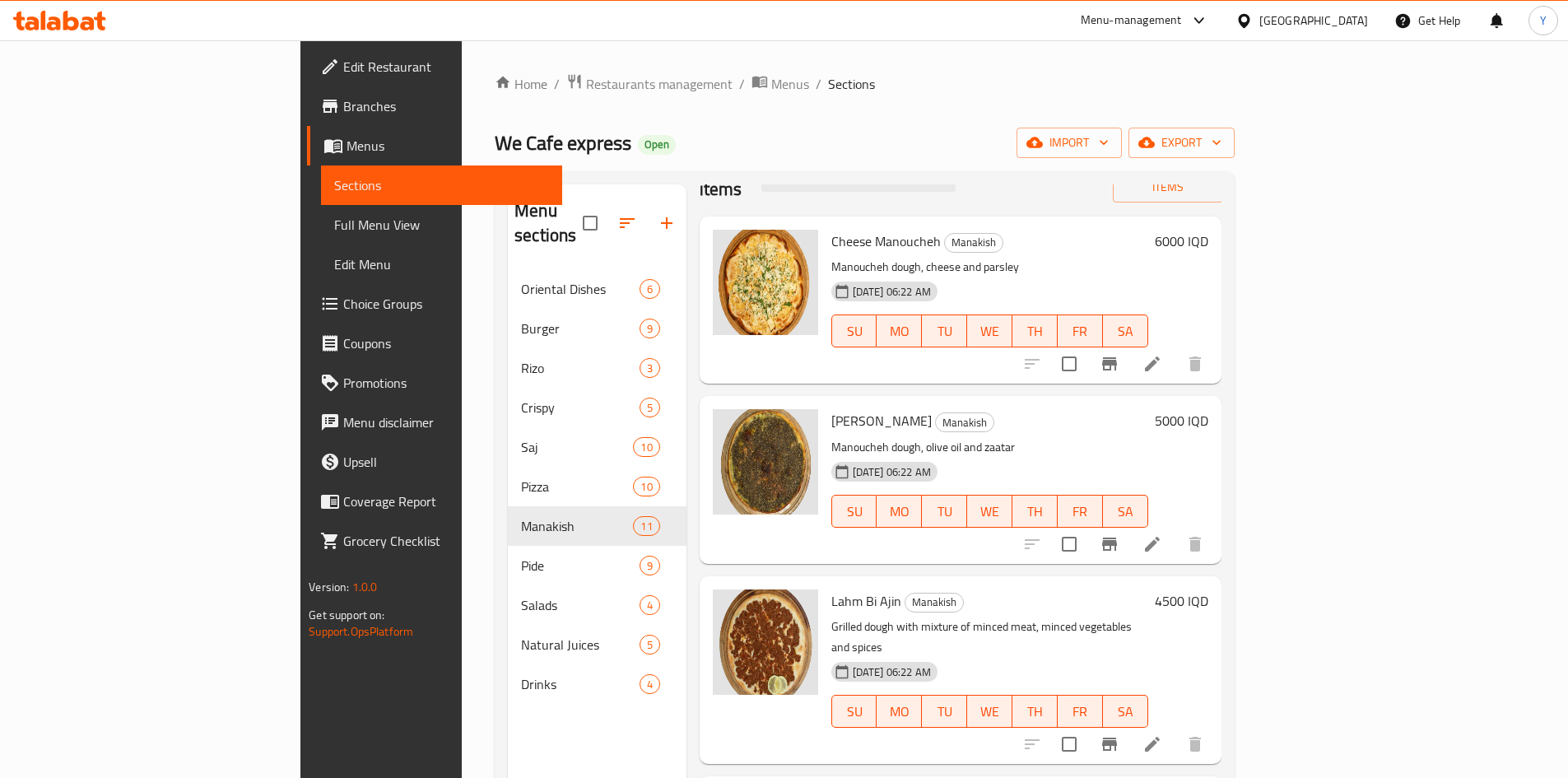
scroll to position [83, 0]
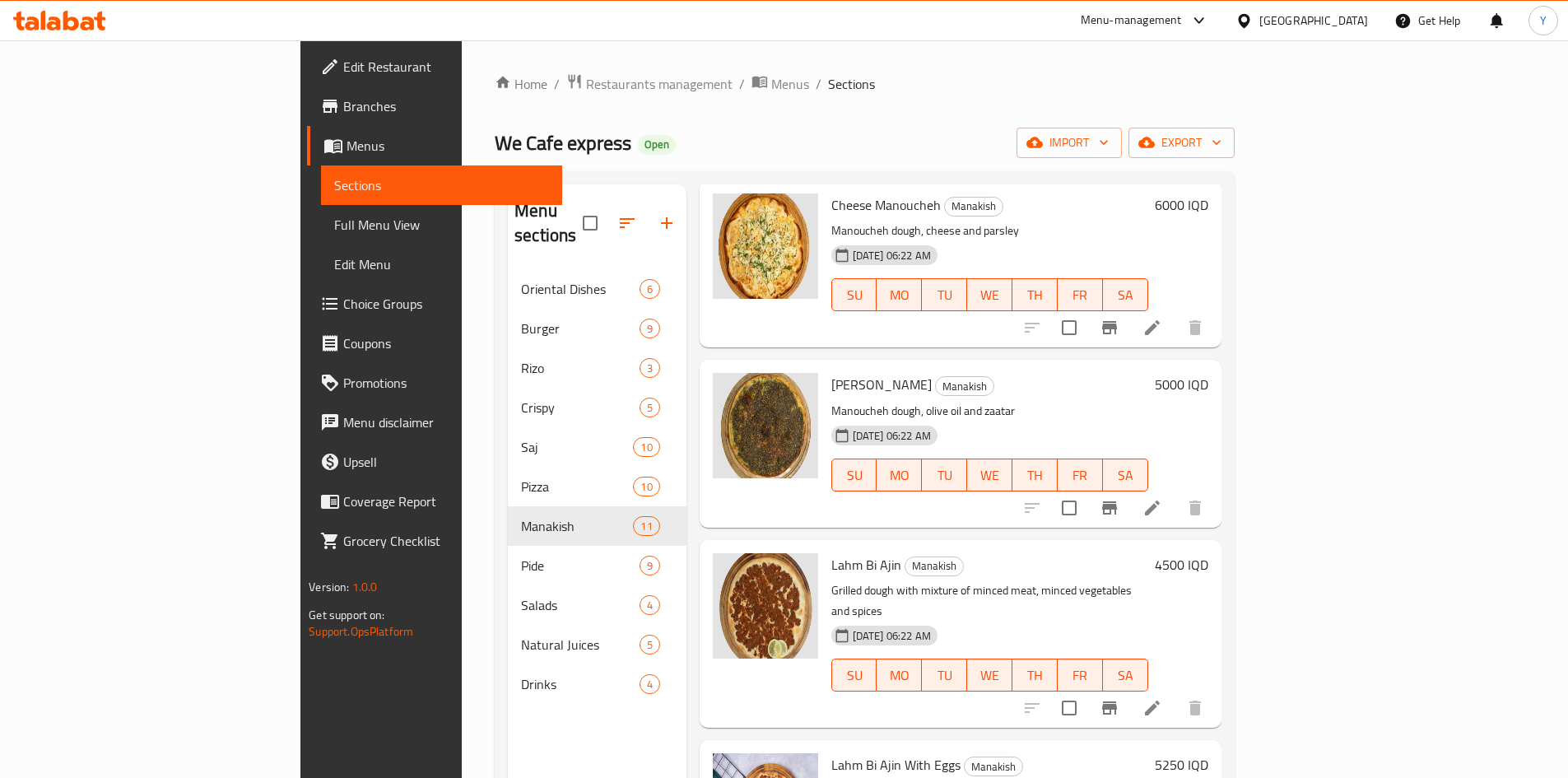
click at [1208, 553] on h6 "4500 IQD" at bounding box center [1181, 565] width 53 height 23
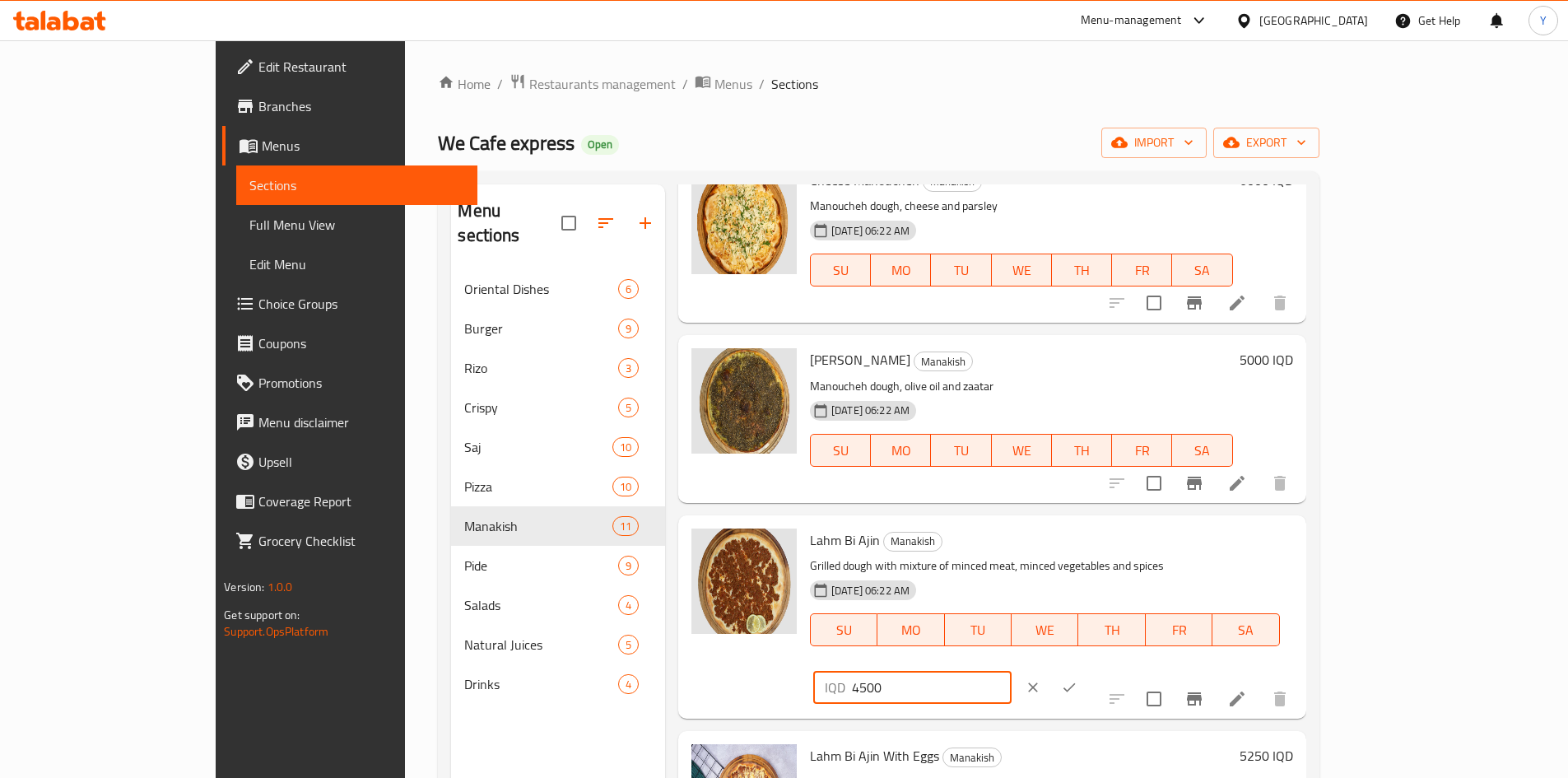
drag, startPoint x: 1328, startPoint y: 543, endPoint x: 1264, endPoint y: 547, distance: 64.1
click at [1012, 670] on div "IQD 4500 ​" at bounding box center [913, 686] width 199 height 33
type input "6000"
click at [1087, 669] on button "ok" at bounding box center [1069, 687] width 36 height 36
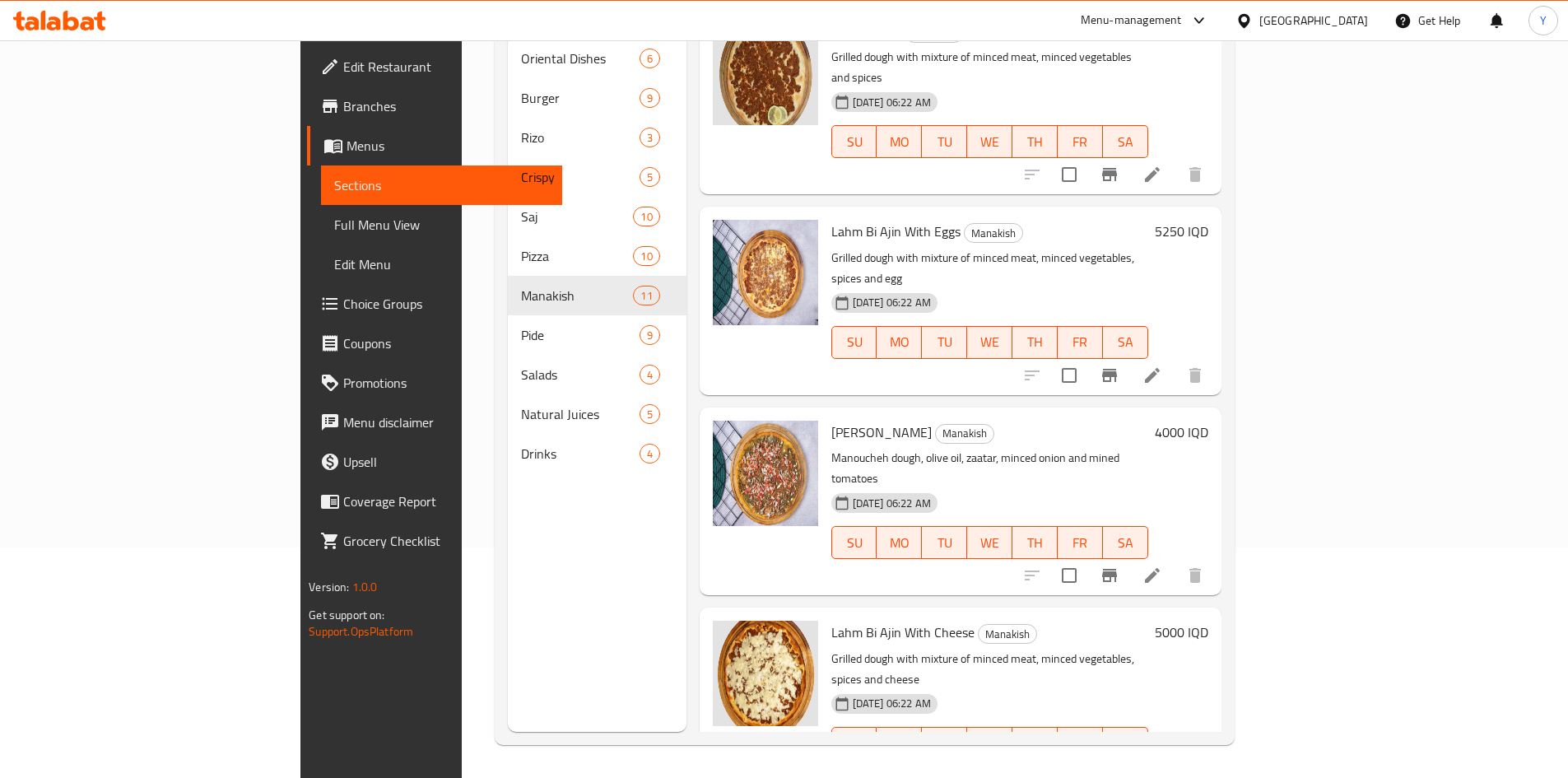
scroll to position [412, 0]
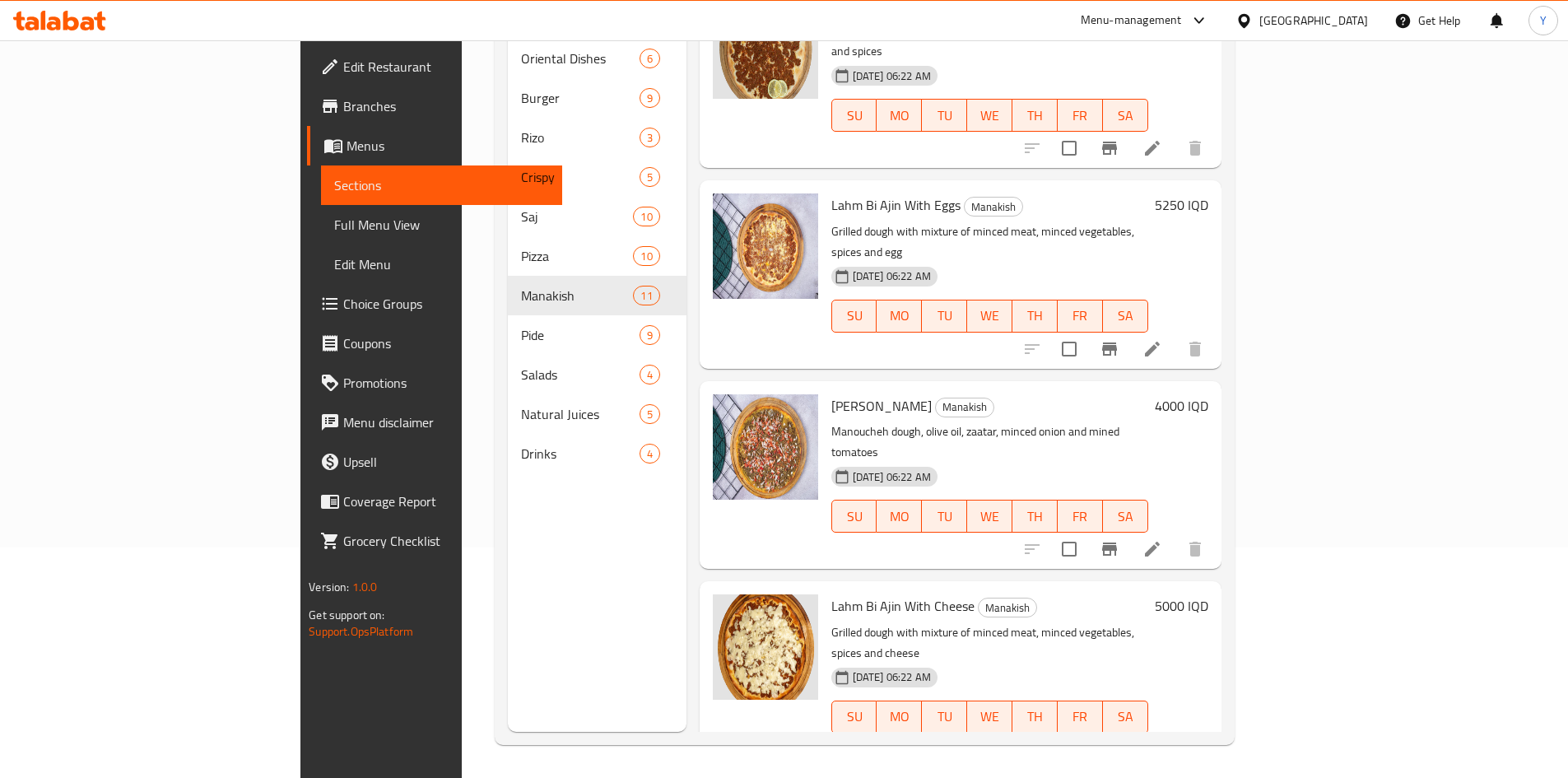
click at [1208, 594] on h6 "5000 IQD" at bounding box center [1181, 606] width 53 height 23
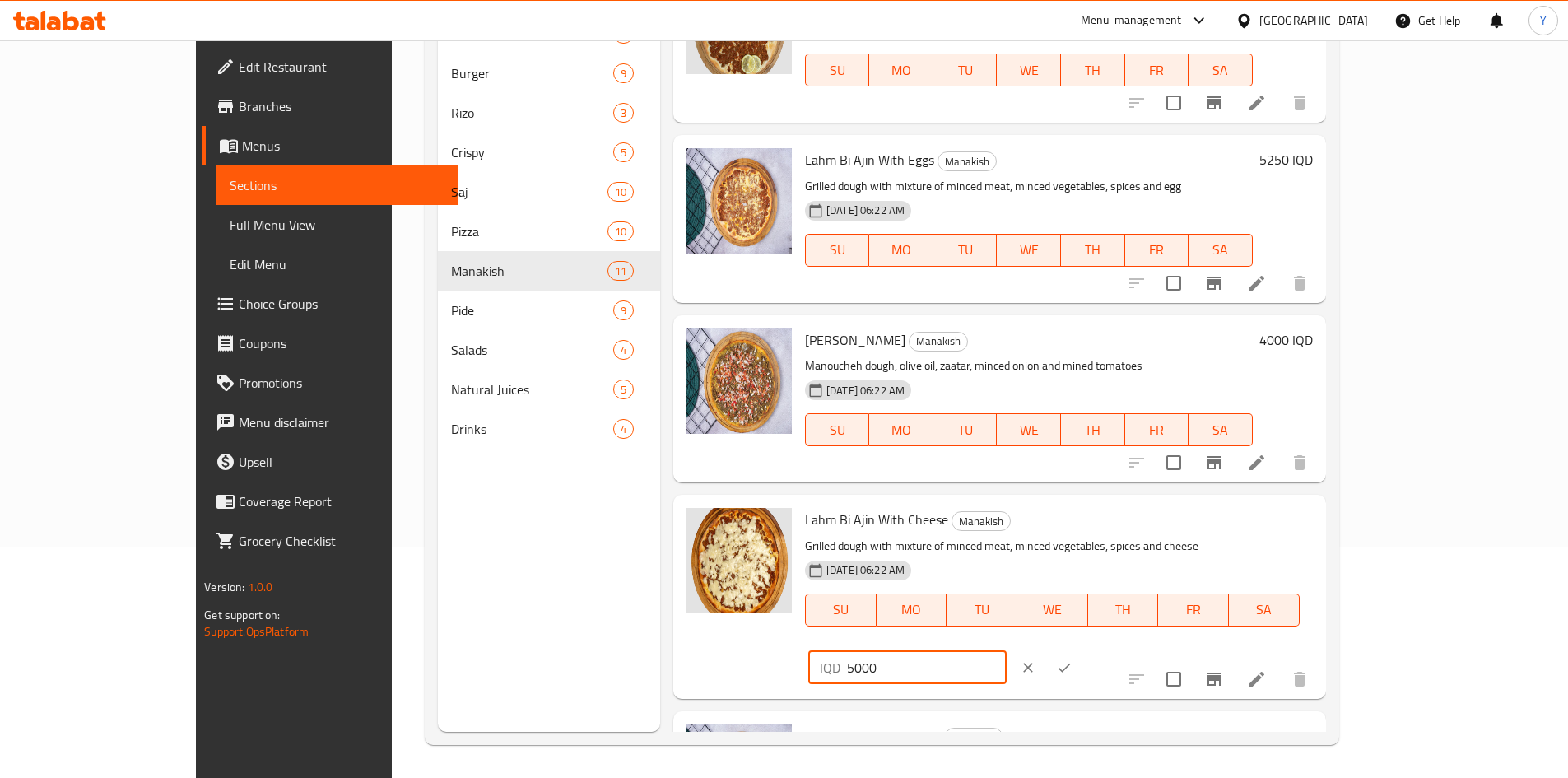
drag, startPoint x: 1314, startPoint y: 528, endPoint x: 1245, endPoint y: 531, distance: 69.1
click at [1007, 651] on div "IQD 5000 ​" at bounding box center [908, 667] width 199 height 33
type input "7000"
click at [1073, 659] on icon "ok" at bounding box center [1065, 668] width 17 height 17
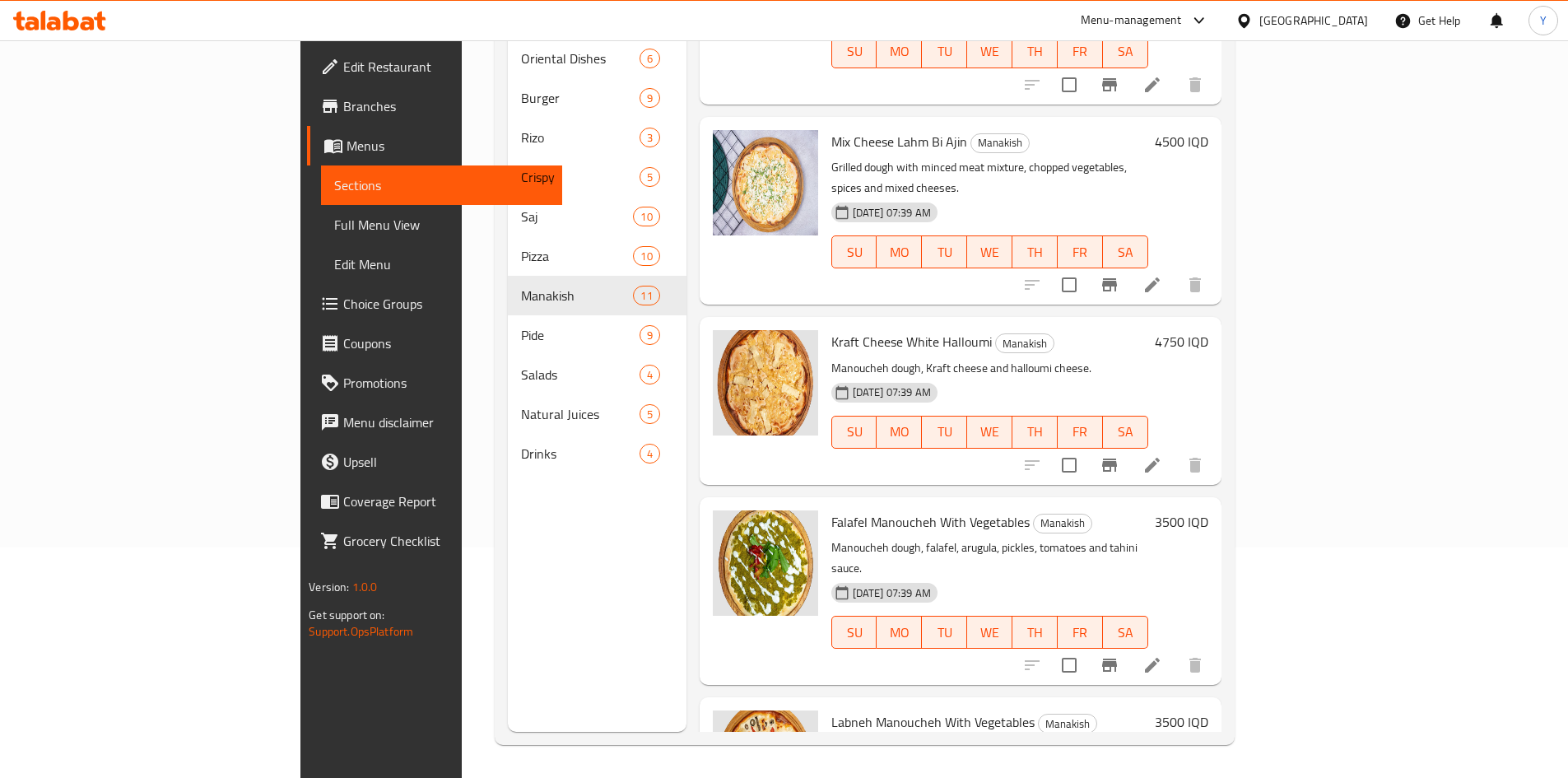
scroll to position [1241, 0]
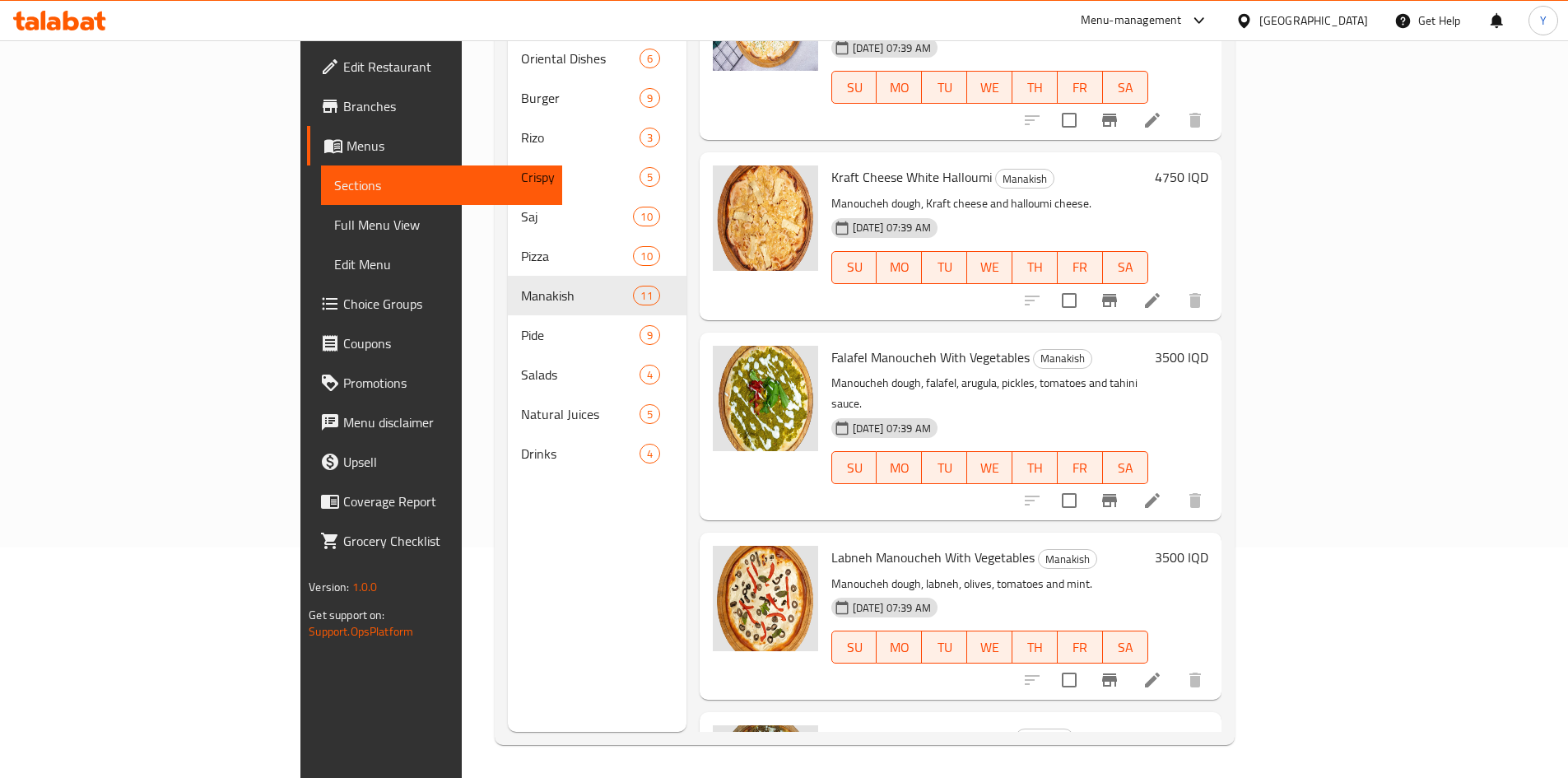
click at [832, 725] on span "Thyme Manoucheh With Cheese" at bounding box center [922, 737] width 180 height 25
click at [1208, 725] on h6 "3750 IQD" at bounding box center [1181, 737] width 53 height 23
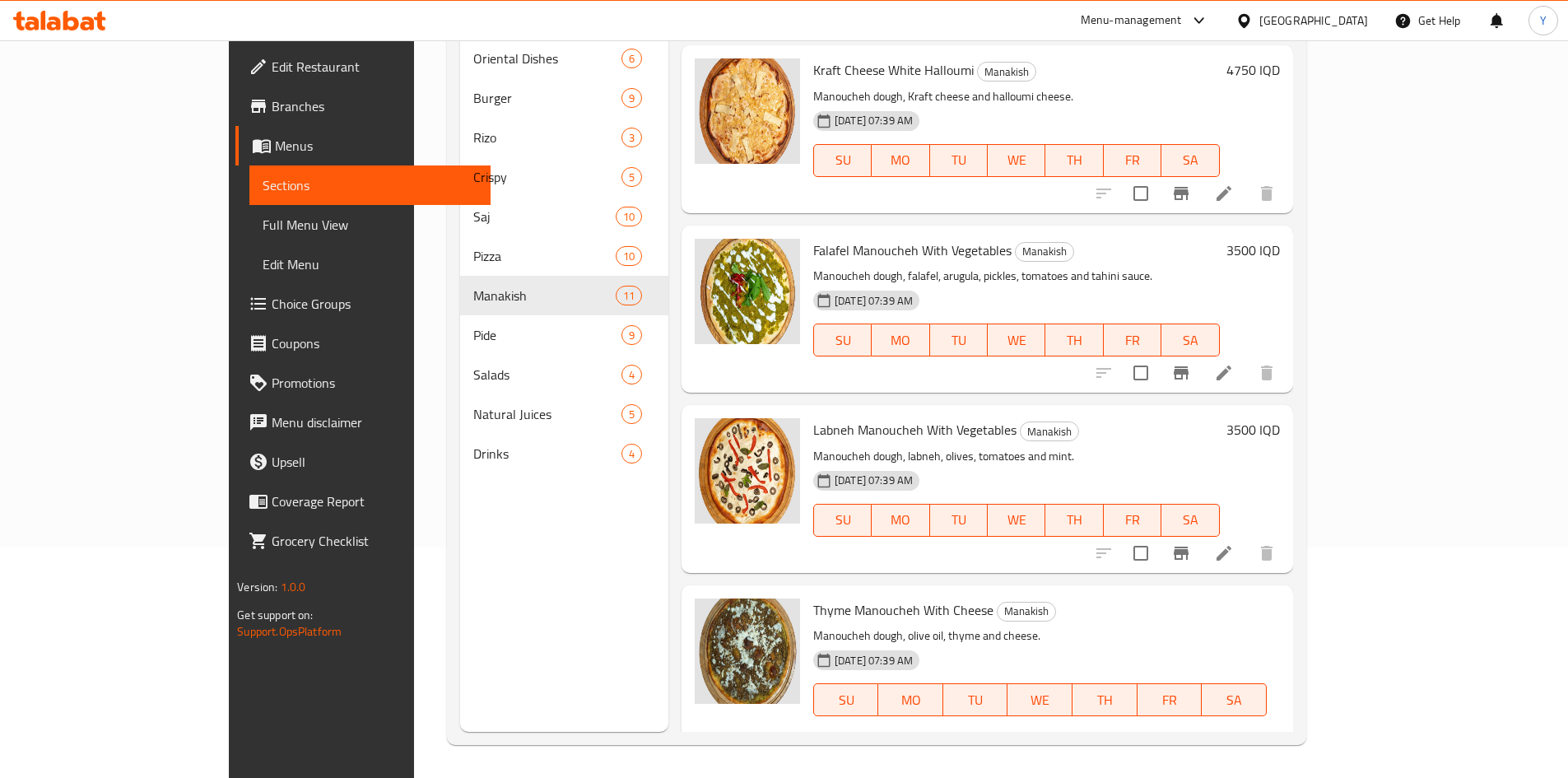
drag, startPoint x: 1320, startPoint y: 596, endPoint x: 1249, endPoint y: 584, distance: 72.0
click at [1015, 740] on div "IQD 3750 ​" at bounding box center [916, 756] width 199 height 33
type input "6000"
click at [1080, 749] on icon "ok" at bounding box center [1073, 757] width 17 height 17
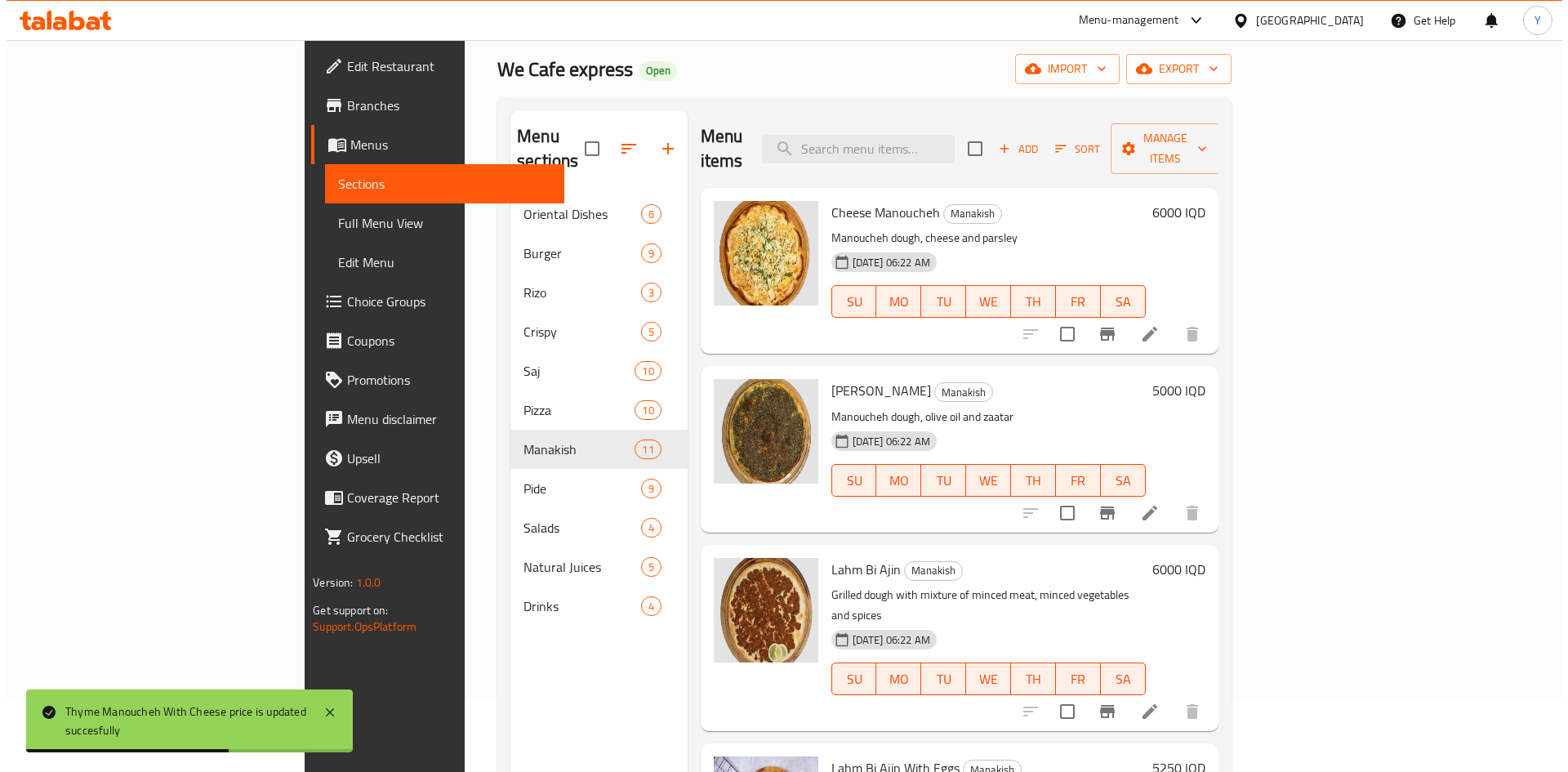
scroll to position [0, 0]
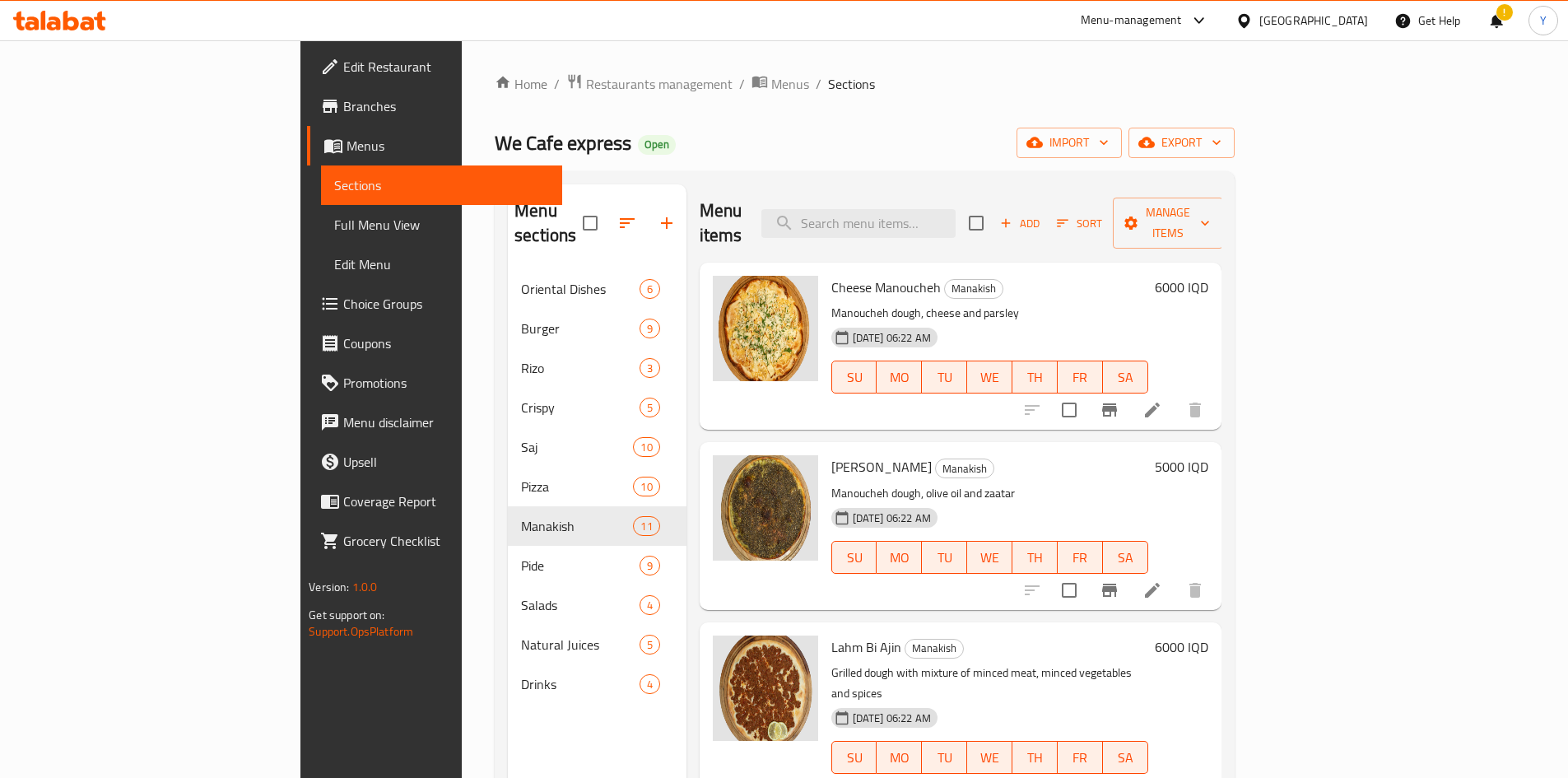
drag, startPoint x: 1485, startPoint y: 29, endPoint x: 1495, endPoint y: 33, distance: 10.8
click at [1488, 30] on div "!" at bounding box center [1496, 20] width 44 height 39
click at [1496, 33] on div "!" at bounding box center [1496, 20] width 18 height 39
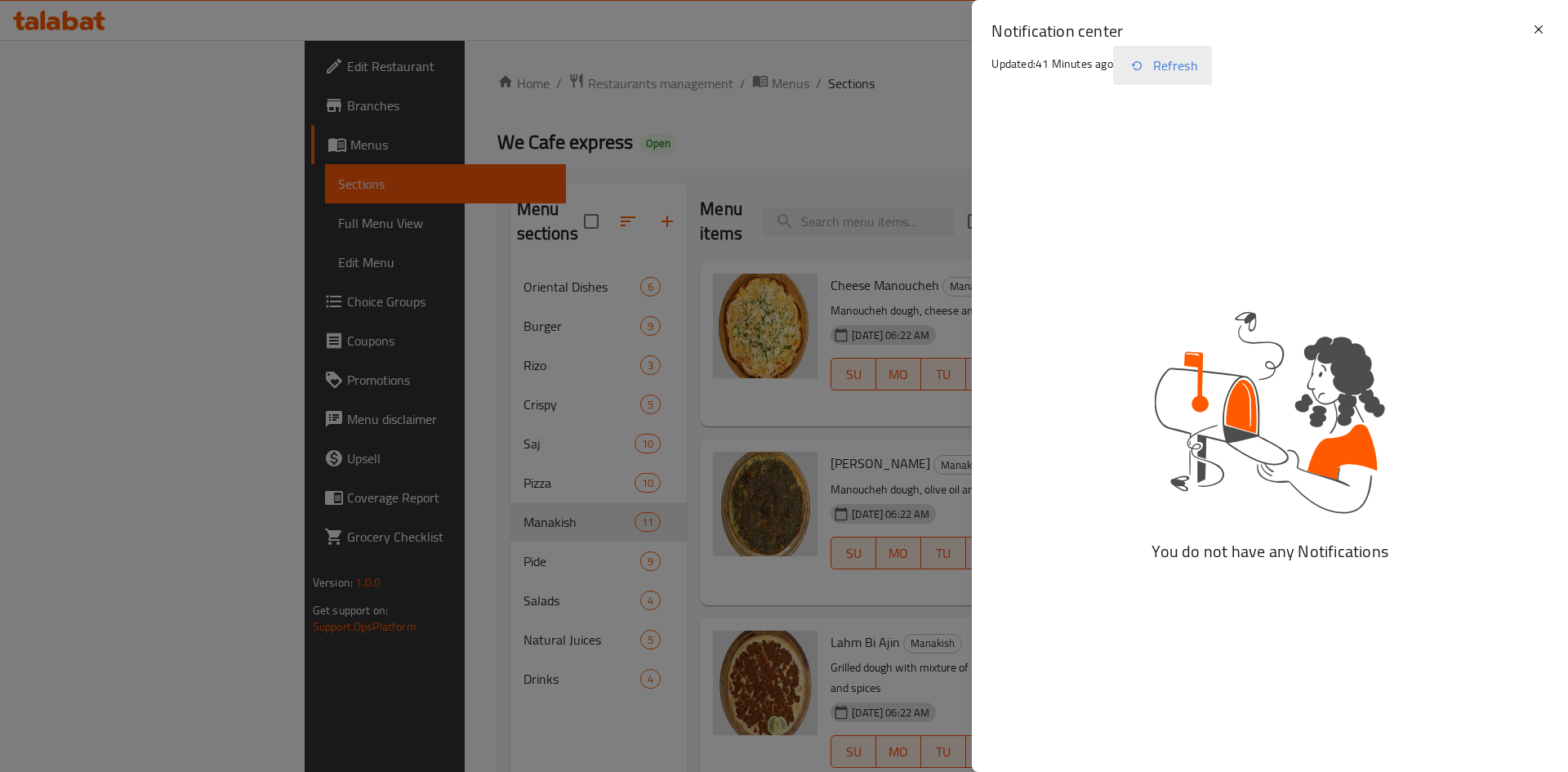
click at [1195, 57] on button "Refresh" at bounding box center [1162, 65] width 99 height 39
